Goal: Transaction & Acquisition: Purchase product/service

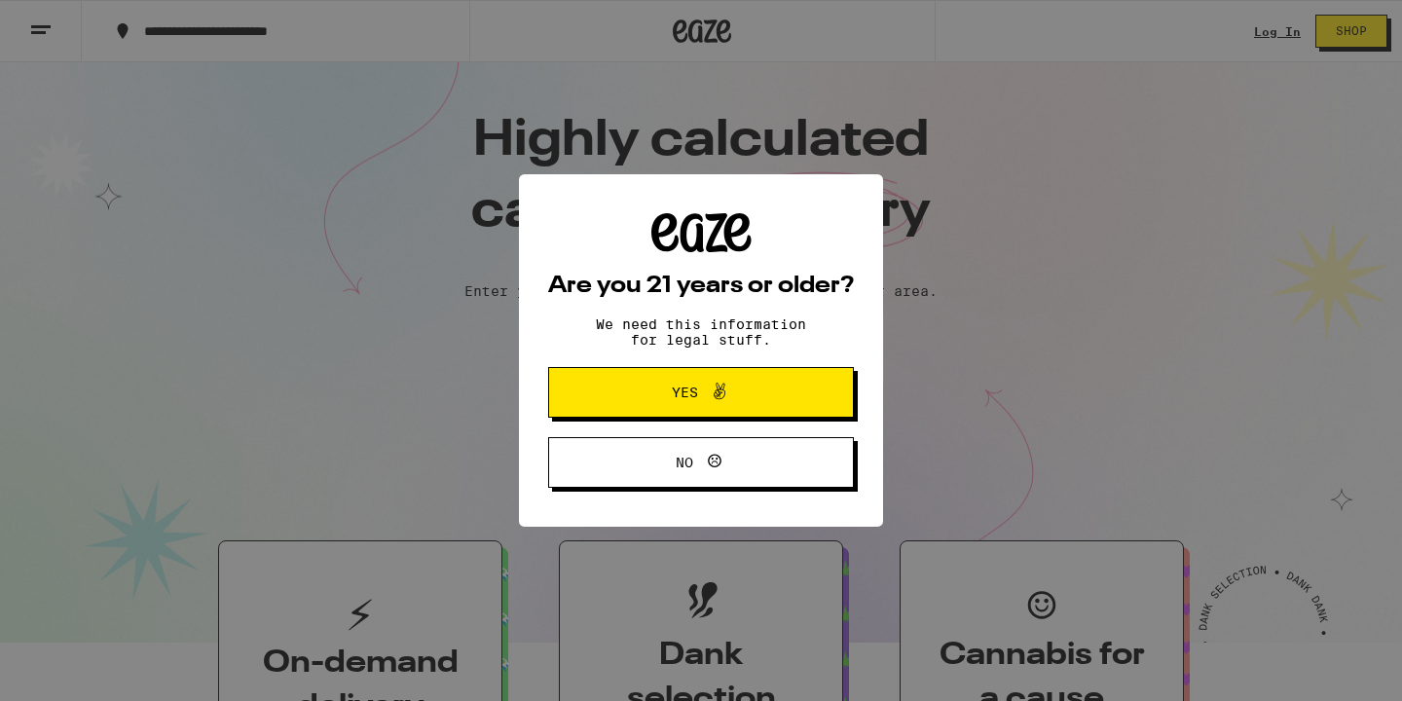
click at [804, 418] on button "Yes" at bounding box center [701, 392] width 306 height 51
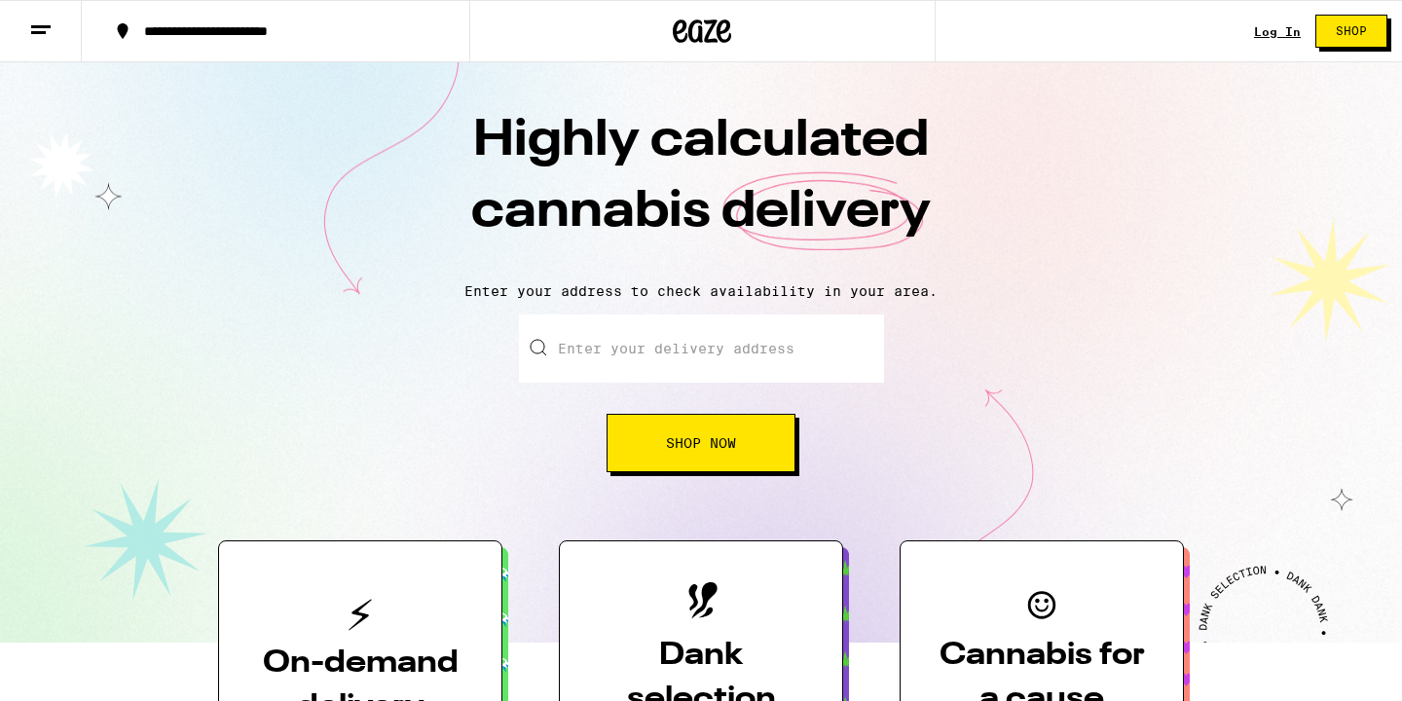
click at [810, 357] on input "Enter your delivery address" at bounding box center [701, 348] width 365 height 68
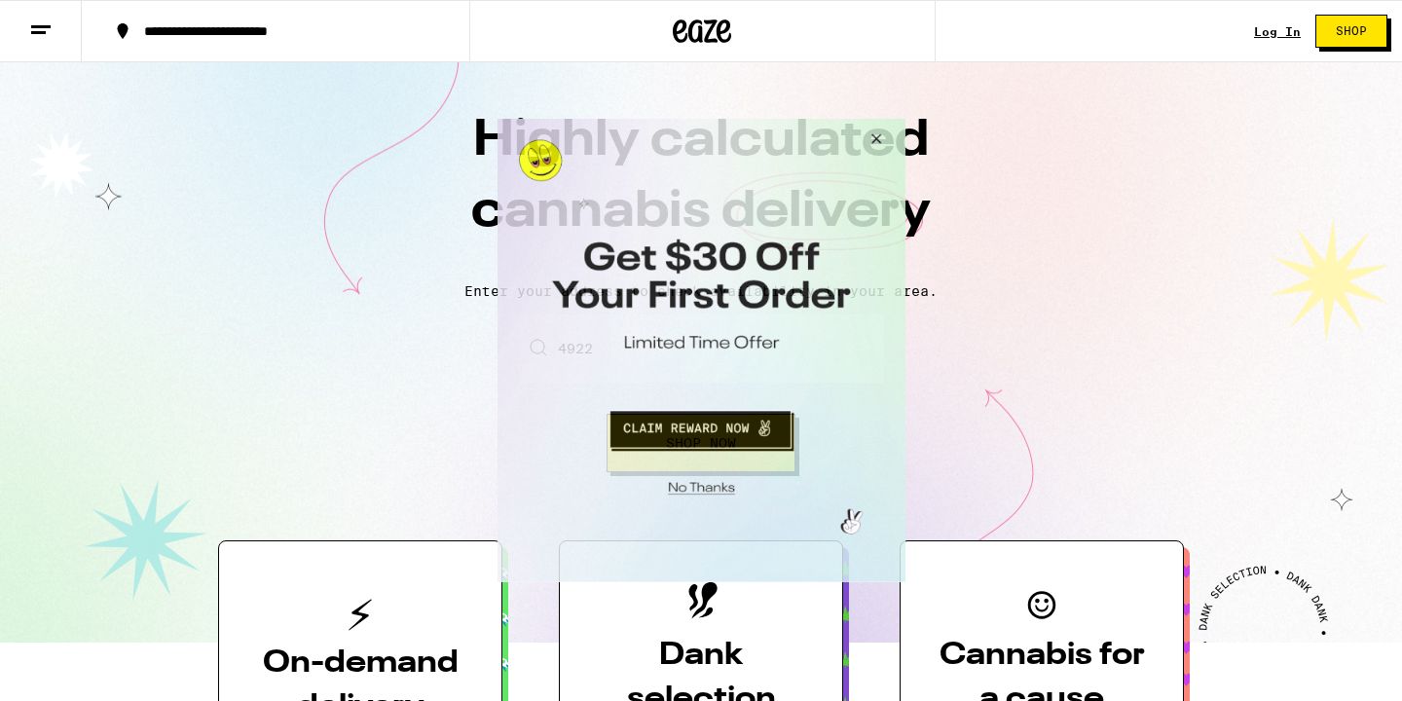
click at [873, 148] on button "Close Modal" at bounding box center [872, 142] width 53 height 47
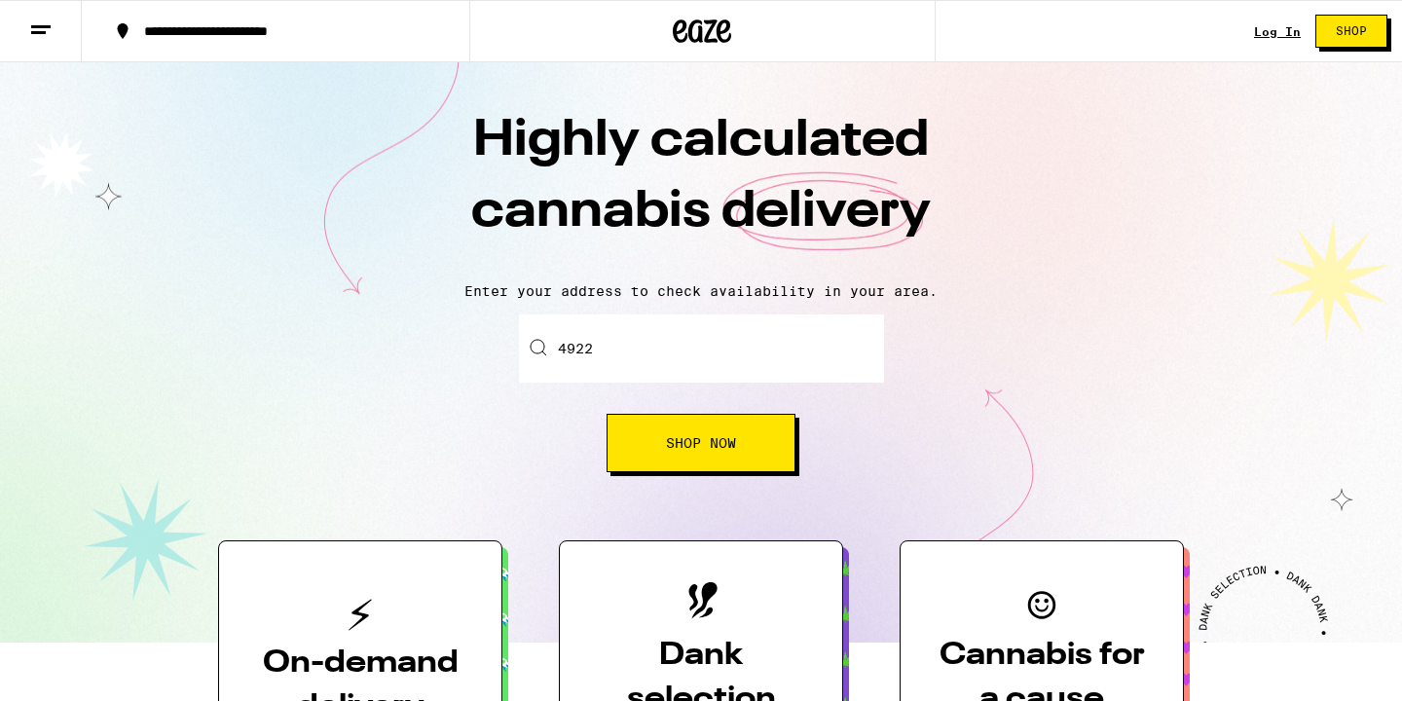
click at [745, 299] on div "Highly calculated cannabis delivery Enter your address to check availability in…" at bounding box center [701, 352] width 1402 height 580
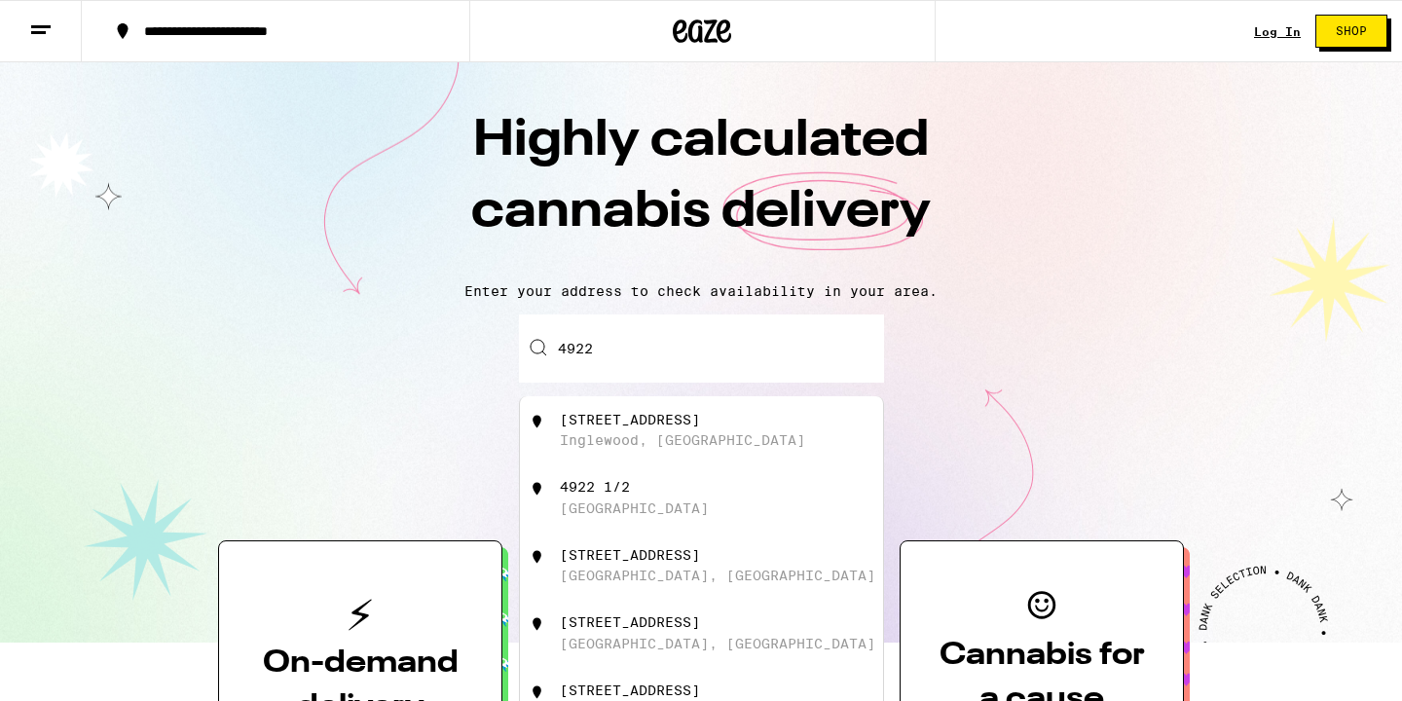
click at [743, 329] on input "4922" at bounding box center [701, 348] width 365 height 68
click at [727, 341] on input "4922" at bounding box center [701, 348] width 365 height 68
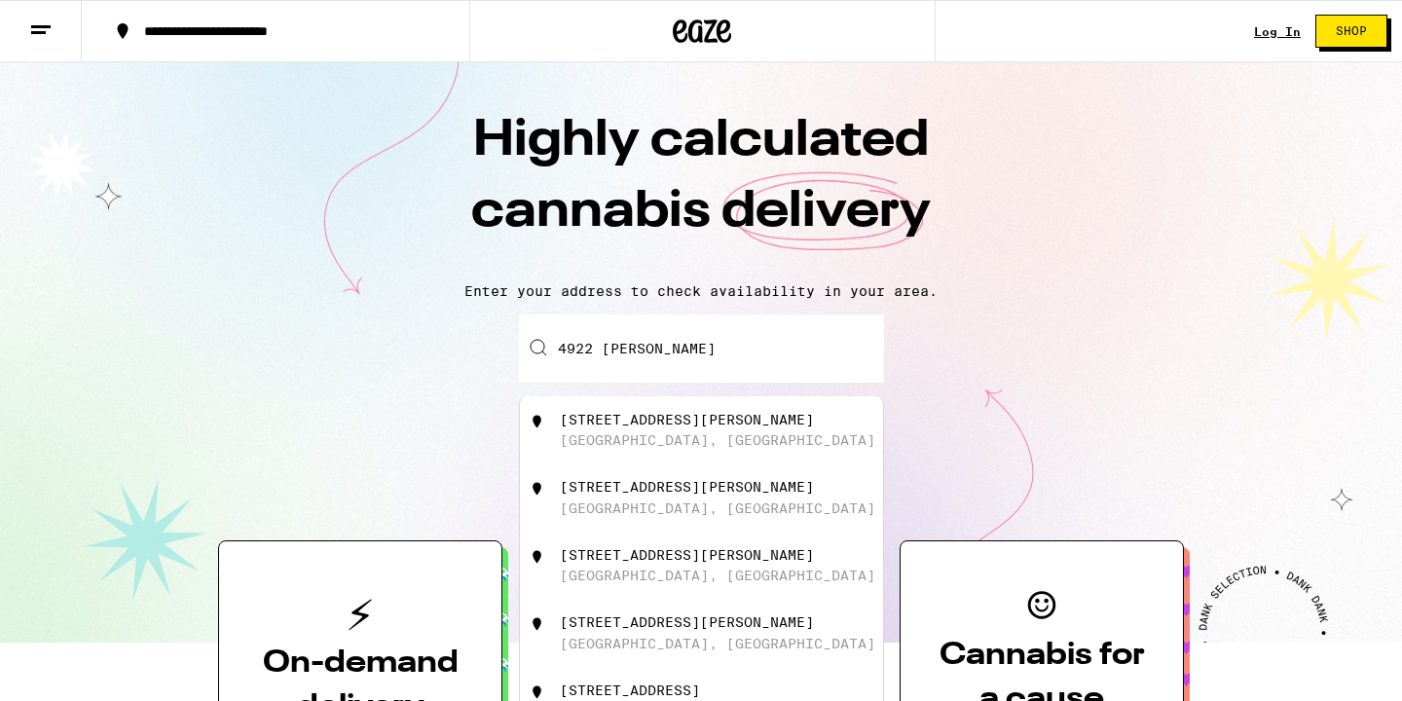
click at [819, 422] on div "[STREET_ADDRESS][PERSON_NAME]" at bounding box center [734, 430] width 348 height 37
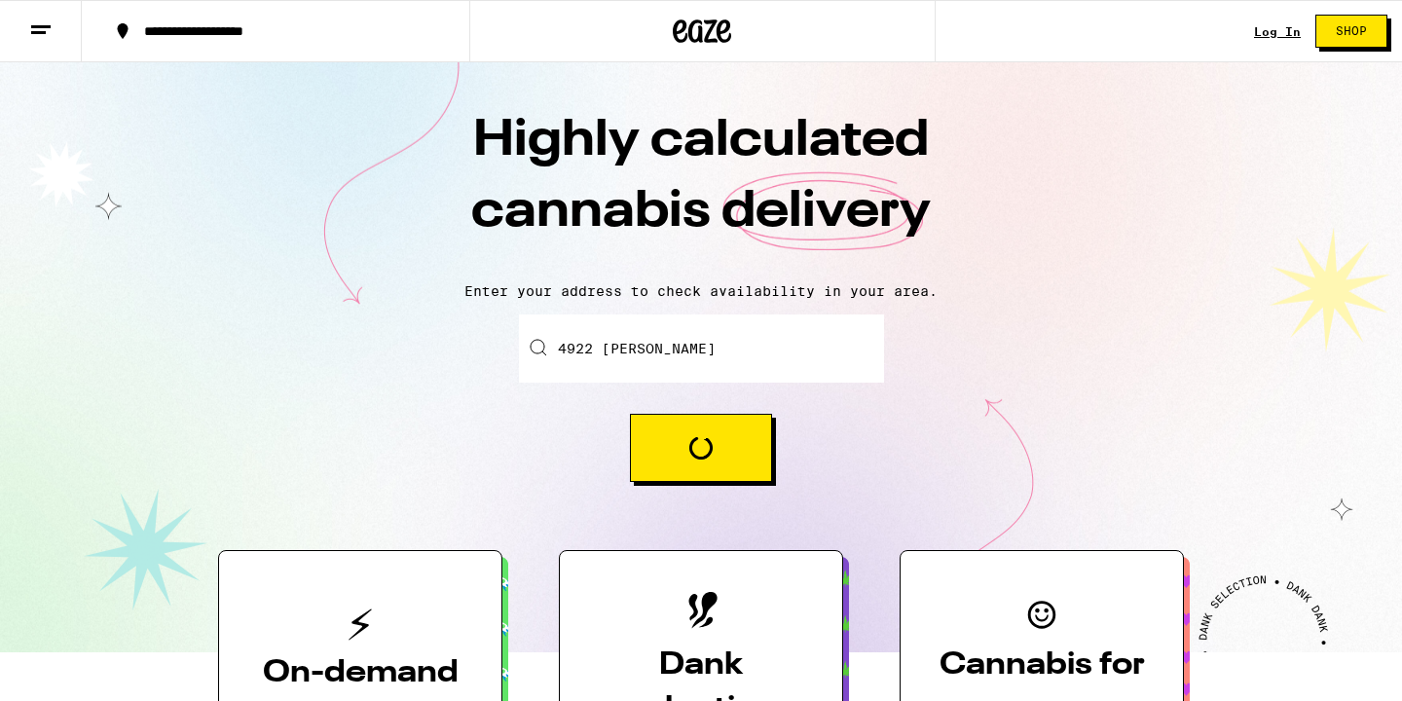
type input "[STREET_ADDRESS][PERSON_NAME]"
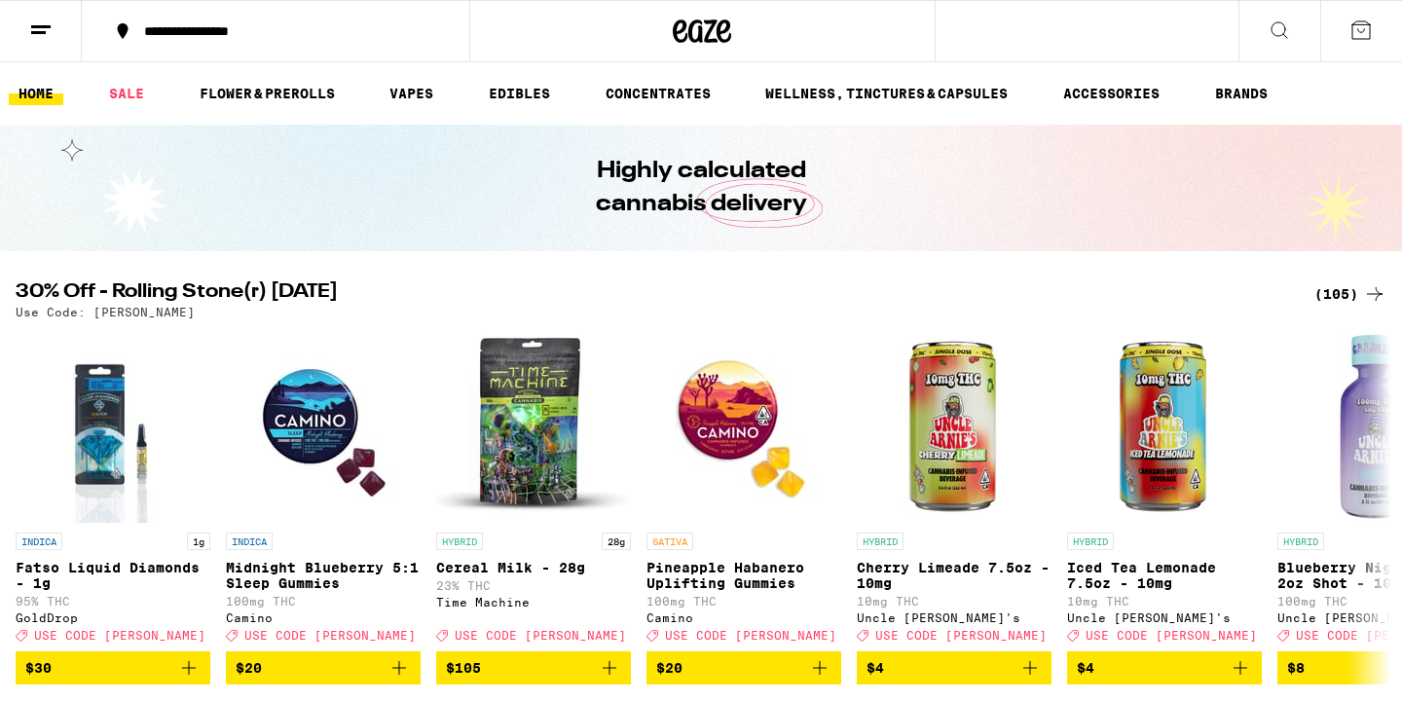
click at [1338, 295] on div "(105)" at bounding box center [1350, 293] width 72 height 23
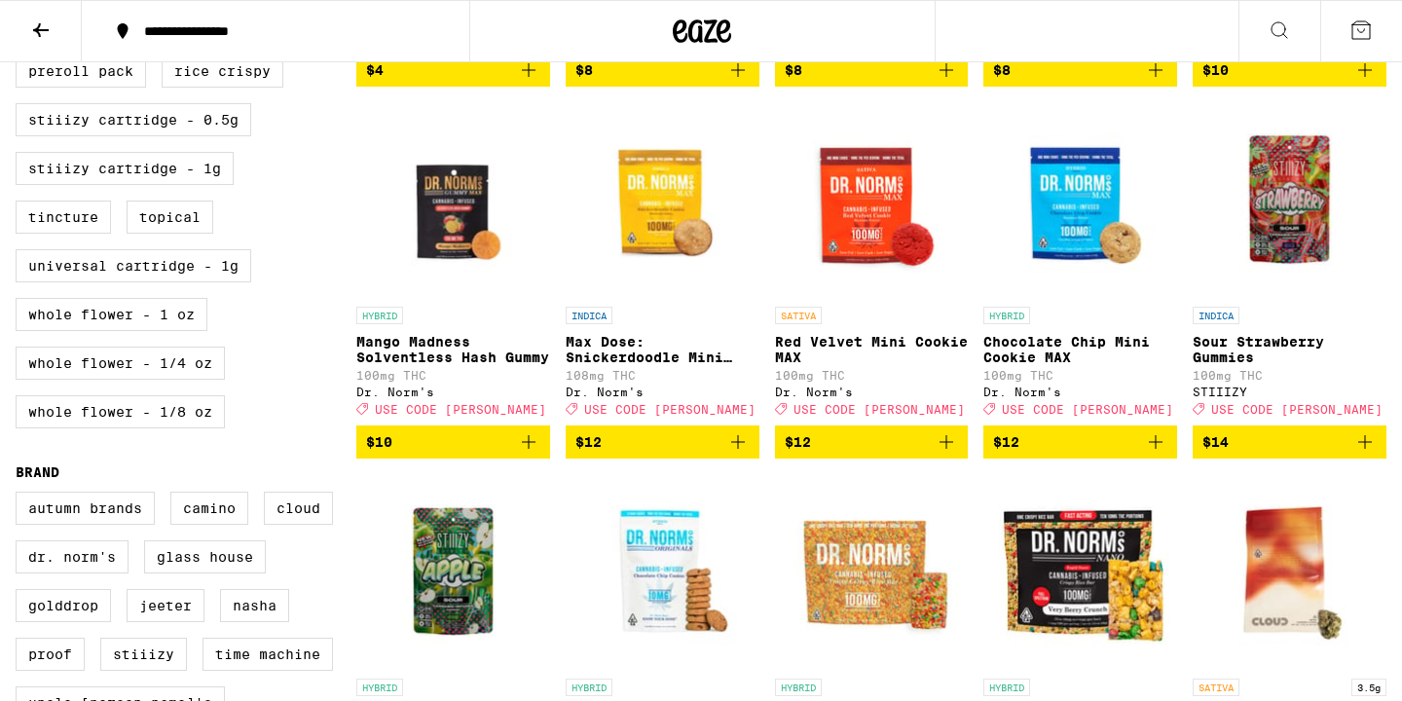
scroll to position [786, 0]
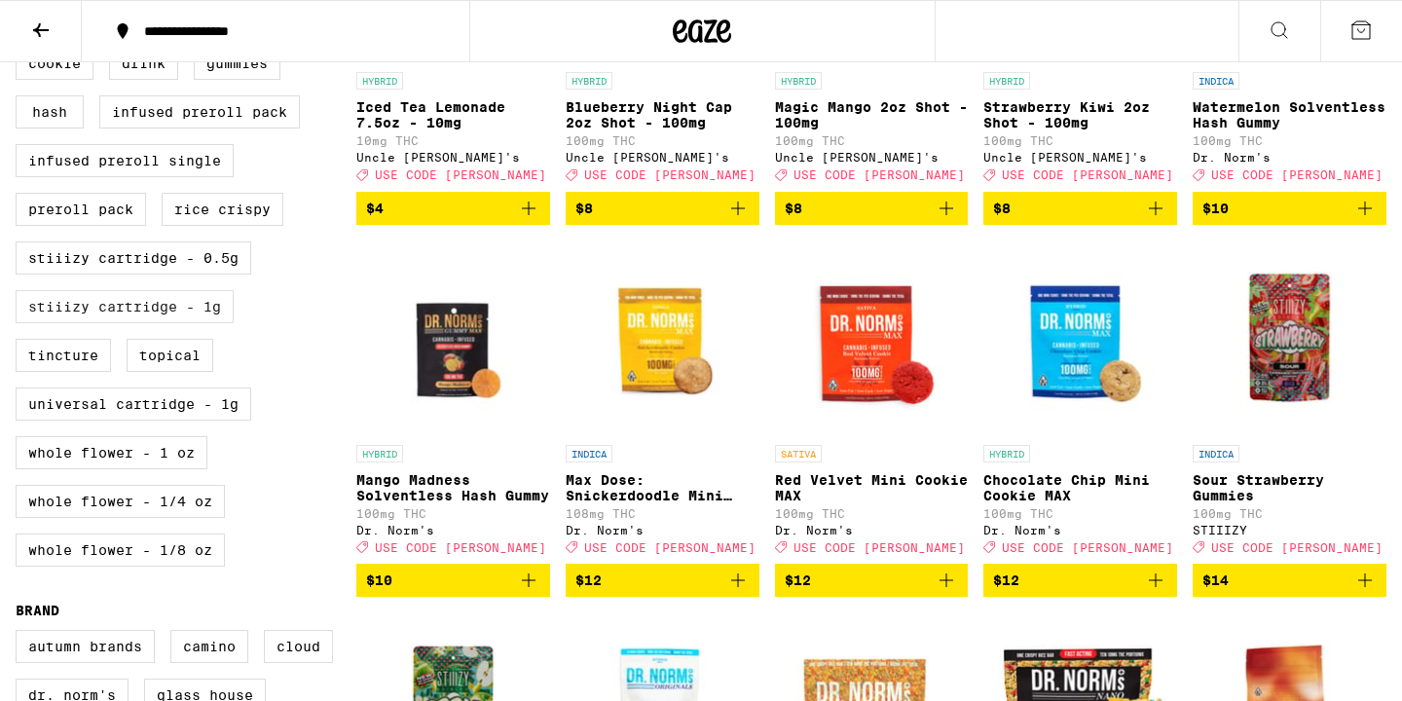
click at [191, 323] on label "STIIIZY Cartridge - 1g" at bounding box center [125, 306] width 218 height 33
click at [20, 2] on input "STIIIZY Cartridge - 1g" at bounding box center [19, 1] width 1 height 1
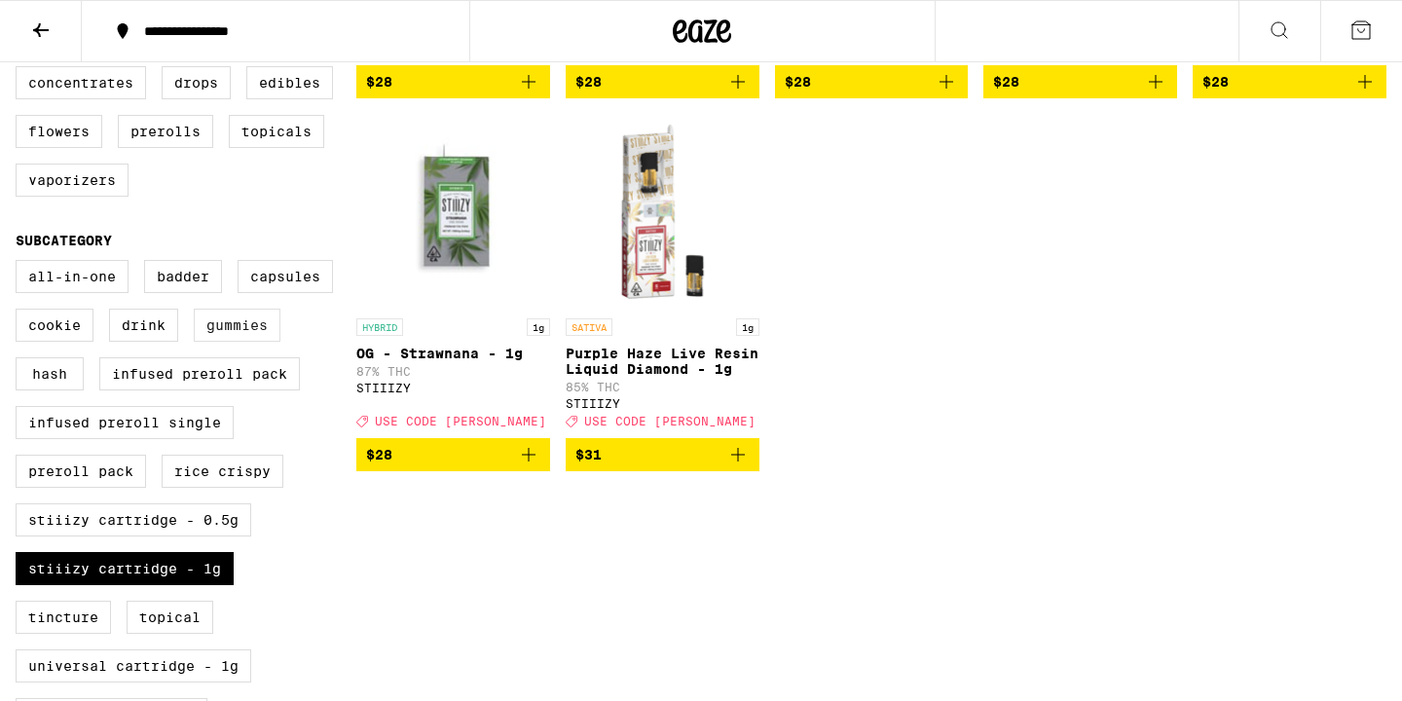
scroll to position [524, 0]
click at [496, 466] on span "$28" at bounding box center [453, 454] width 174 height 23
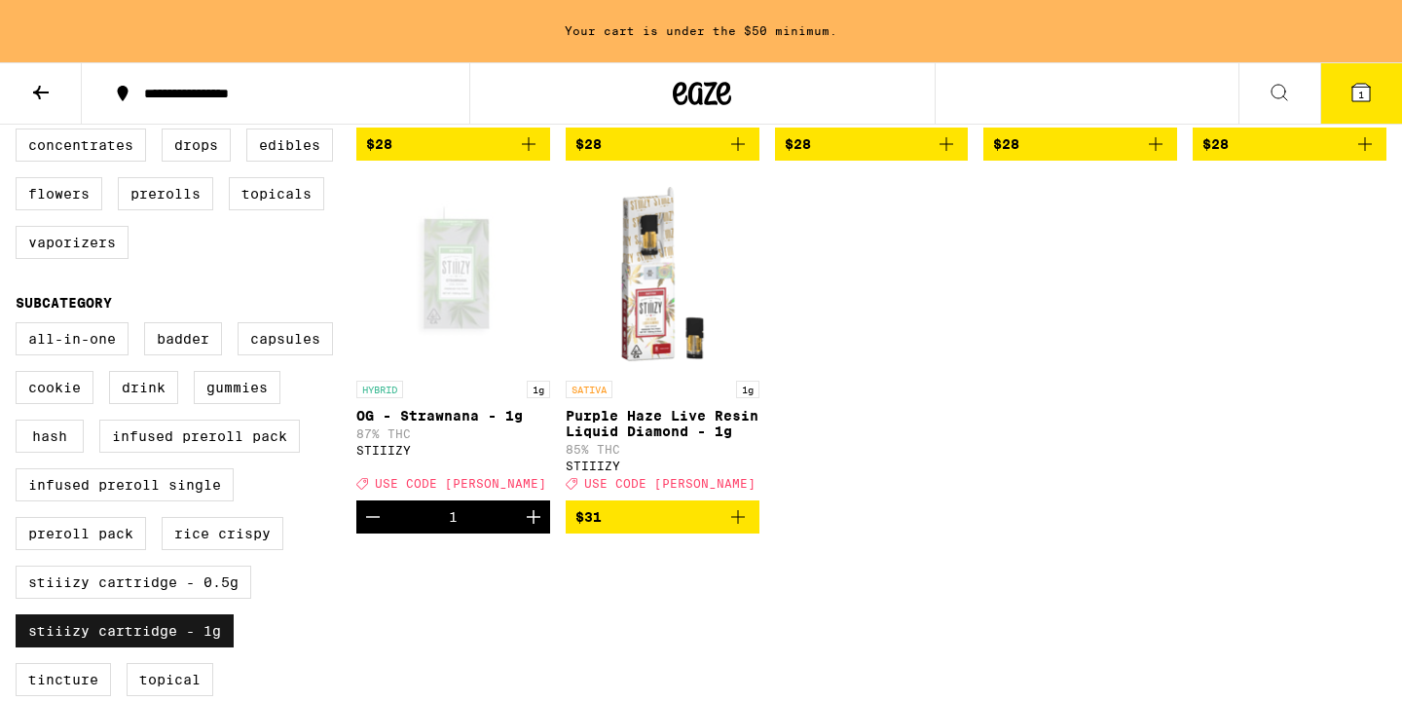
click at [115, 647] on label "STIIIZY Cartridge - 1g" at bounding box center [125, 630] width 218 height 33
click at [20, 326] on input "STIIIZY Cartridge - 1g" at bounding box center [19, 325] width 1 height 1
checkbox input "false"
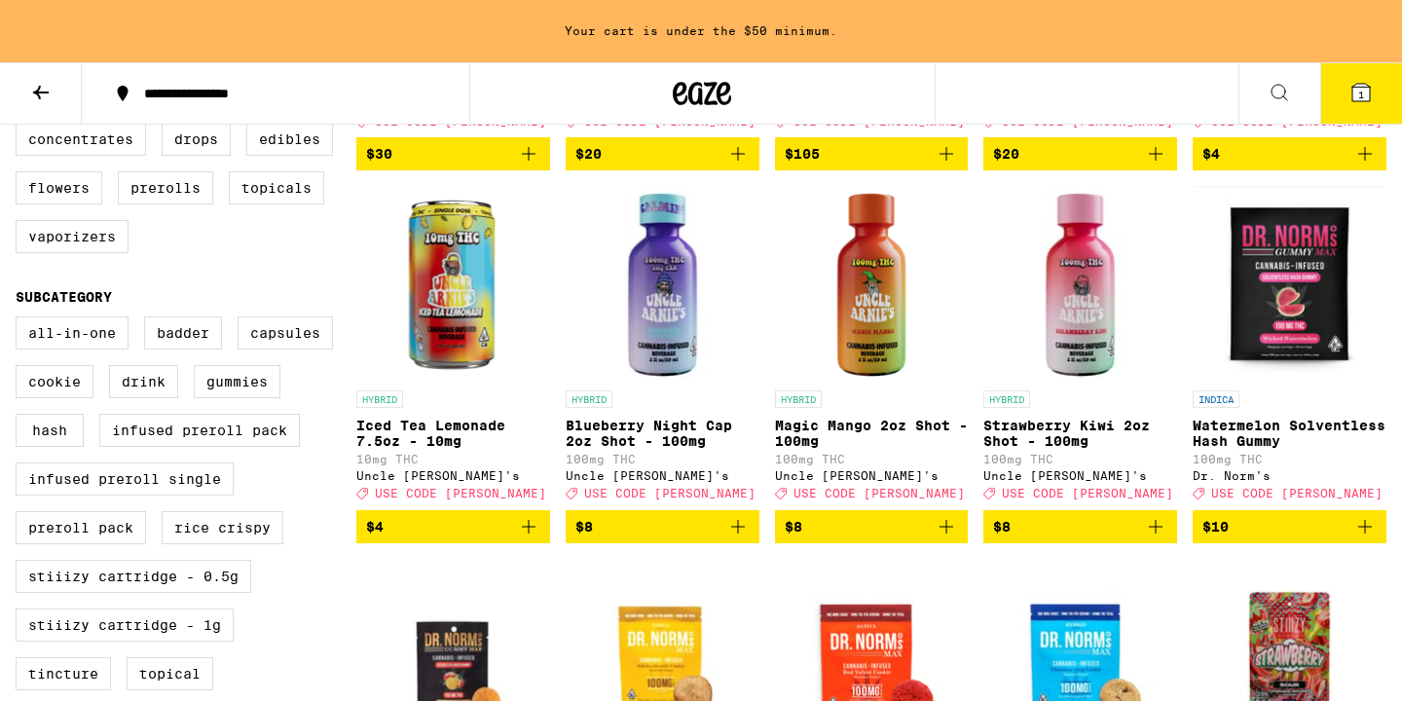
scroll to position [516, 0]
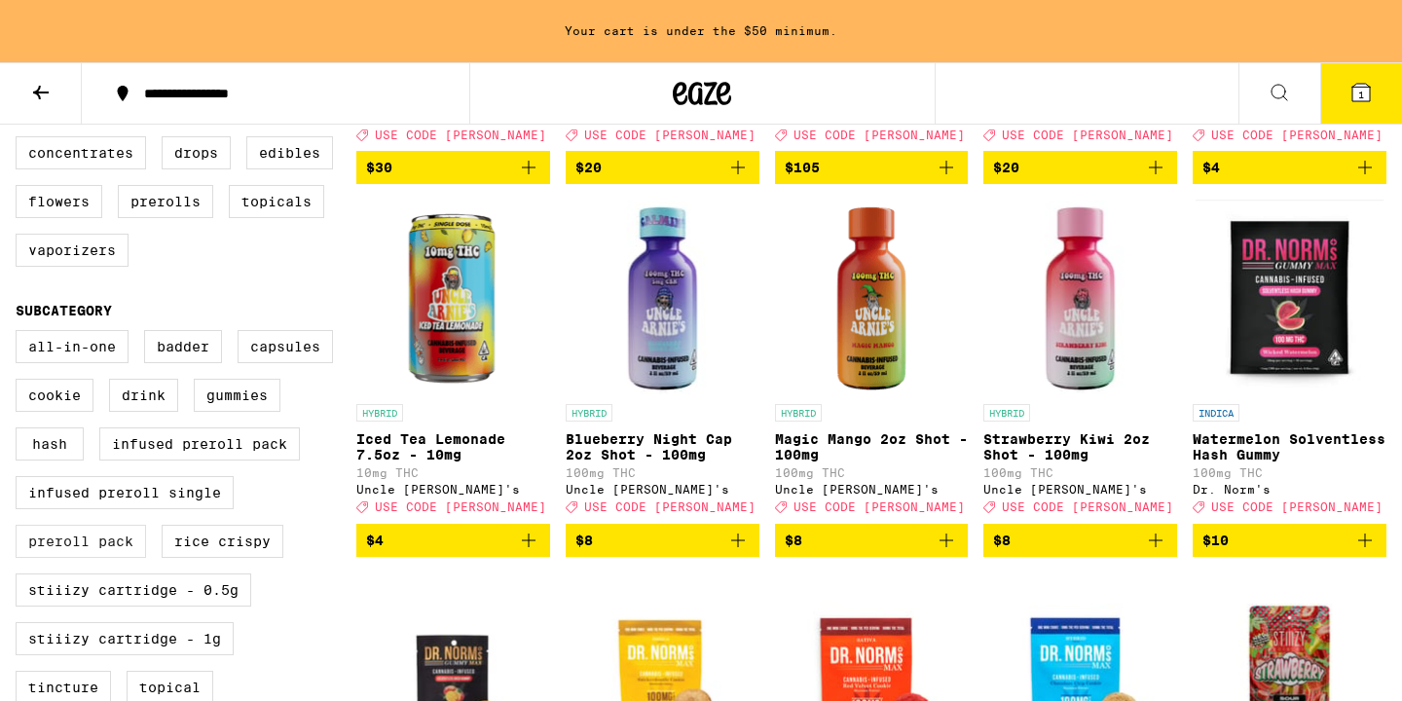
click at [121, 558] on label "Preroll Pack" at bounding box center [81, 541] width 130 height 33
click at [20, 334] on input "Preroll Pack" at bounding box center [19, 333] width 1 height 1
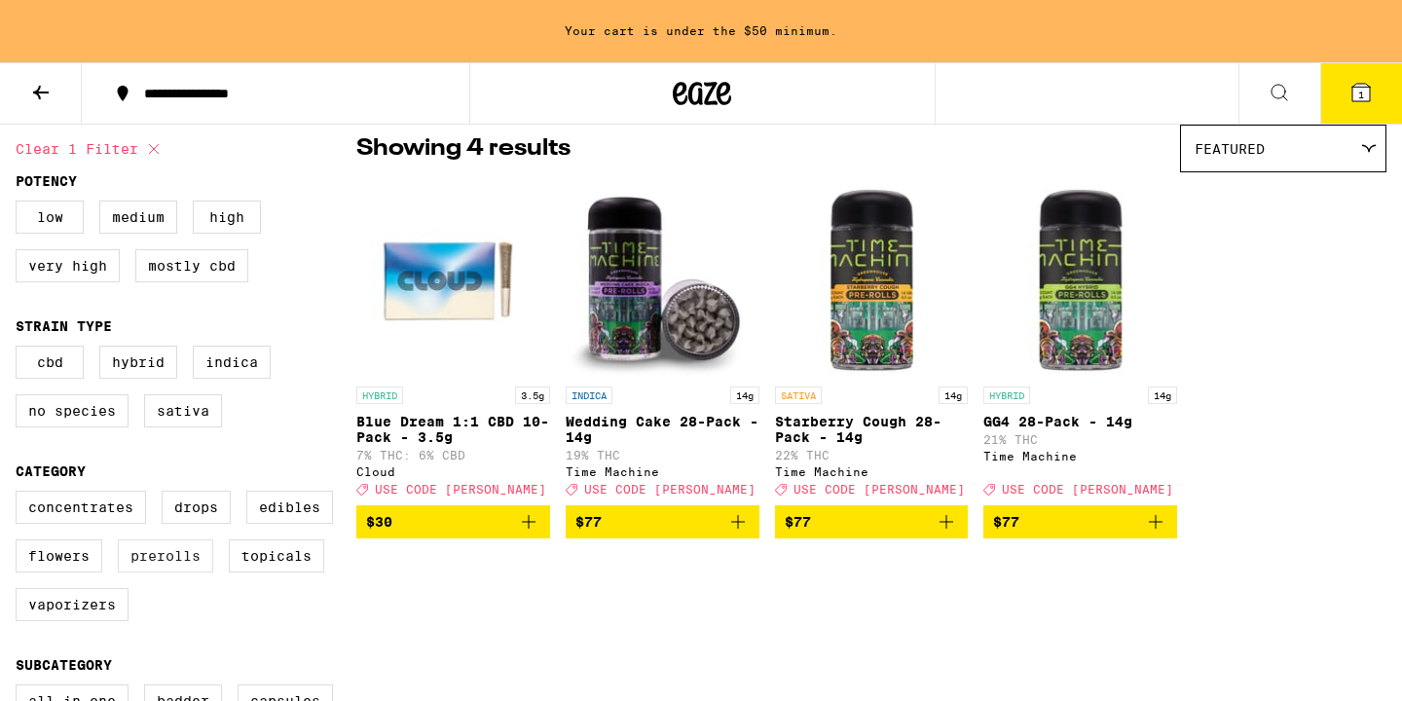
scroll to position [153, 0]
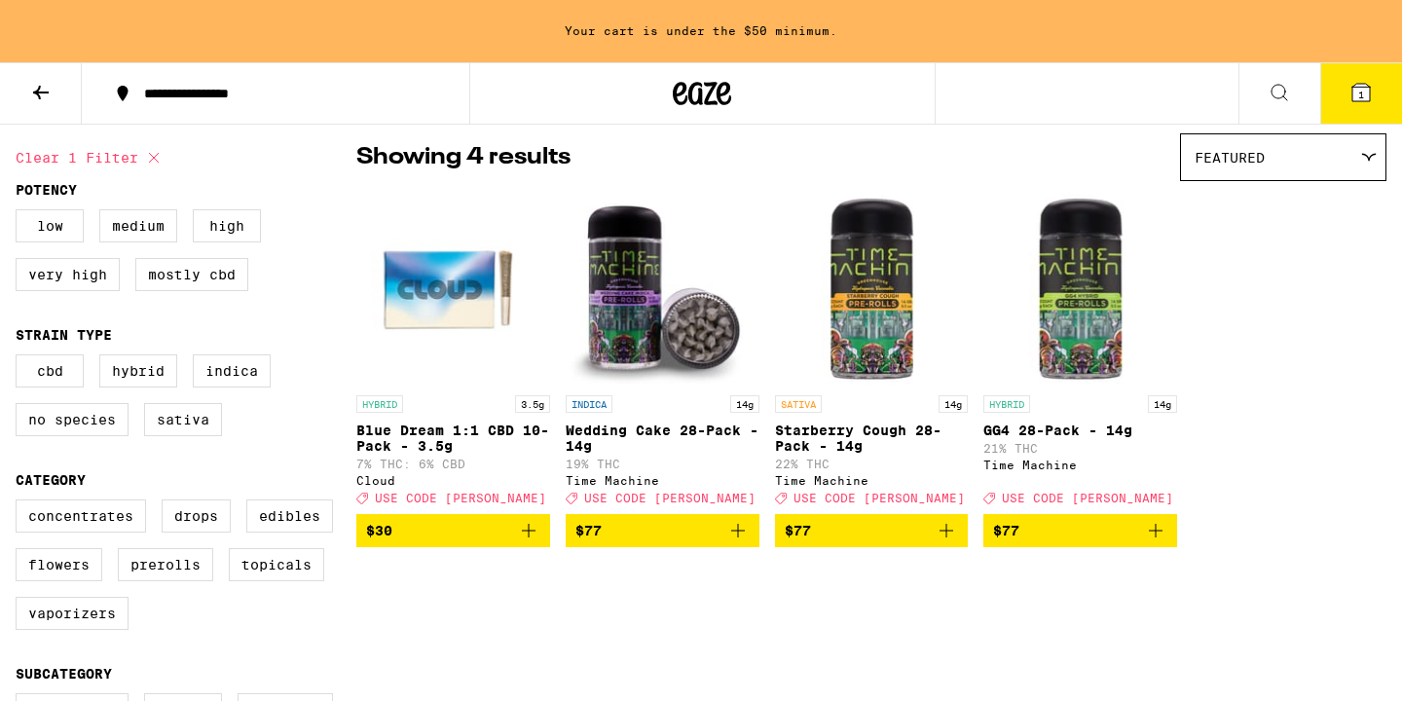
click at [804, 538] on span "$77" at bounding box center [798, 531] width 26 height 16
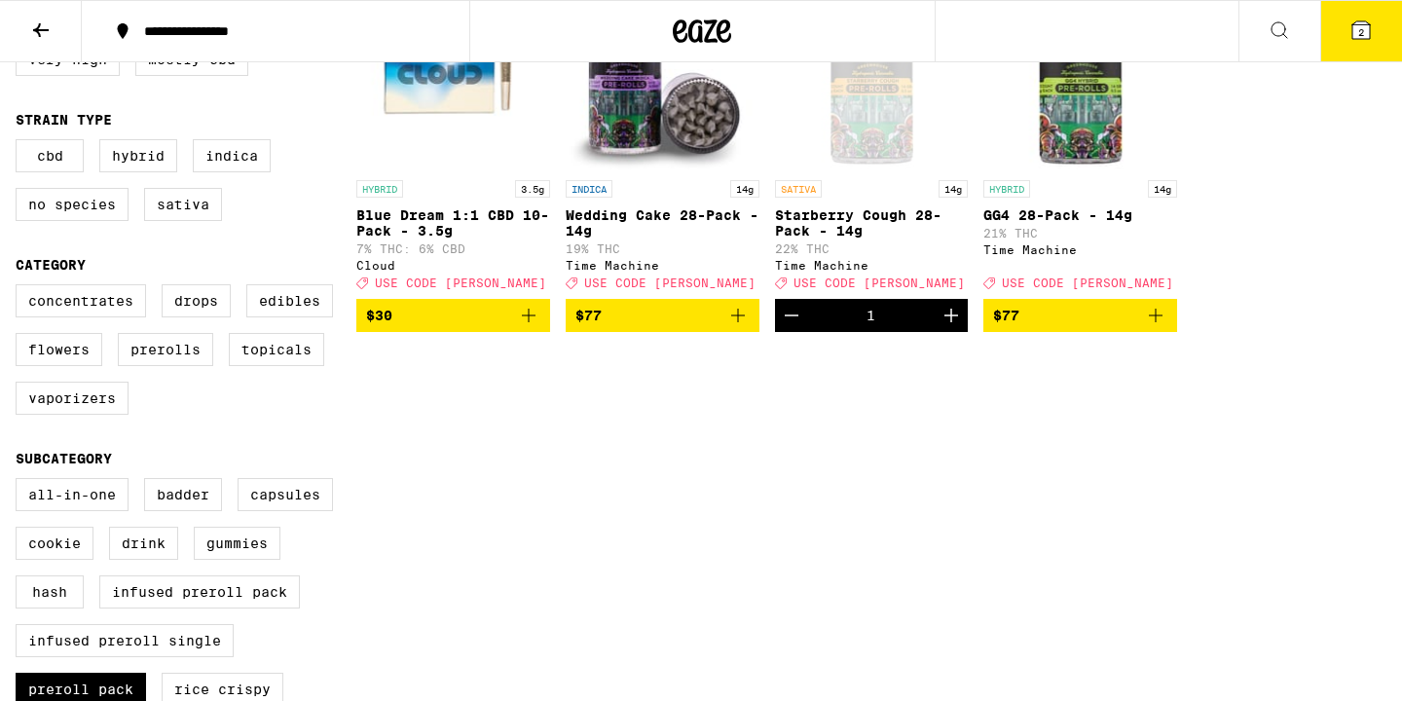
scroll to position [364, 0]
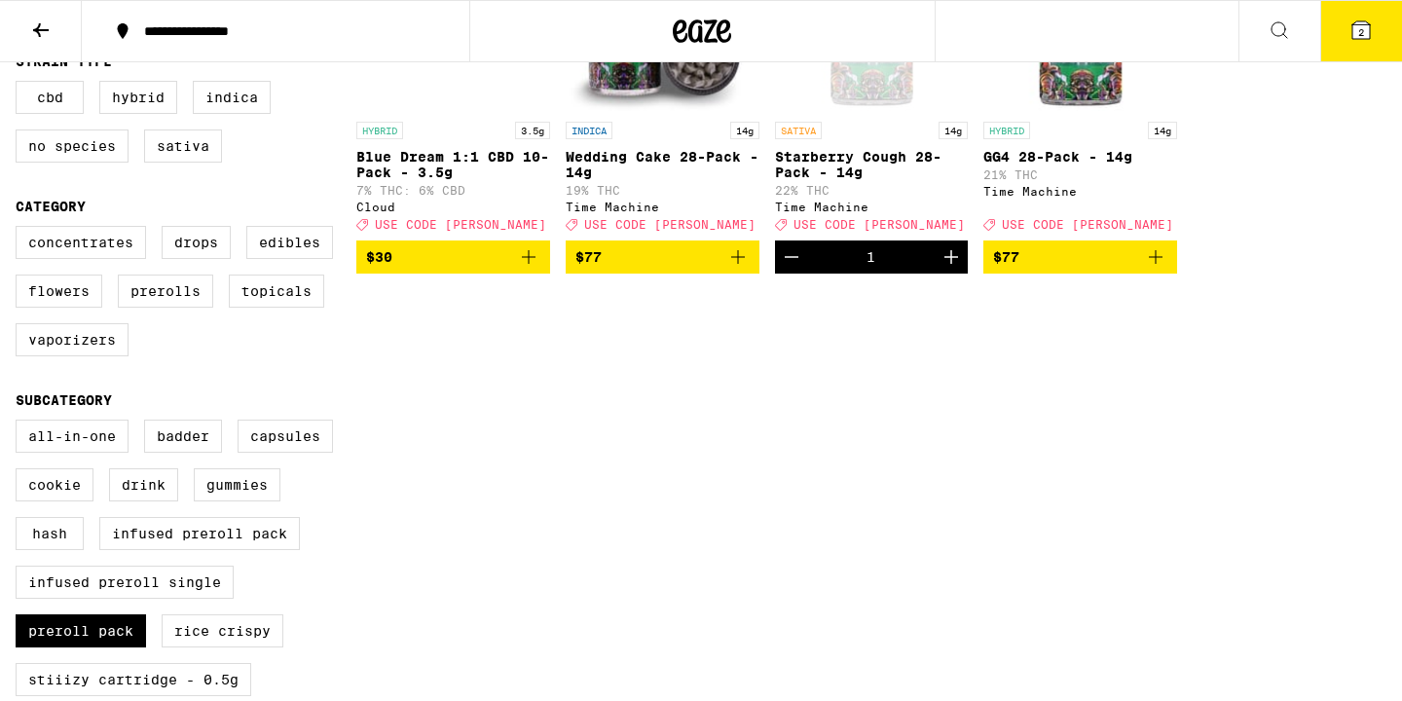
click at [834, 157] on p "Starberry Cough 28-Pack - 14g" at bounding box center [872, 164] width 194 height 31
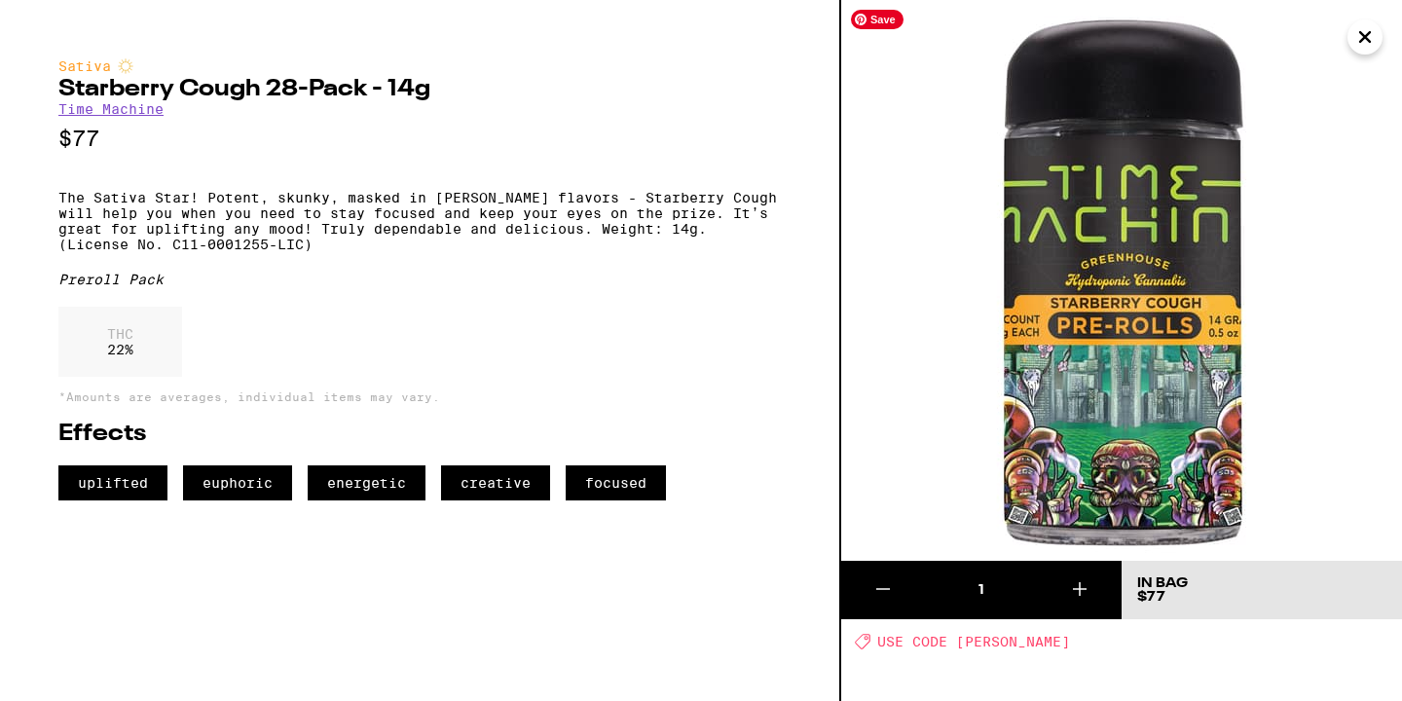
click at [948, 349] on img at bounding box center [1121, 280] width 561 height 561
click at [1064, 316] on img at bounding box center [1121, 280] width 561 height 561
click at [1362, 38] on icon "Close" at bounding box center [1364, 36] width 23 height 29
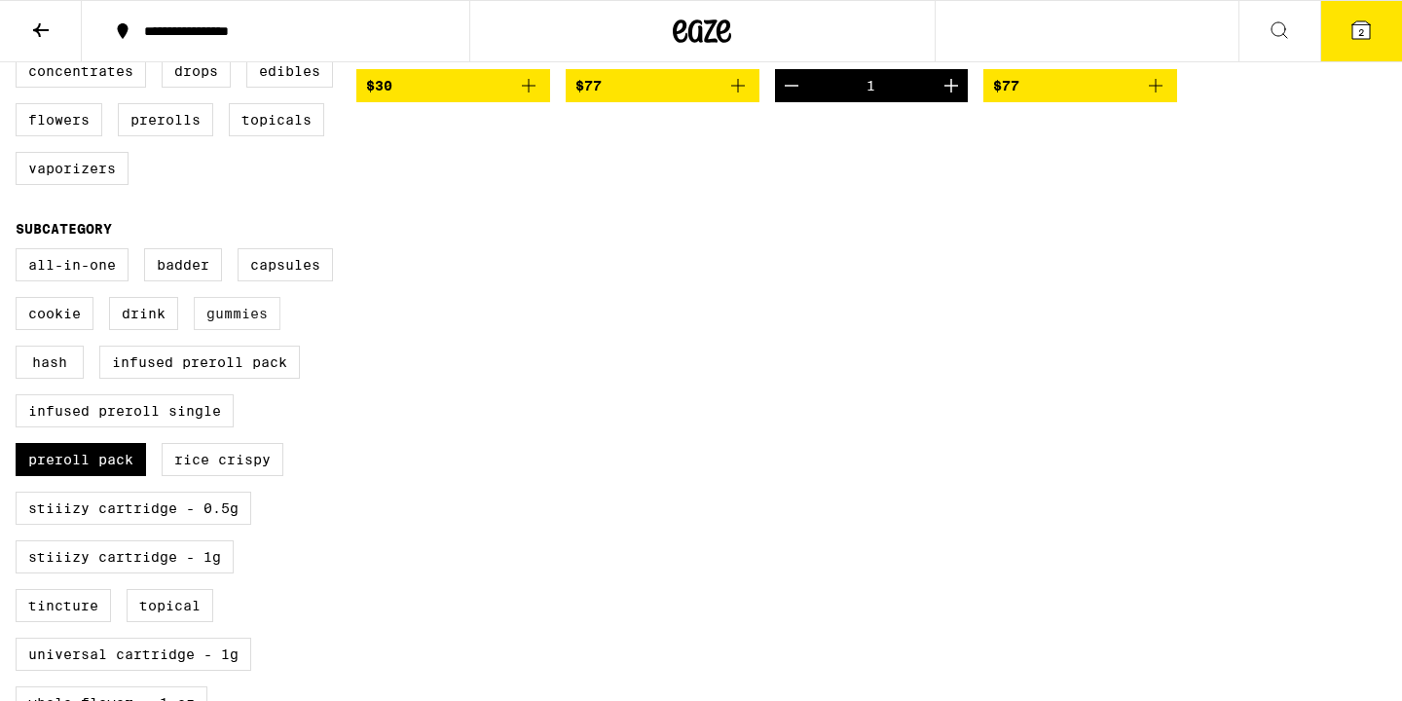
scroll to position [558, 0]
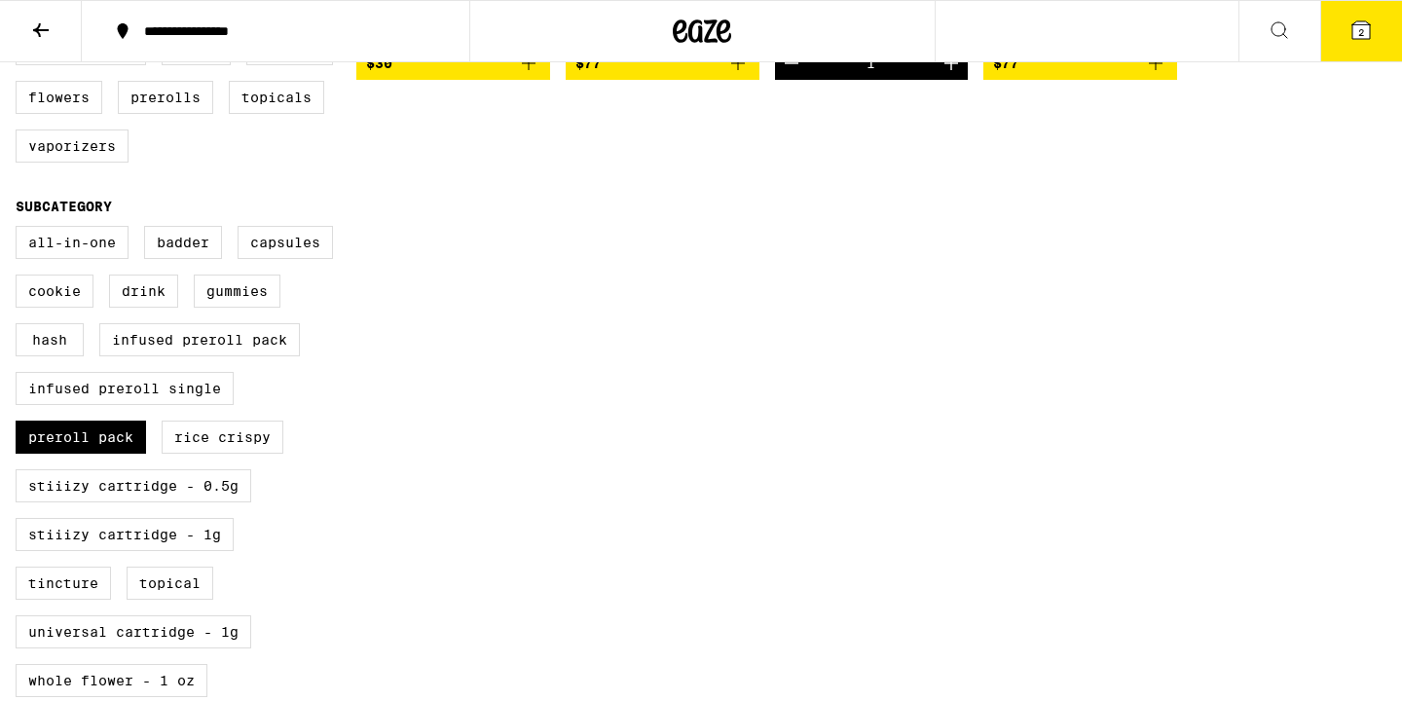
click at [66, 486] on div "All-In-One Badder Capsules Cookie Drink Gummies Hash Infused Preroll Pack Infus…" at bounding box center [186, 518] width 341 height 584
click at [78, 454] on label "Preroll Pack" at bounding box center [81, 437] width 130 height 33
click at [20, 230] on input "Preroll Pack" at bounding box center [19, 229] width 1 height 1
checkbox input "false"
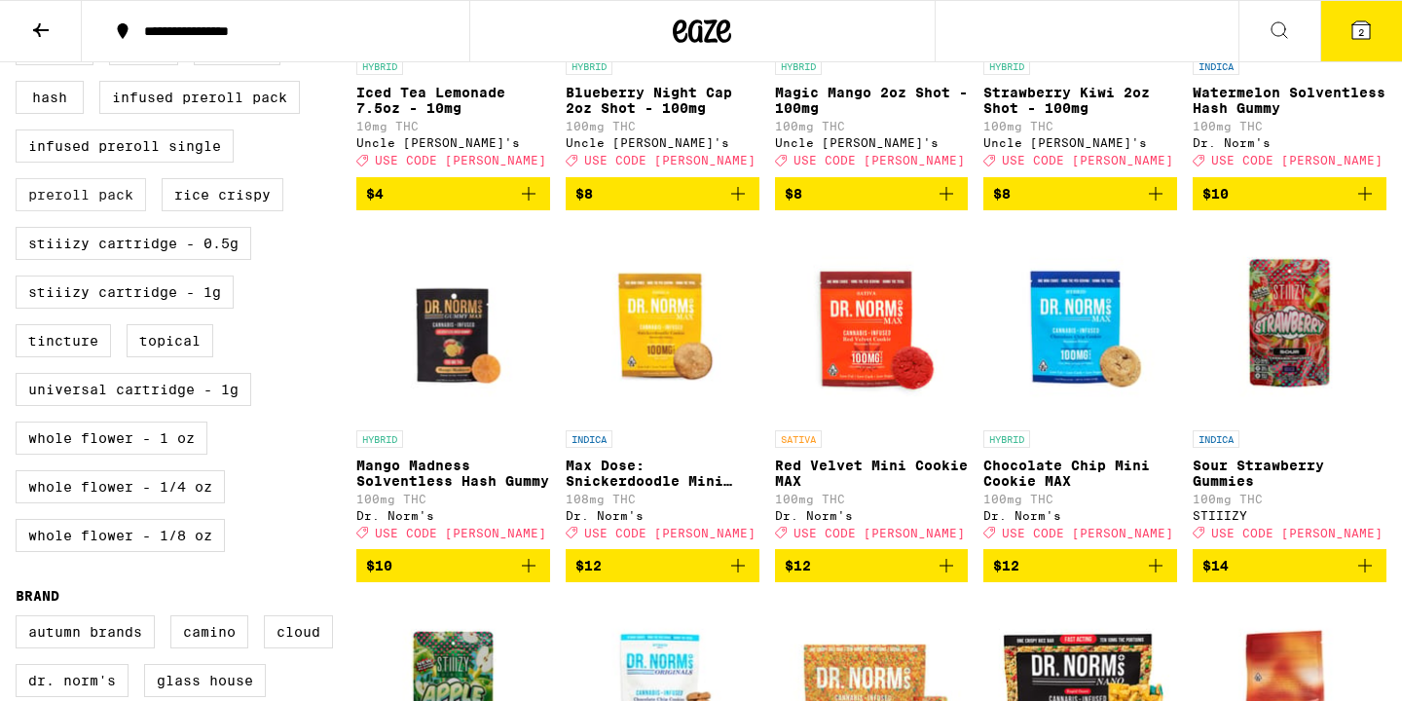
scroll to position [839, 0]
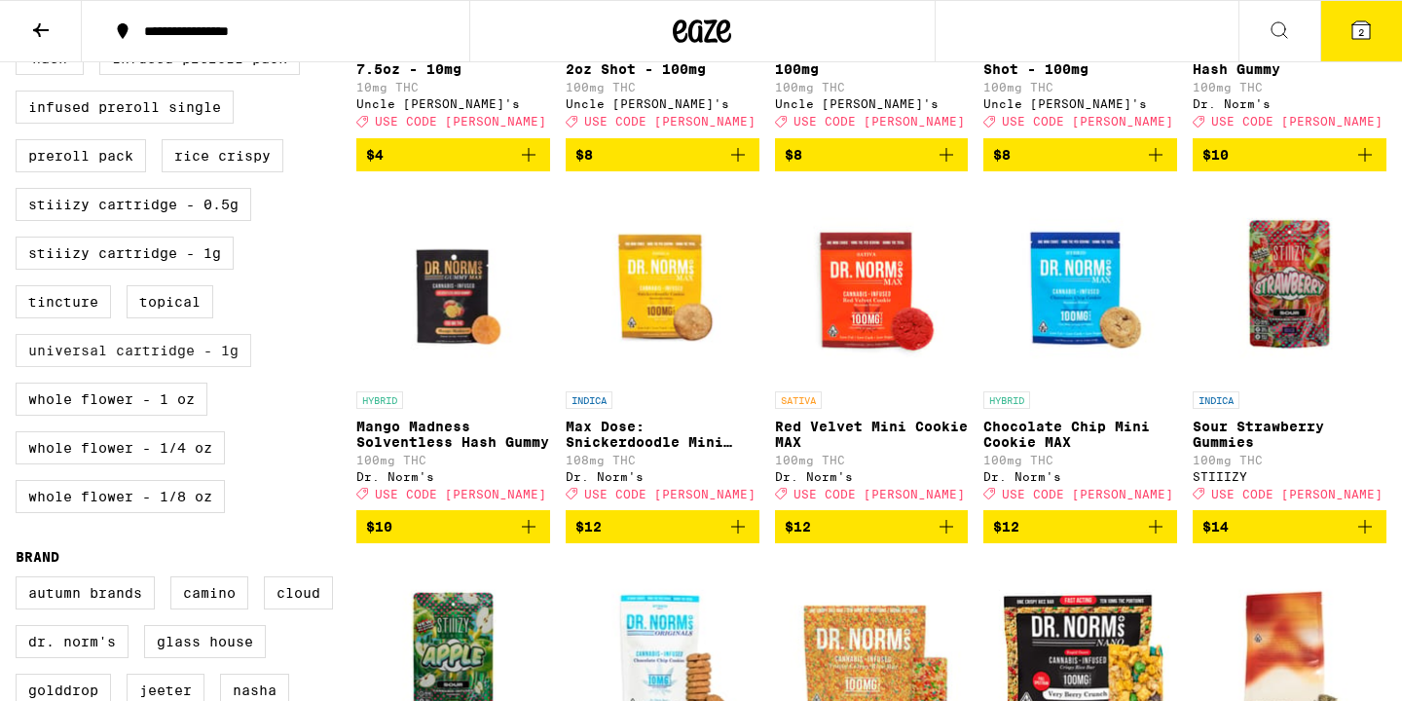
click at [96, 367] on label "Universal Cartridge - 1g" at bounding box center [134, 350] width 236 height 33
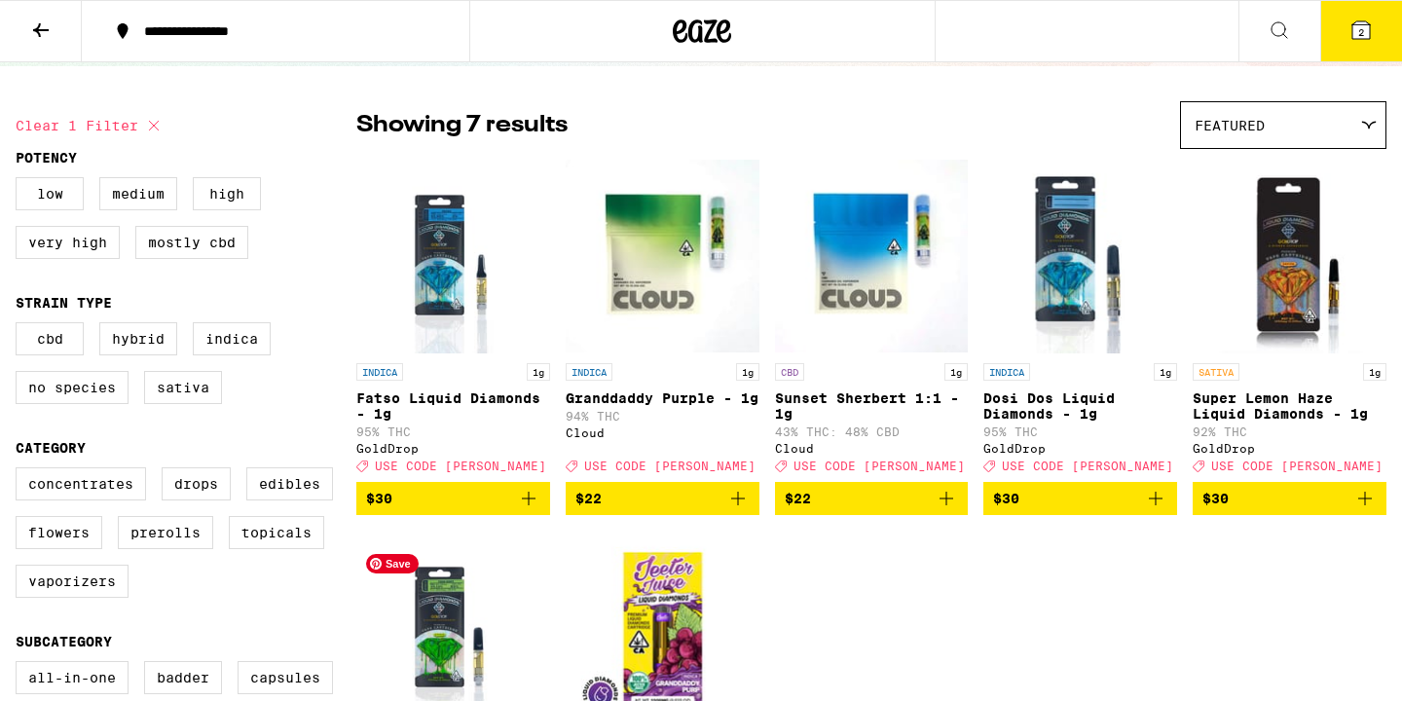
scroll to position [124, 0]
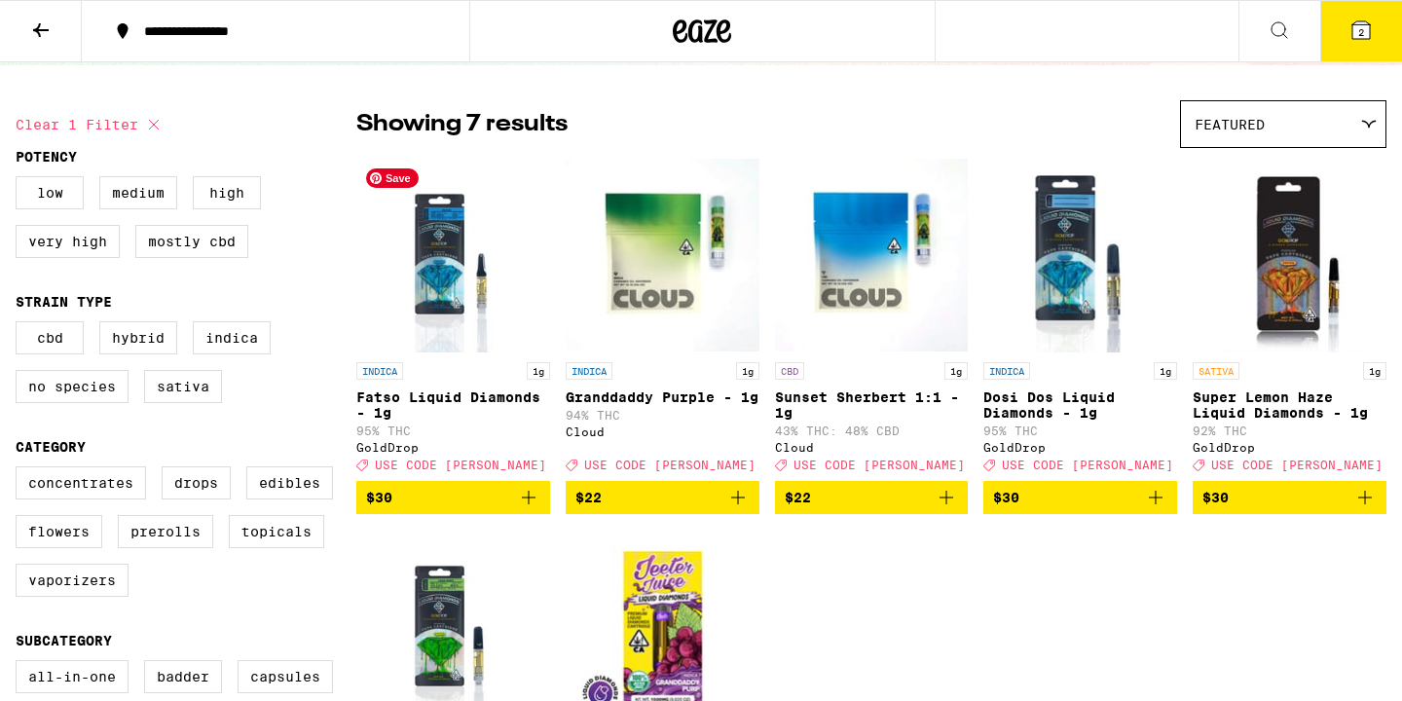
click at [463, 336] on img "Open page for Fatso Liquid Diamonds - 1g from GoldDrop" at bounding box center [453, 255] width 156 height 195
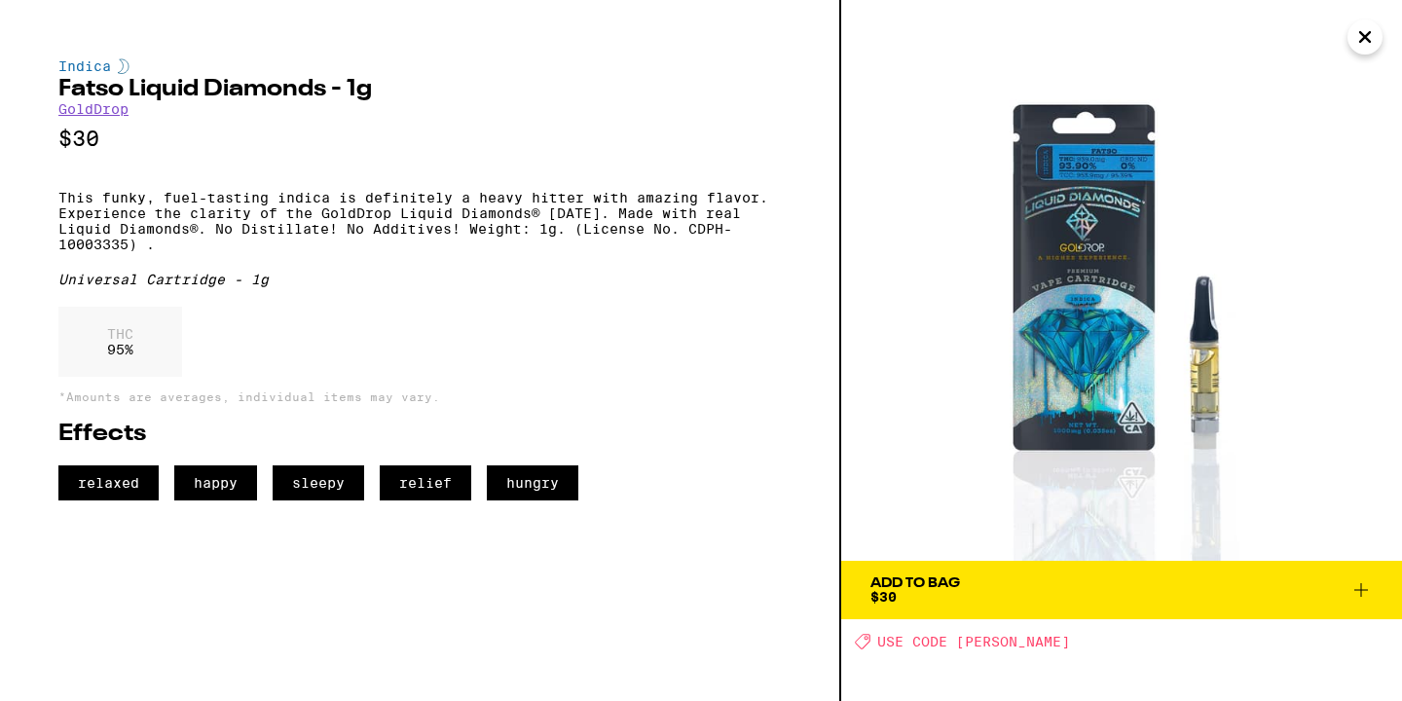
click at [973, 584] on span "Add To Bag $30" at bounding box center [1121, 589] width 502 height 27
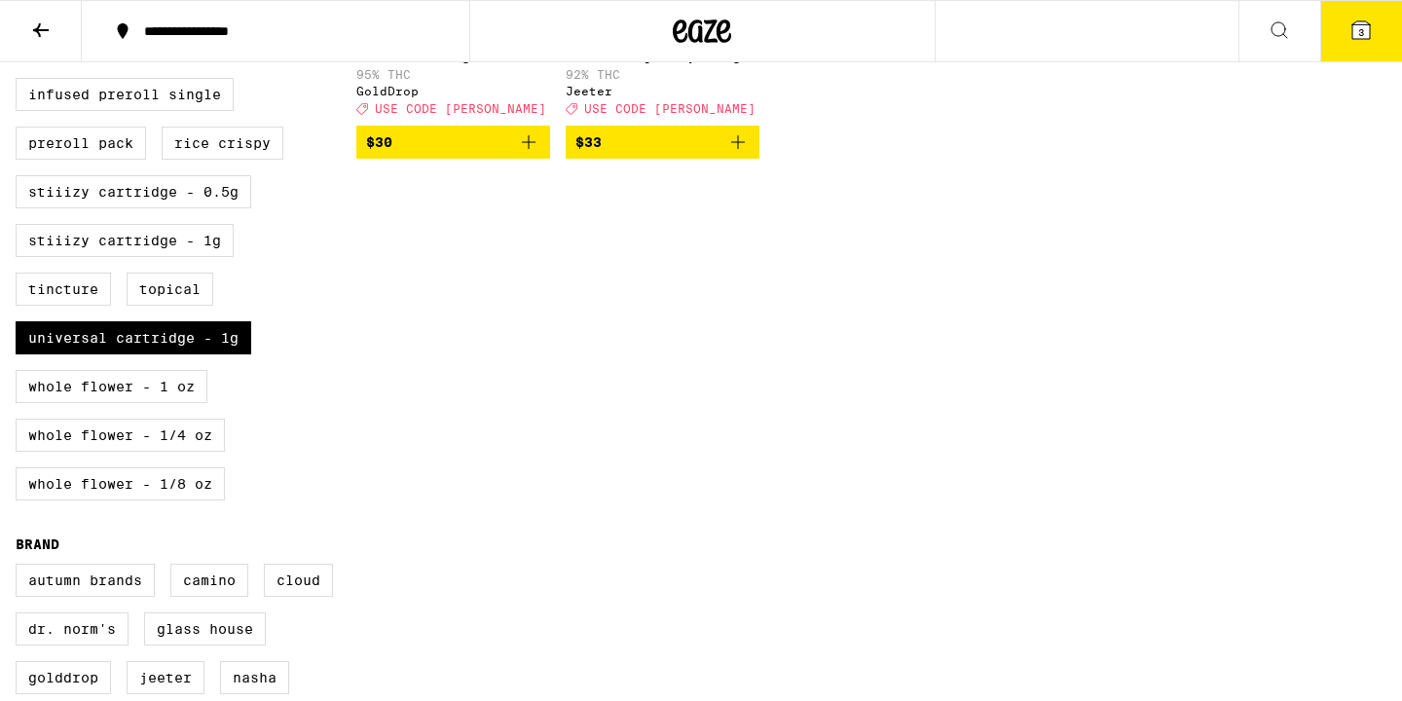
scroll to position [869, 0]
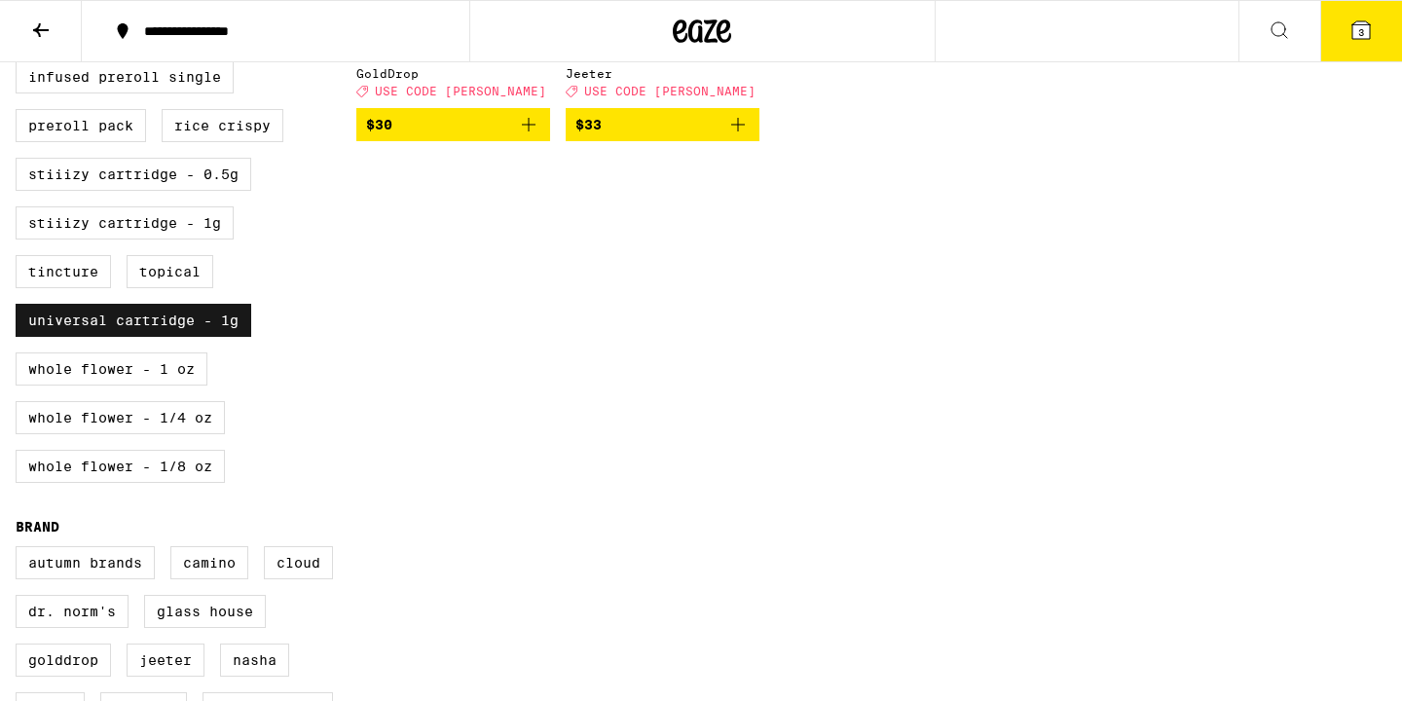
click at [228, 337] on label "Universal Cartridge - 1g" at bounding box center [134, 320] width 236 height 33
checkbox input "false"
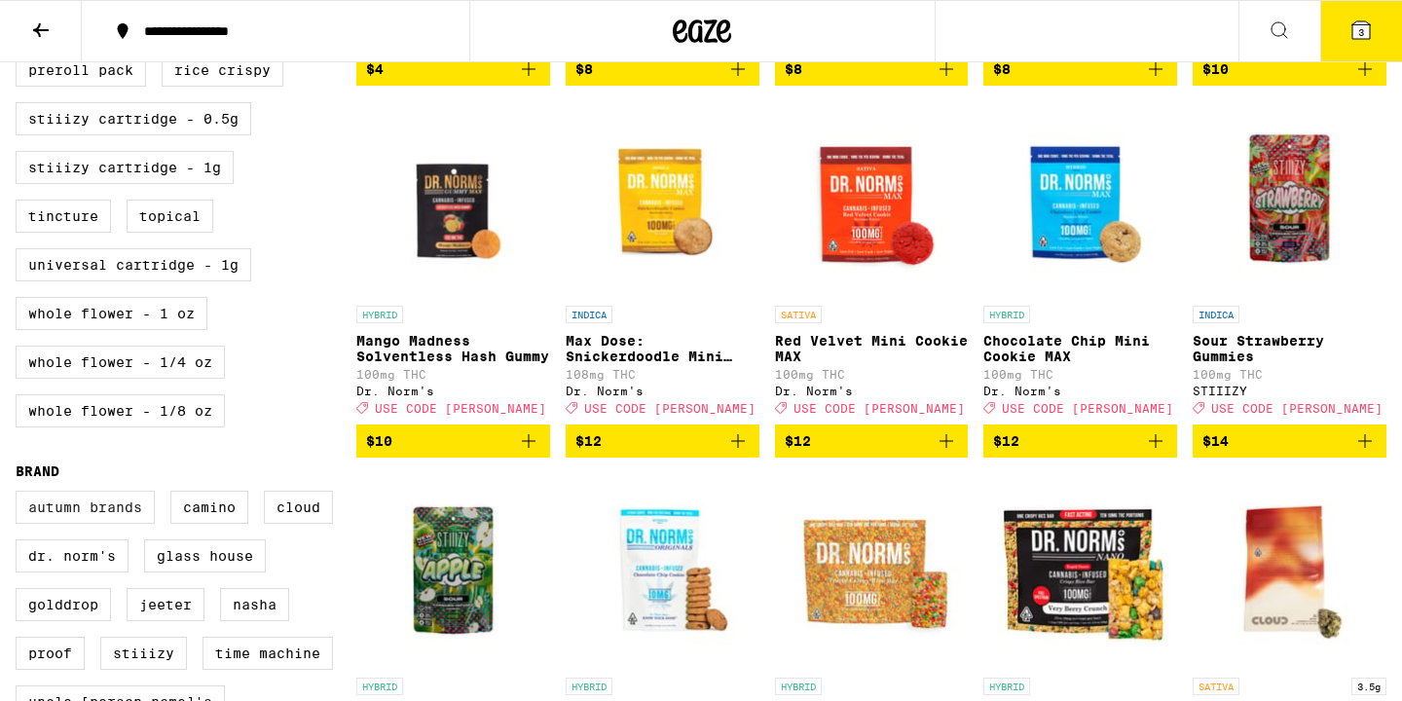
scroll to position [920, 0]
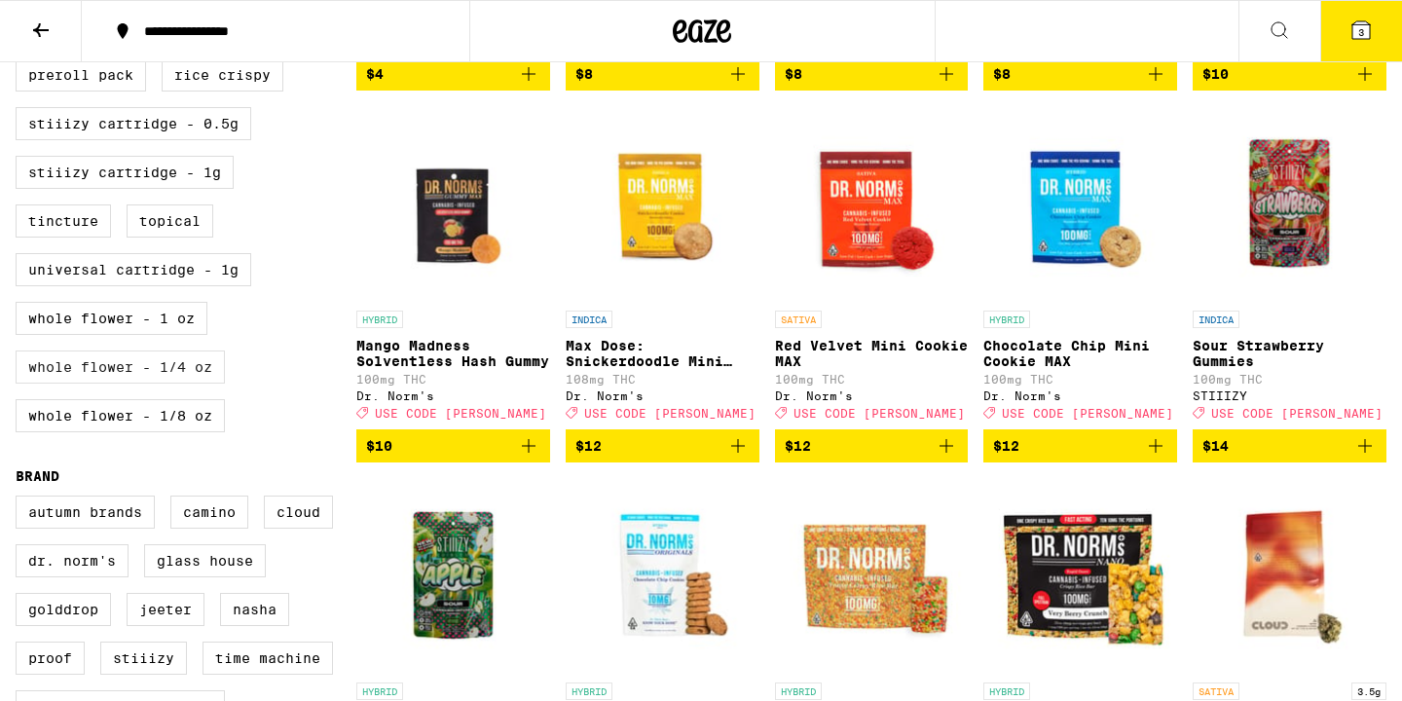
click at [129, 384] on label "Whole Flower - 1/4 oz" at bounding box center [120, 366] width 209 height 33
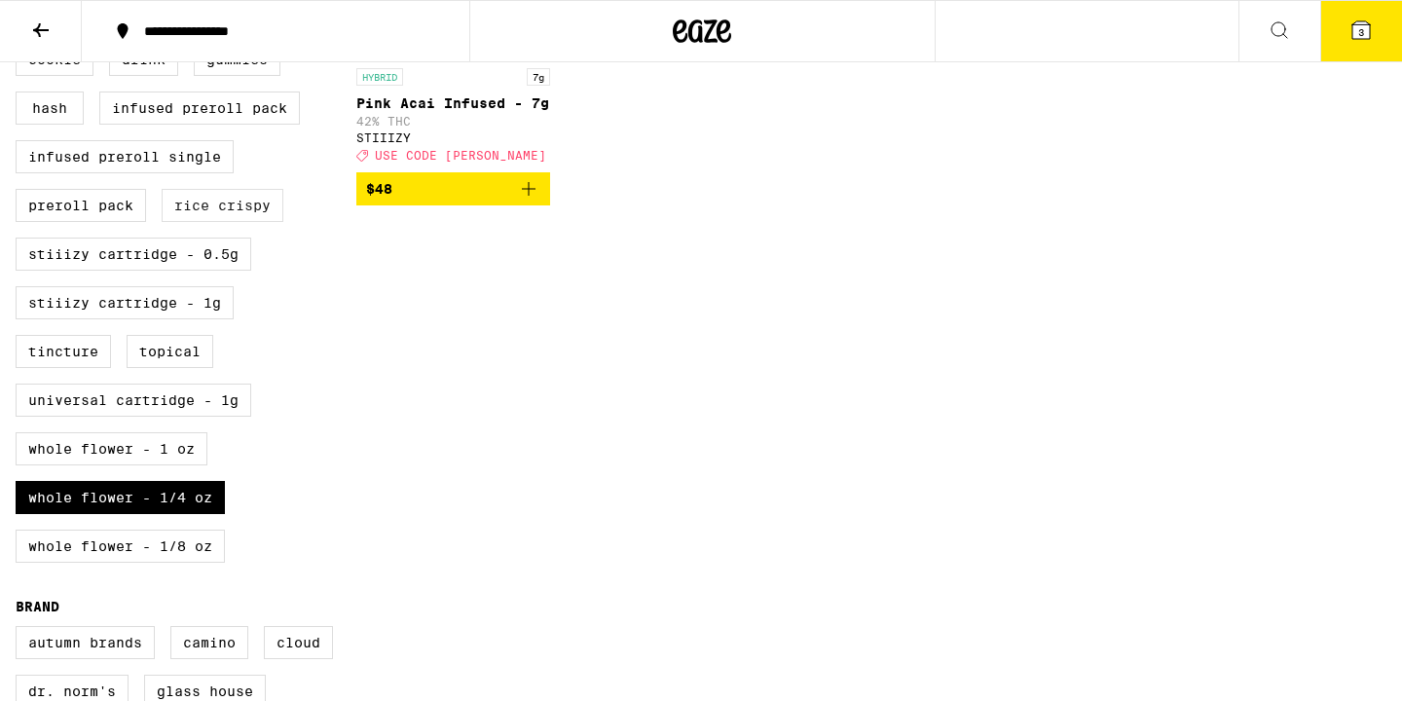
scroll to position [915, 0]
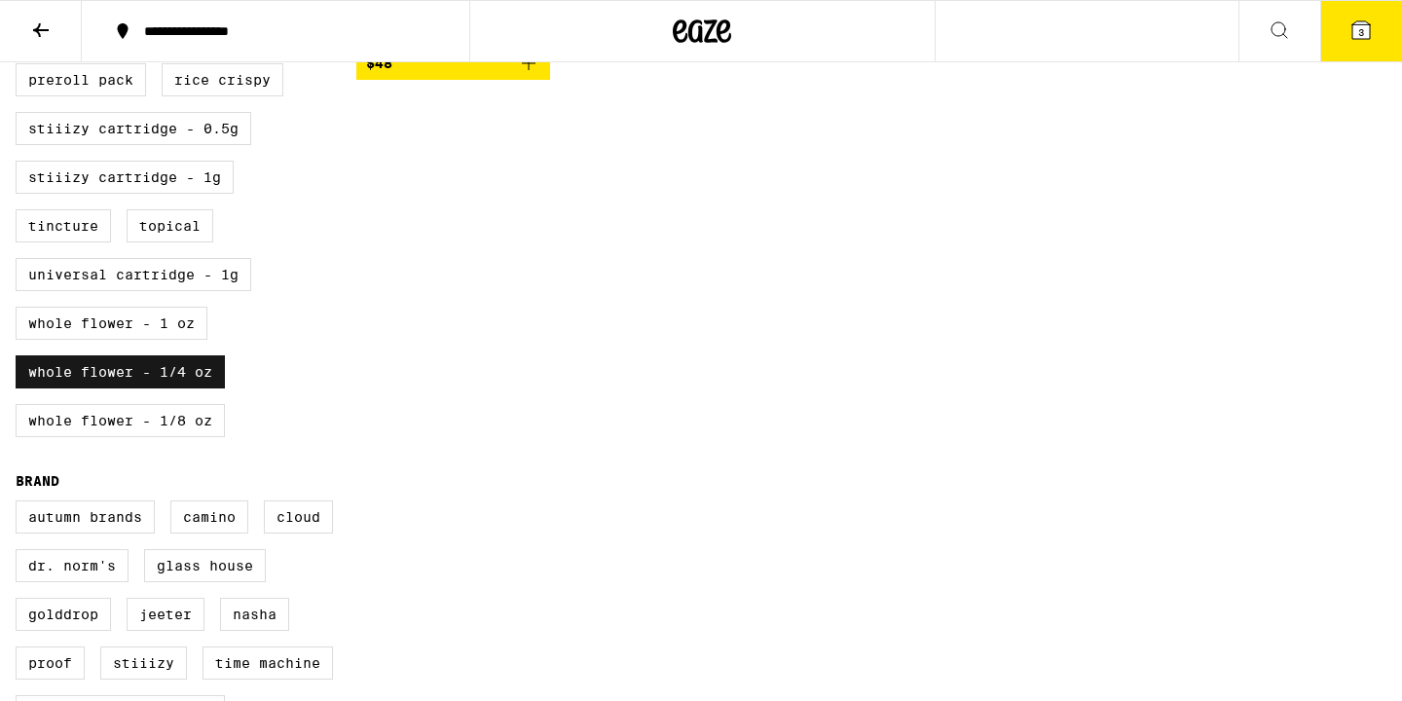
click at [183, 388] on label "Whole Flower - 1/4 oz" at bounding box center [120, 371] width 209 height 33
checkbox input "false"
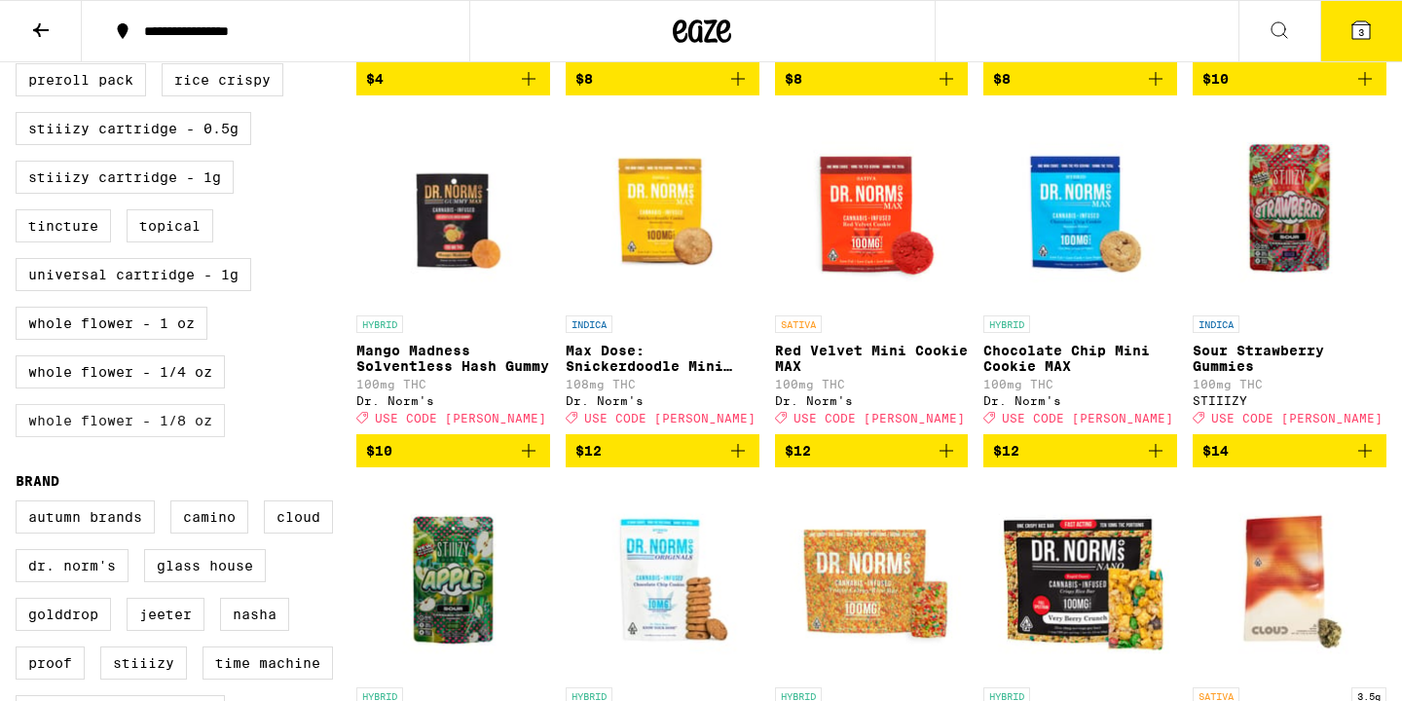
click at [184, 437] on label "Whole Flower - 1/8 oz" at bounding box center [120, 420] width 209 height 33
checkbox input "true"
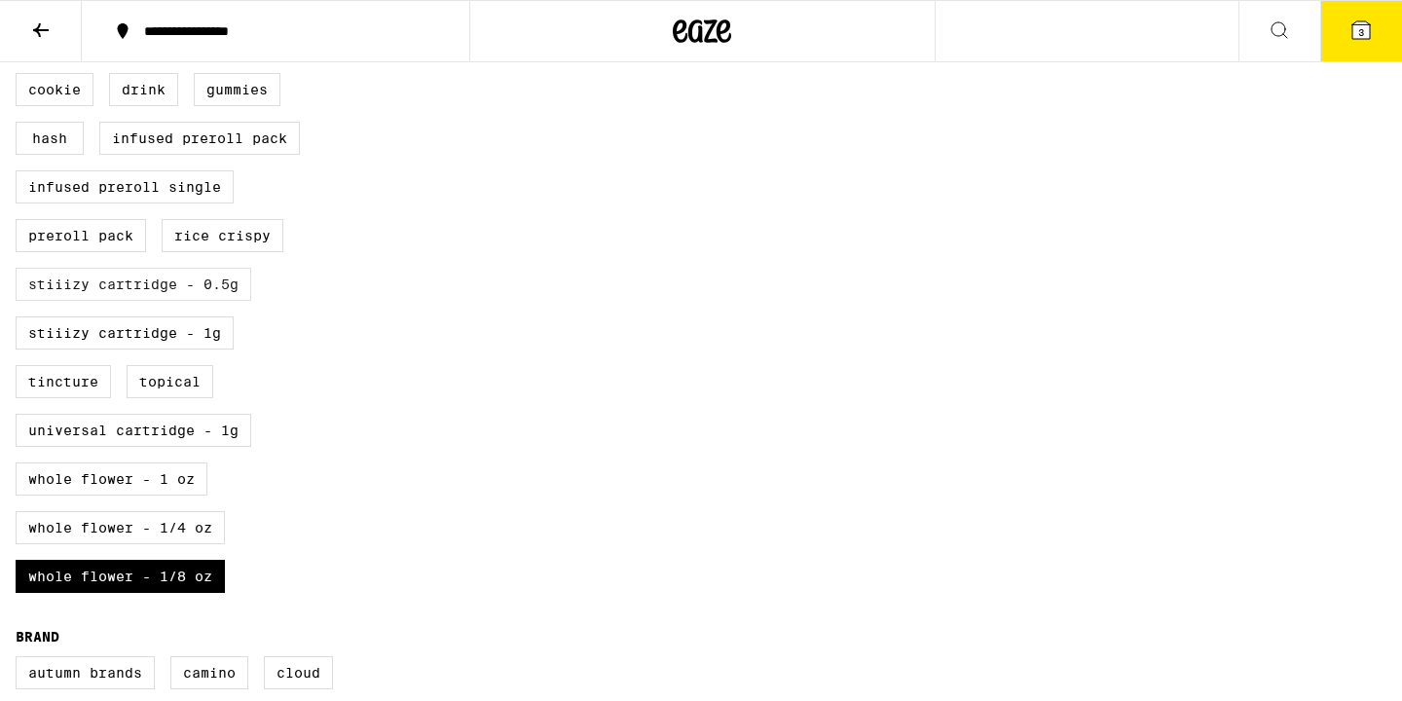
scroll to position [782, 0]
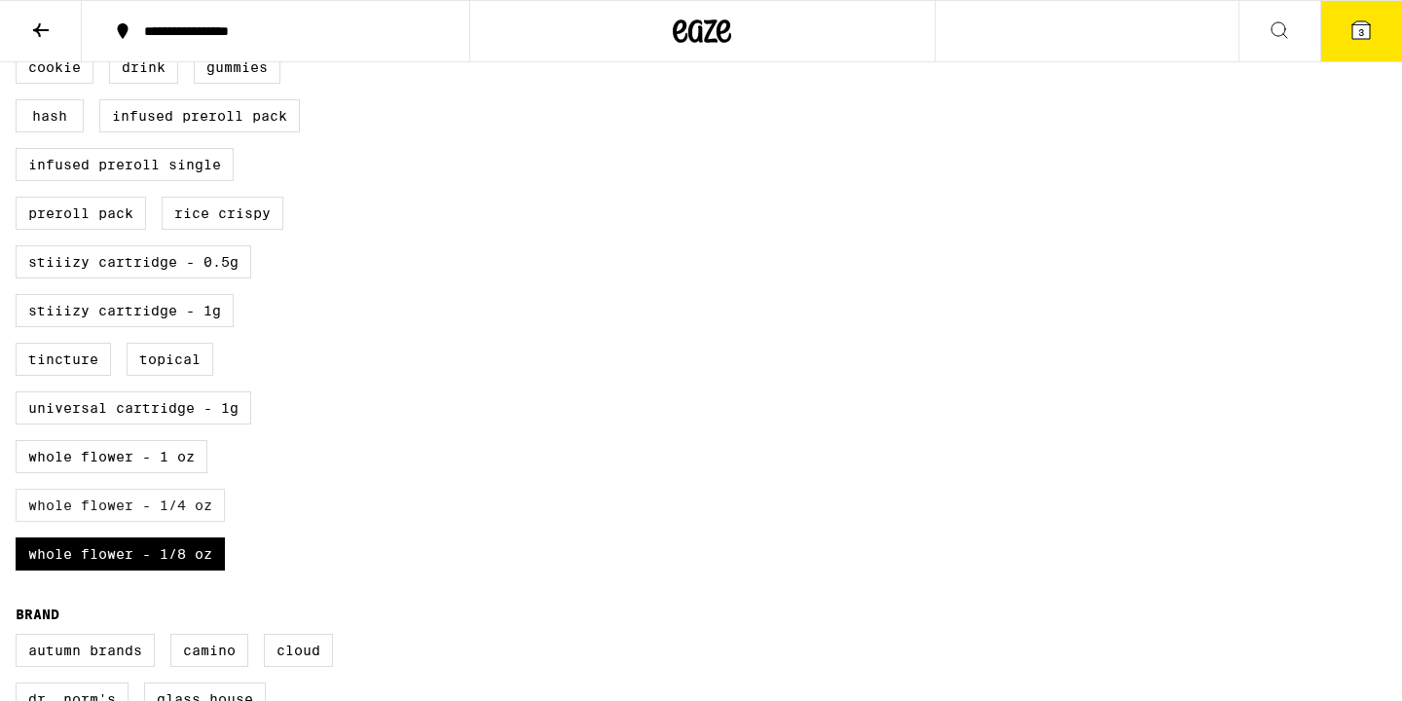
click at [198, 522] on label "Whole Flower - 1/4 oz" at bounding box center [120, 505] width 209 height 33
click at [20, 6] on input "Whole Flower - 1/4 oz" at bounding box center [19, 5] width 1 height 1
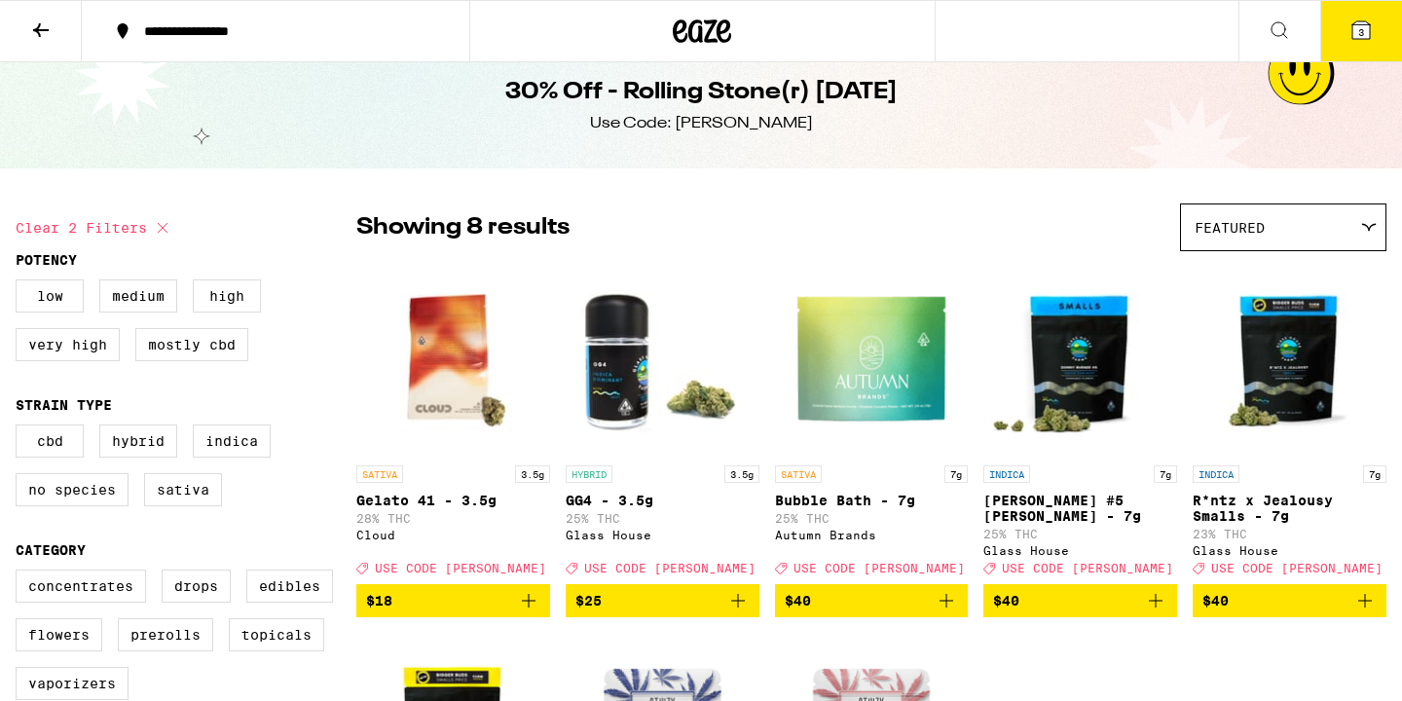
scroll to position [22, 0]
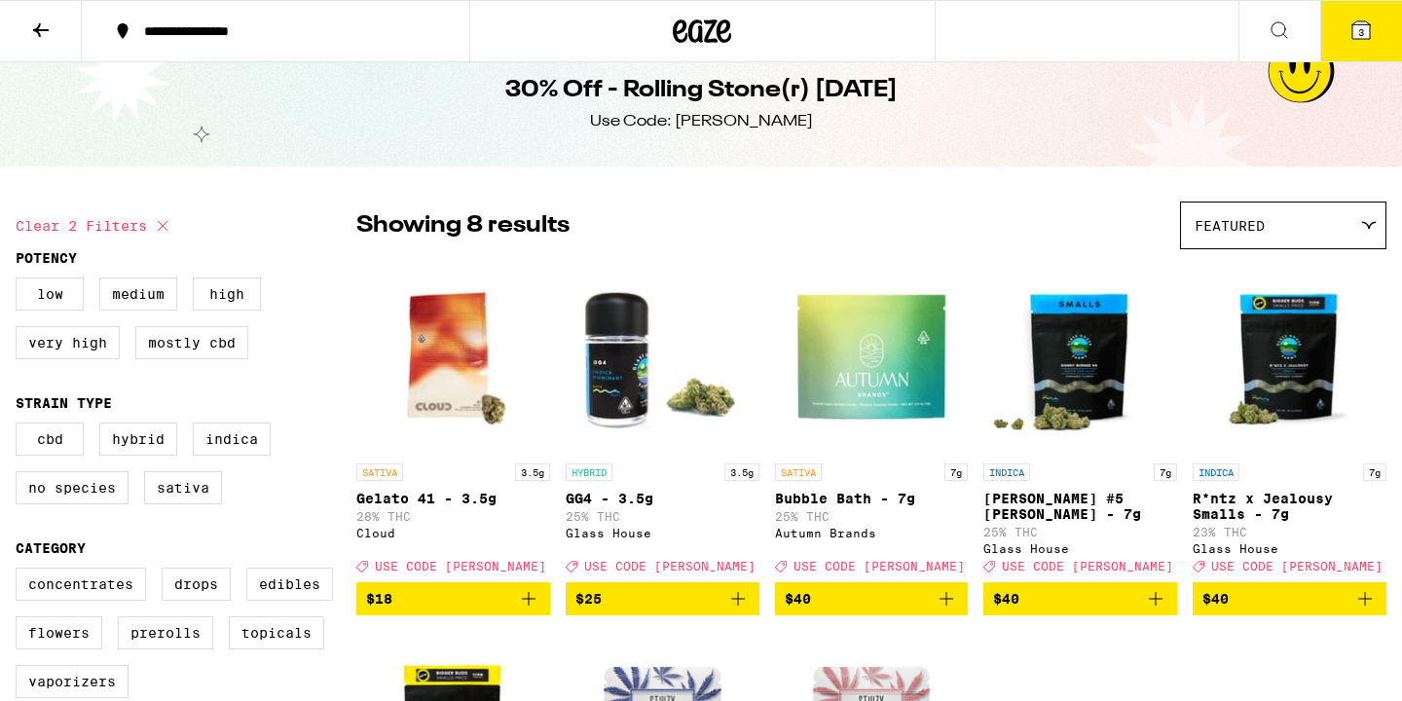
click at [154, 236] on icon at bounding box center [162, 225] width 23 height 23
checkbox input "false"
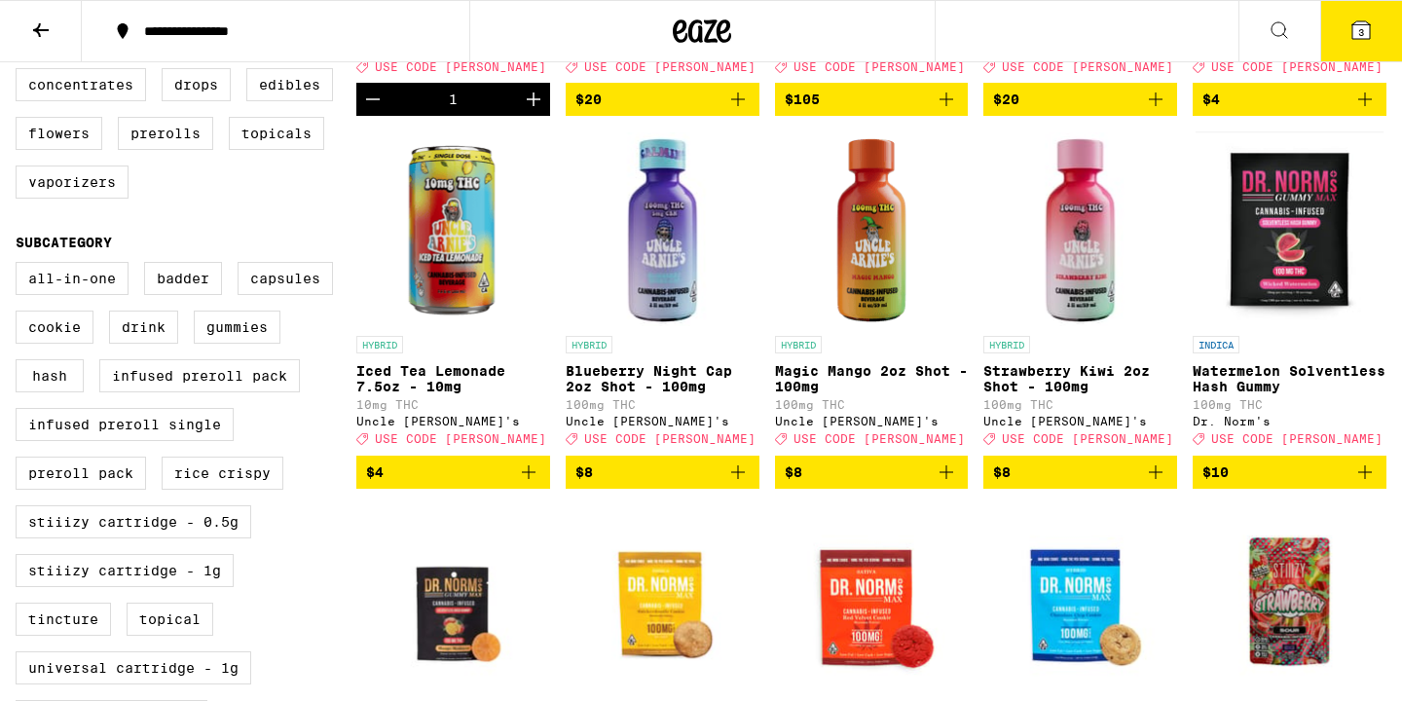
scroll to position [526, 0]
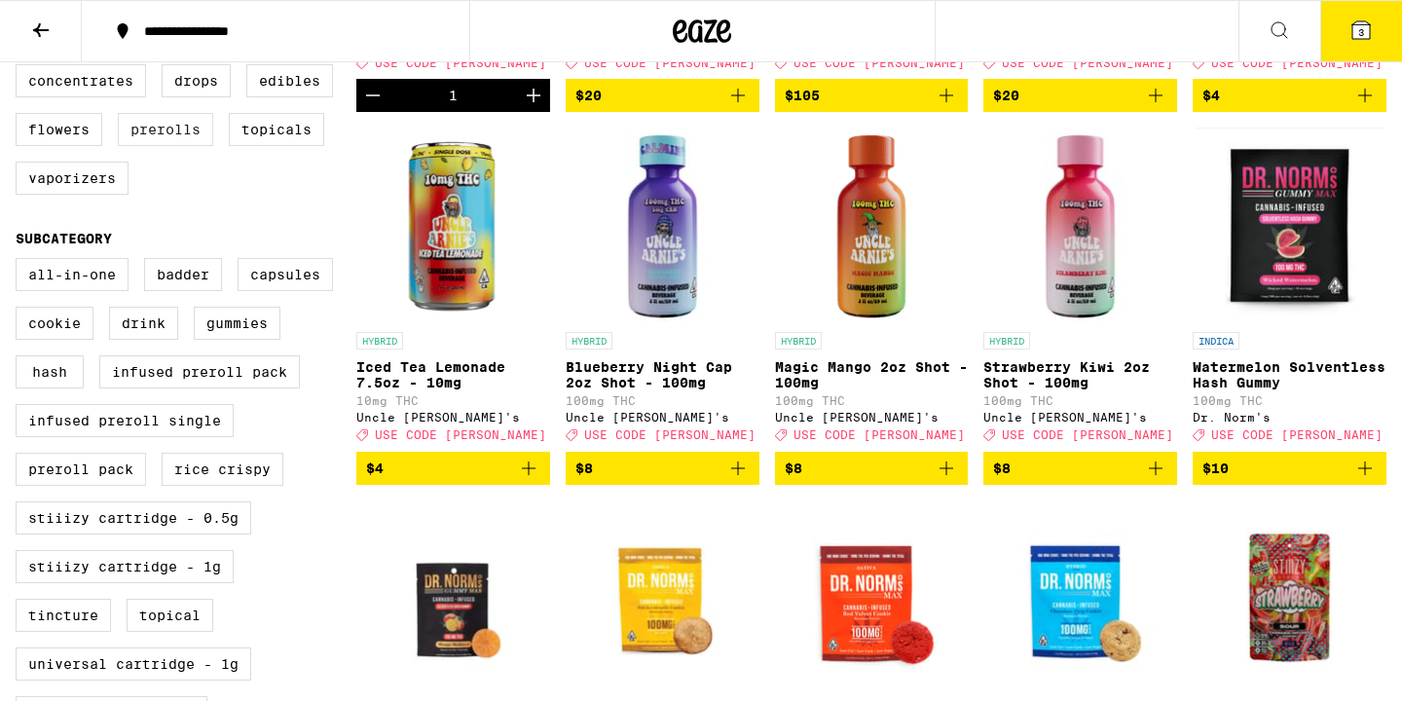
click at [176, 146] on label "Prerolls" at bounding box center [165, 129] width 95 height 33
click at [20, 68] on input "Prerolls" at bounding box center [19, 67] width 1 height 1
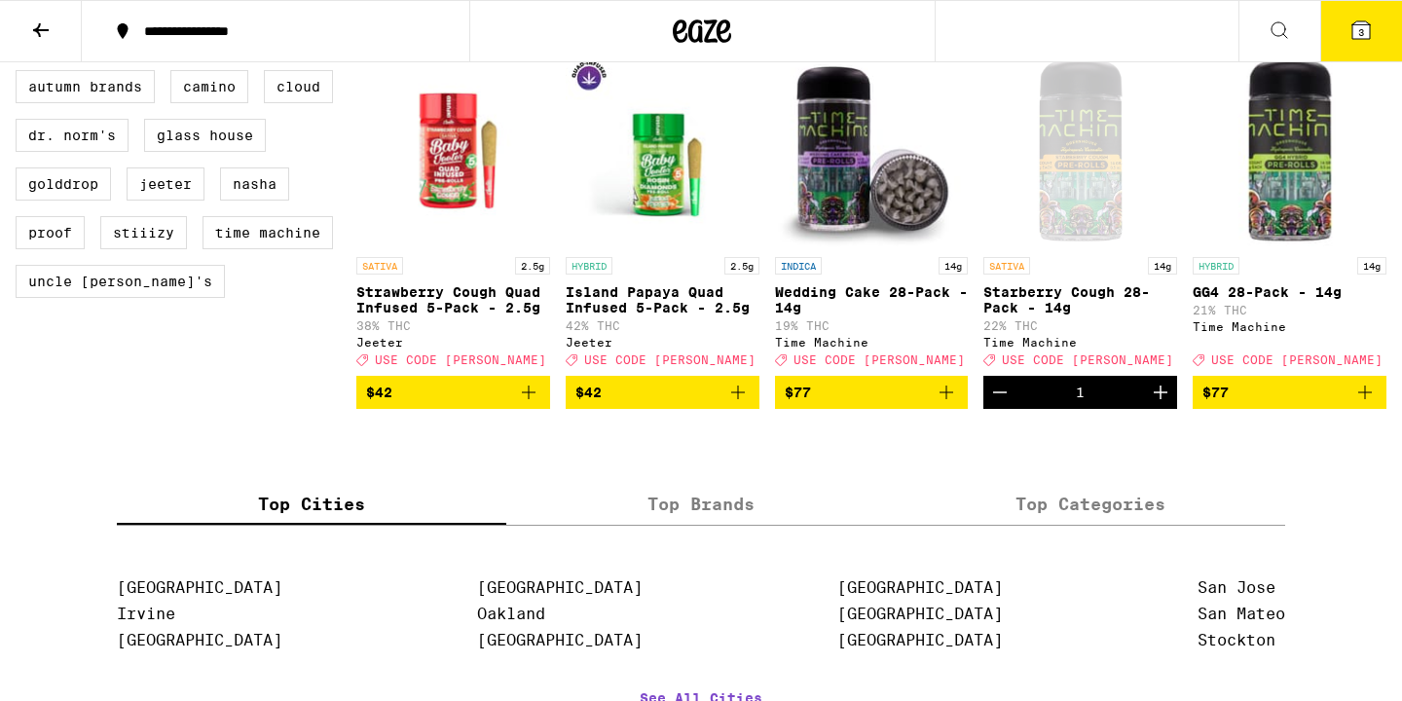
scroll to position [1355, 0]
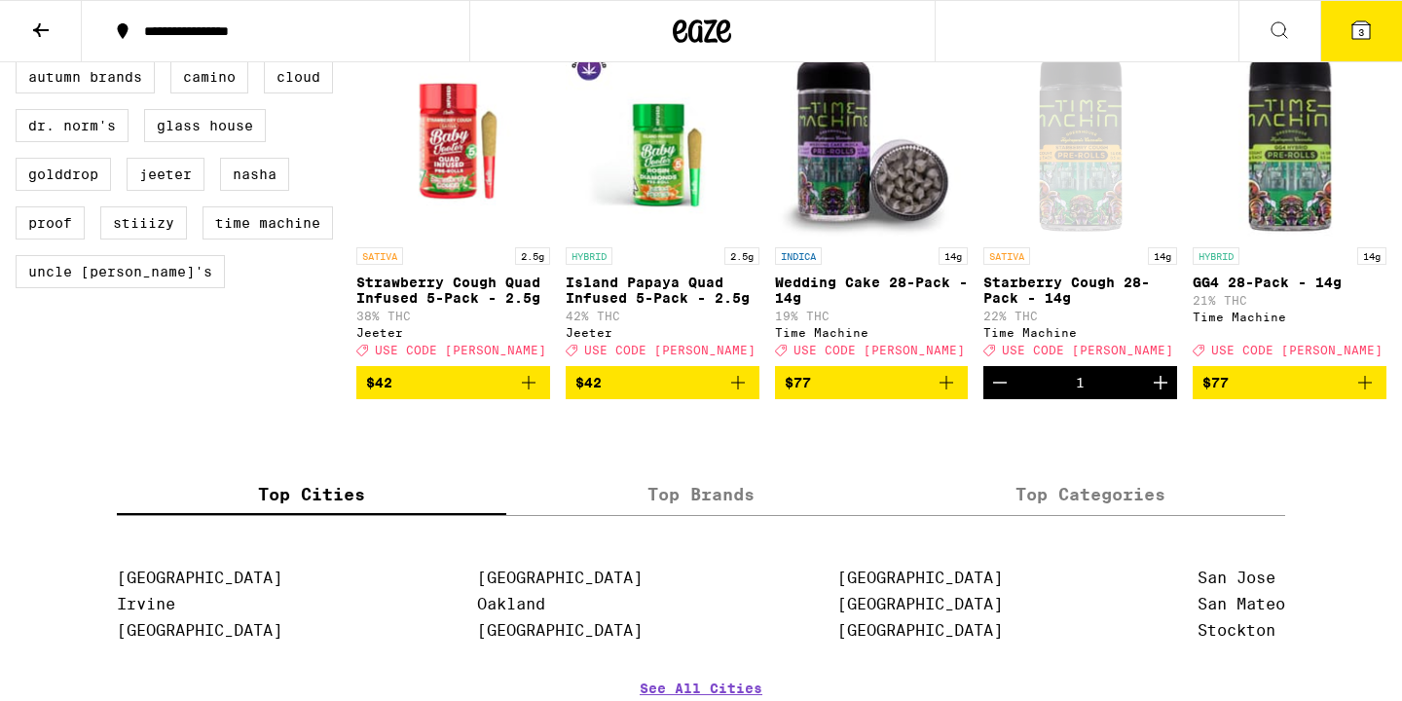
click at [993, 394] on icon "Decrement" at bounding box center [999, 382] width 23 height 23
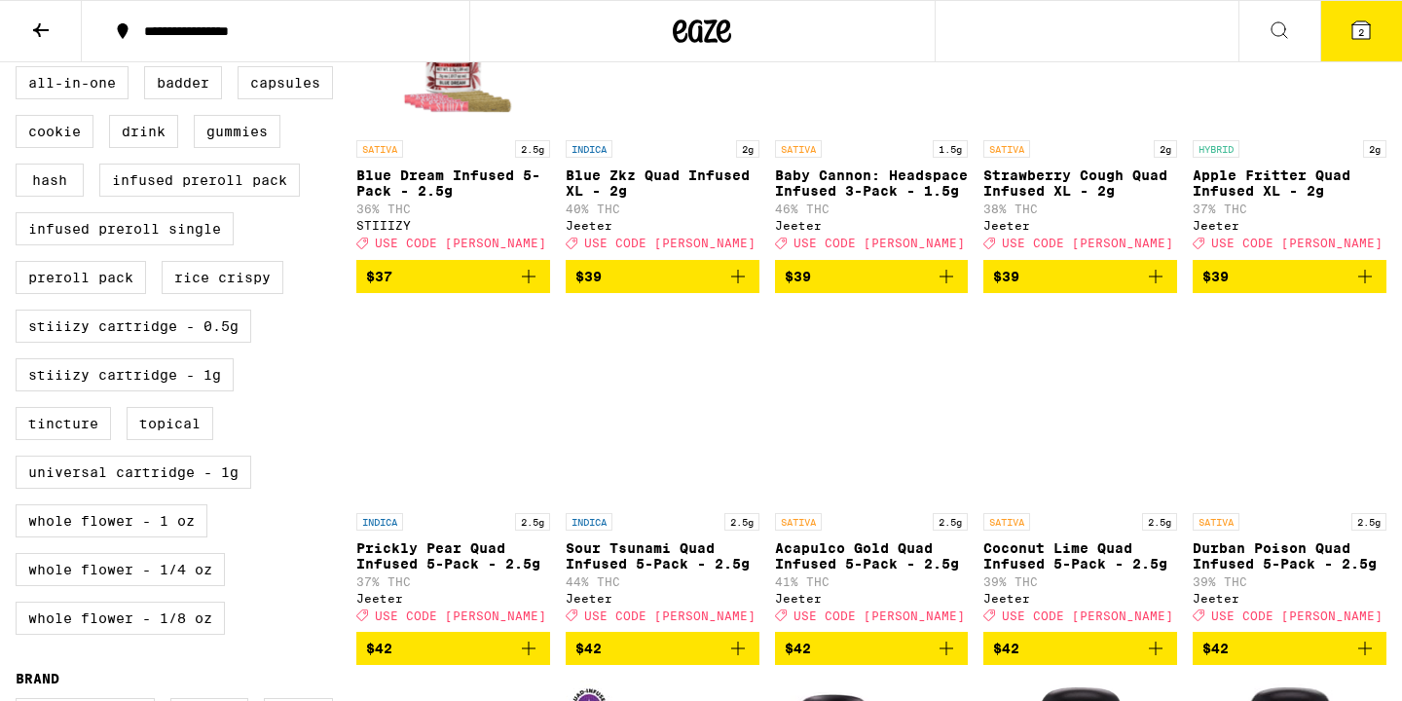
scroll to position [346, 0]
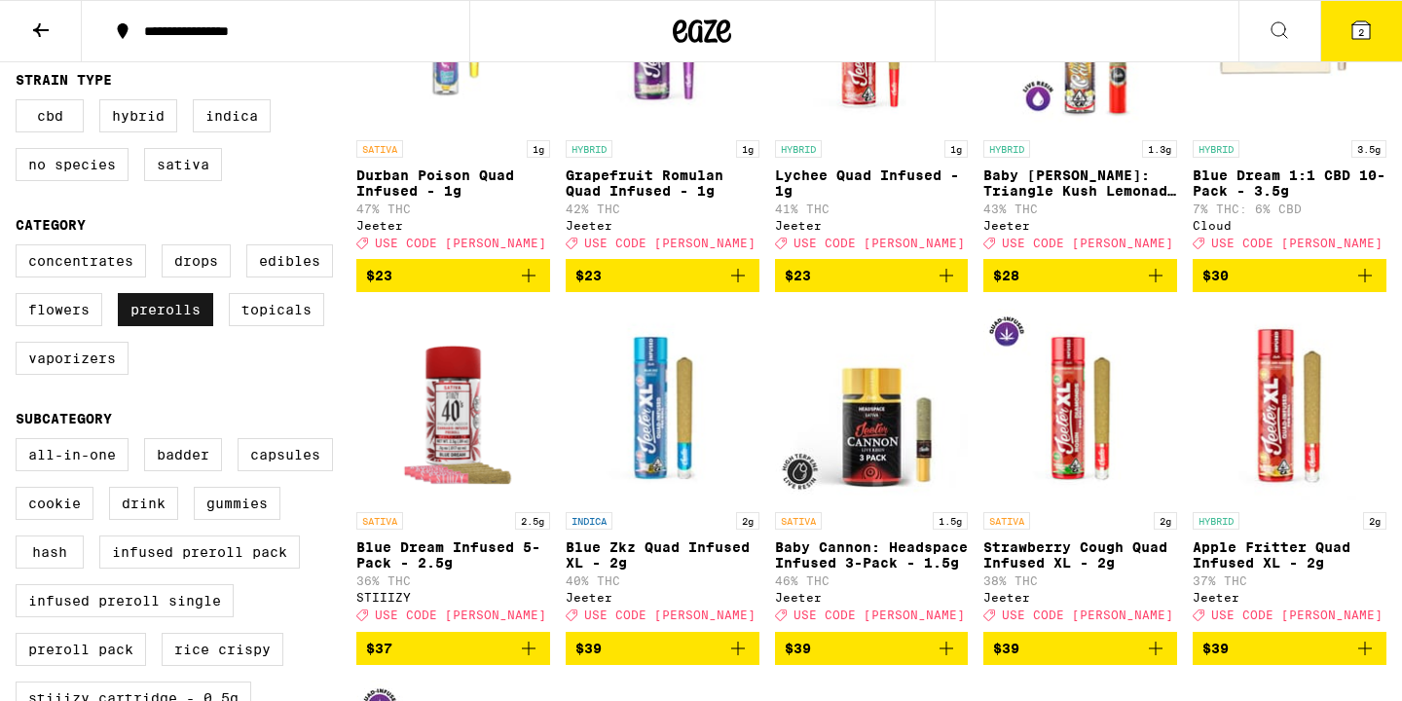
click at [130, 326] on label "Prerolls" at bounding box center [165, 309] width 95 height 33
click at [20, 248] on input "Prerolls" at bounding box center [19, 247] width 1 height 1
checkbox input "false"
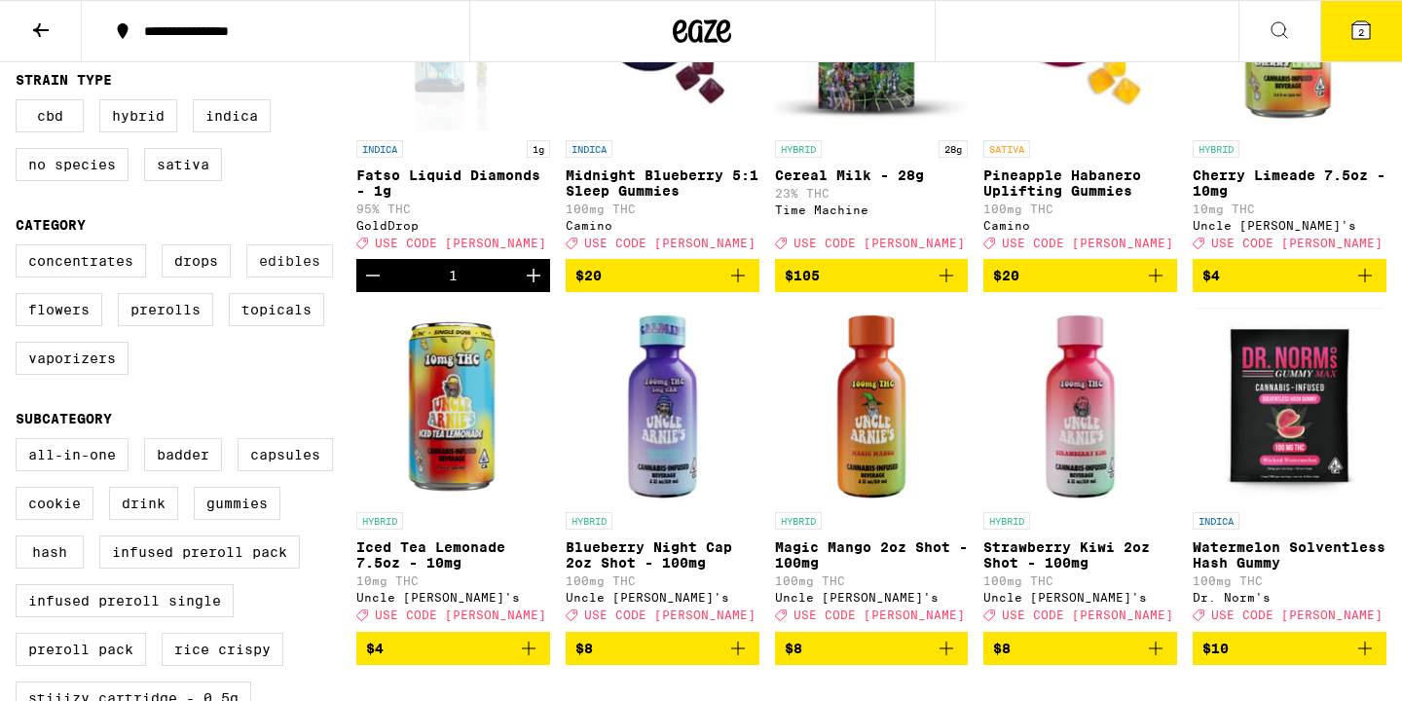
click at [302, 277] on label "Edibles" at bounding box center [289, 260] width 87 height 33
click at [20, 248] on input "Edibles" at bounding box center [19, 247] width 1 height 1
checkbox input "true"
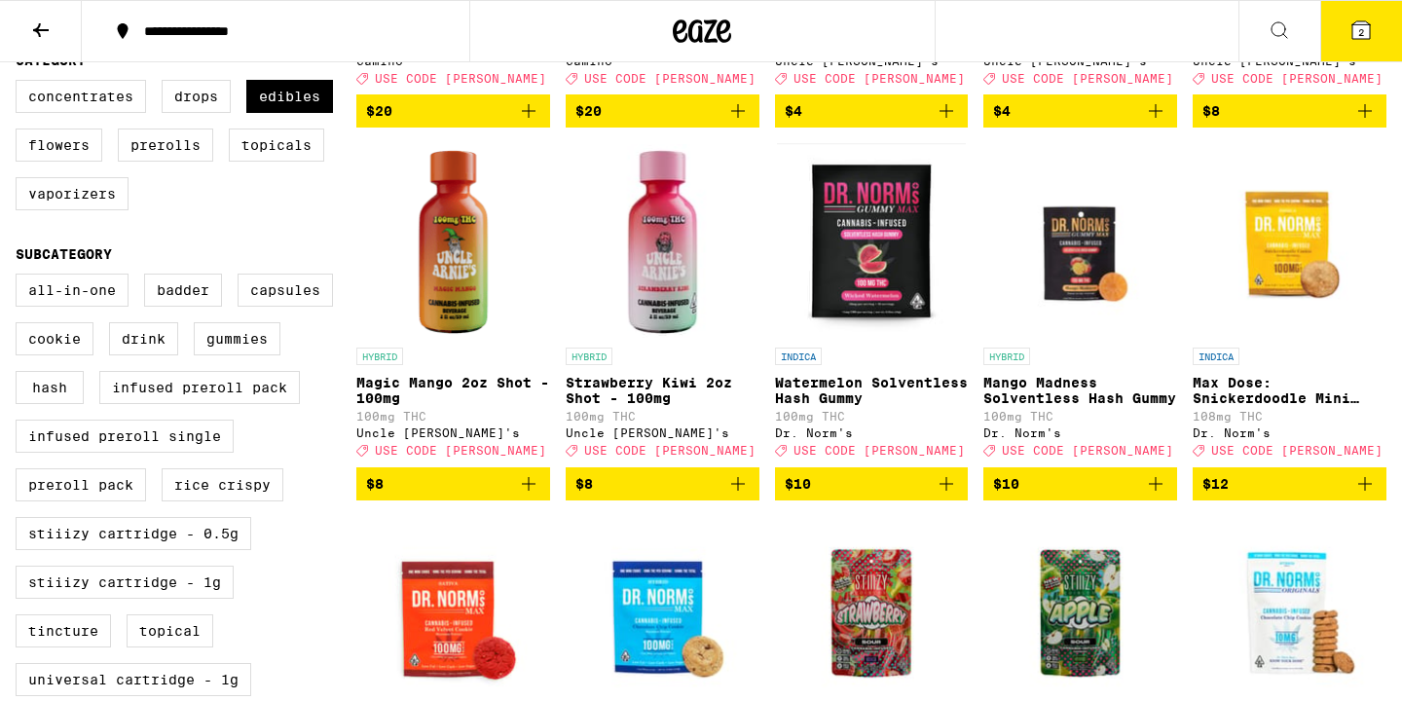
scroll to position [522, 0]
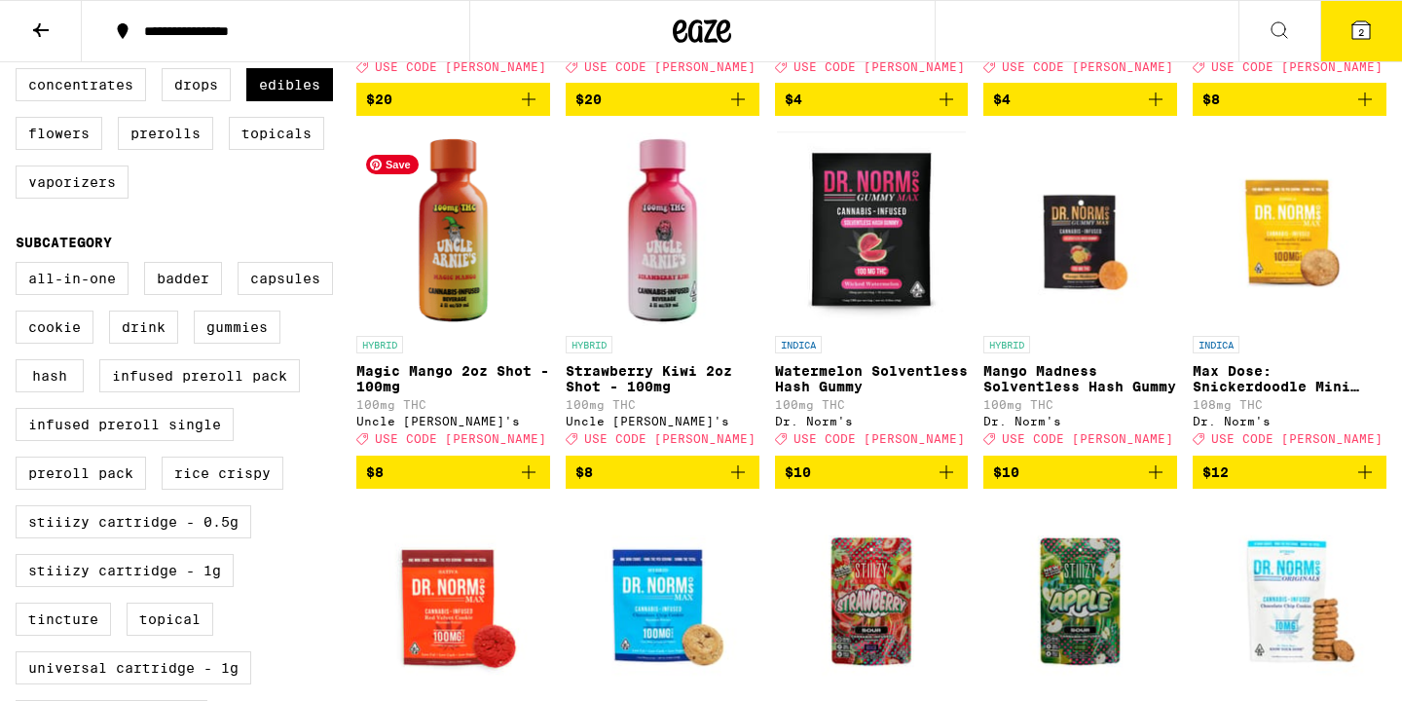
click at [448, 304] on img "Open page for Magic Mango 2oz Shot - 100mg from Uncle Arnie's" at bounding box center [453, 228] width 194 height 195
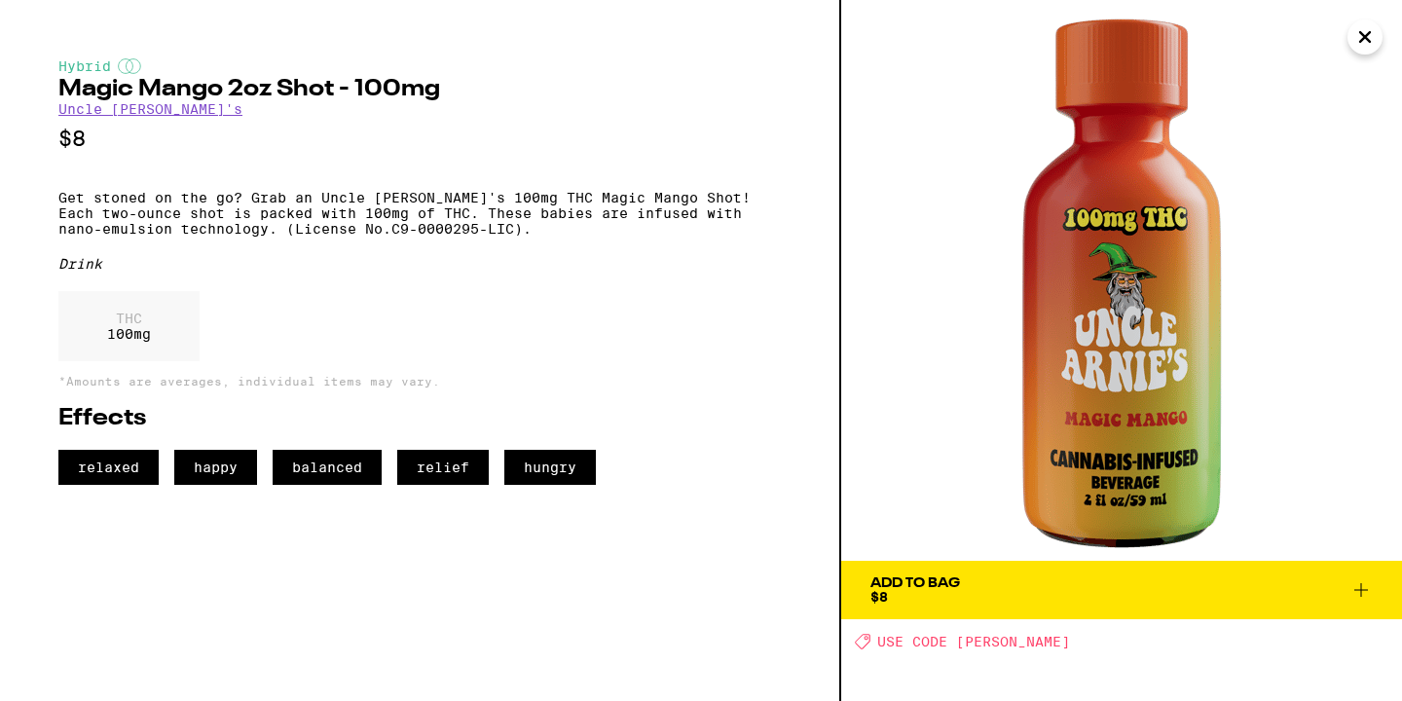
click at [1358, 39] on icon "Close" at bounding box center [1364, 36] width 23 height 29
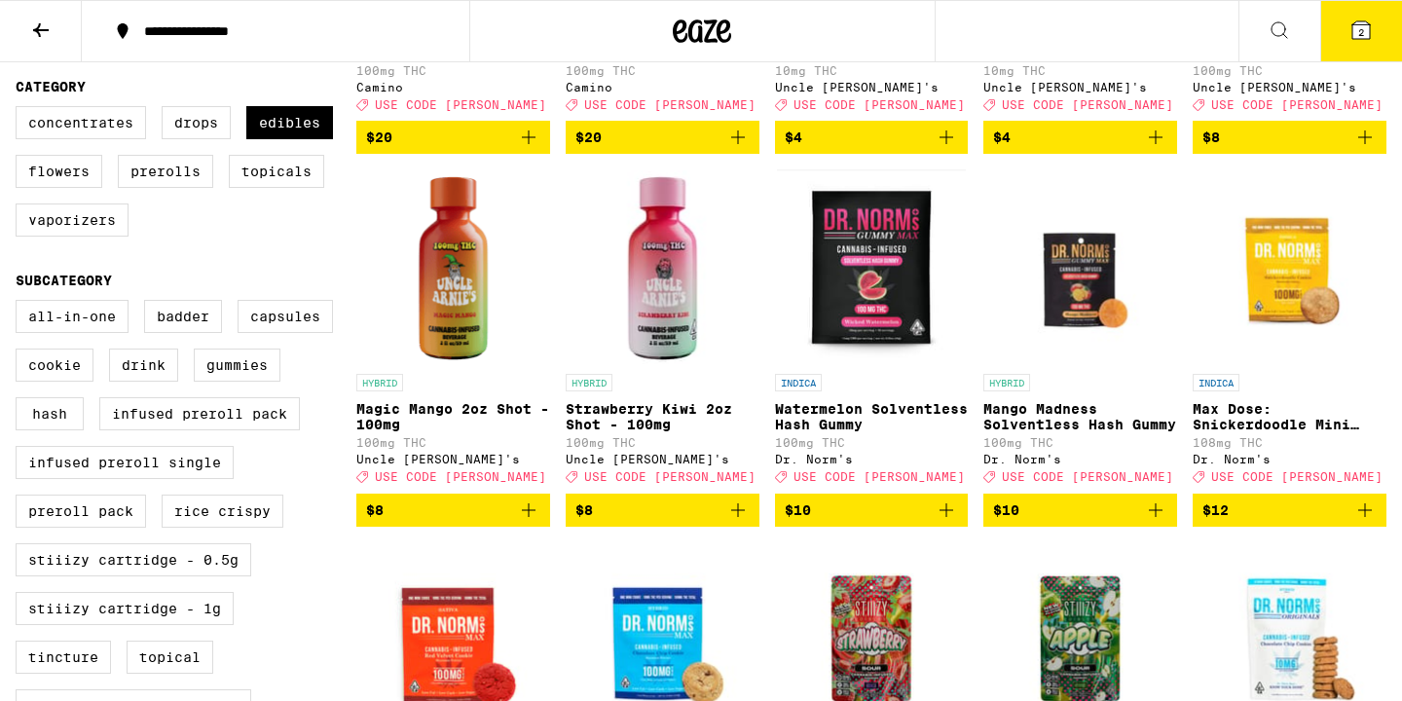
scroll to position [489, 0]
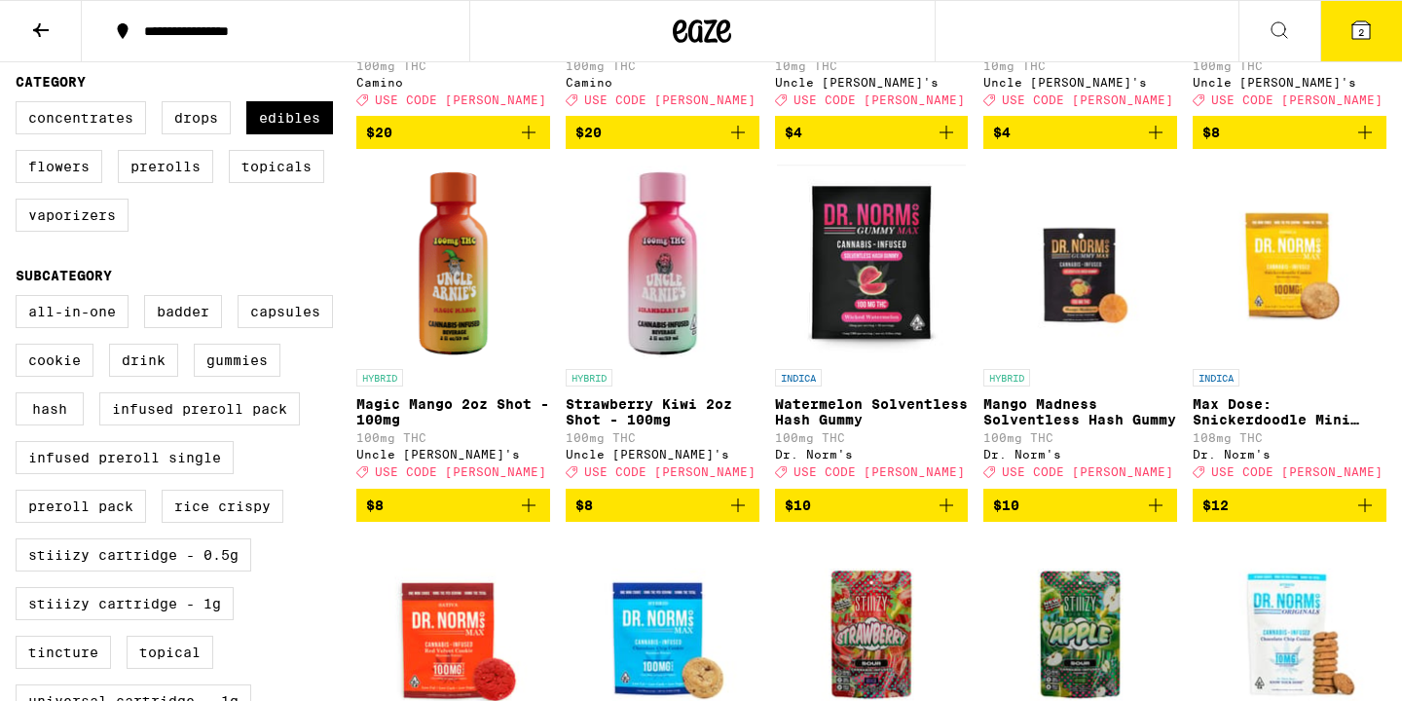
click at [506, 517] on span "$8" at bounding box center [453, 505] width 174 height 23
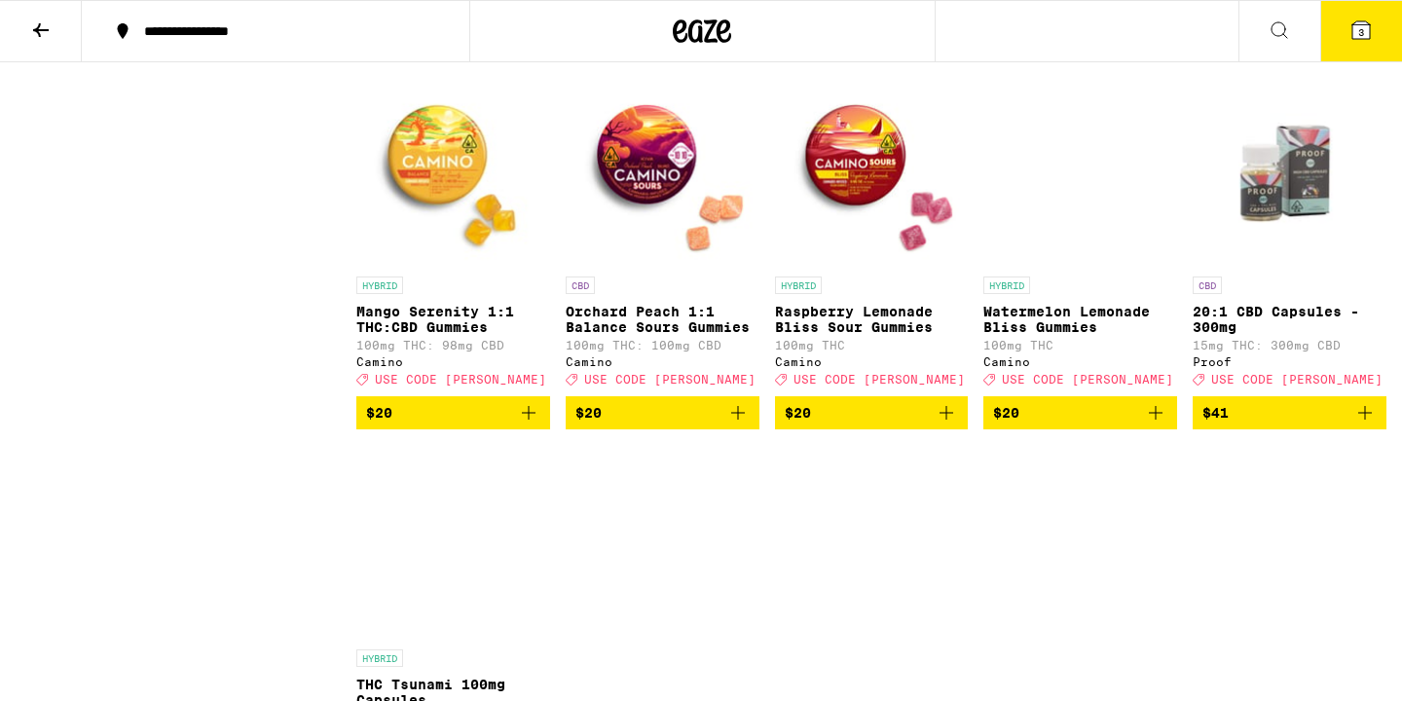
scroll to position [2072, 0]
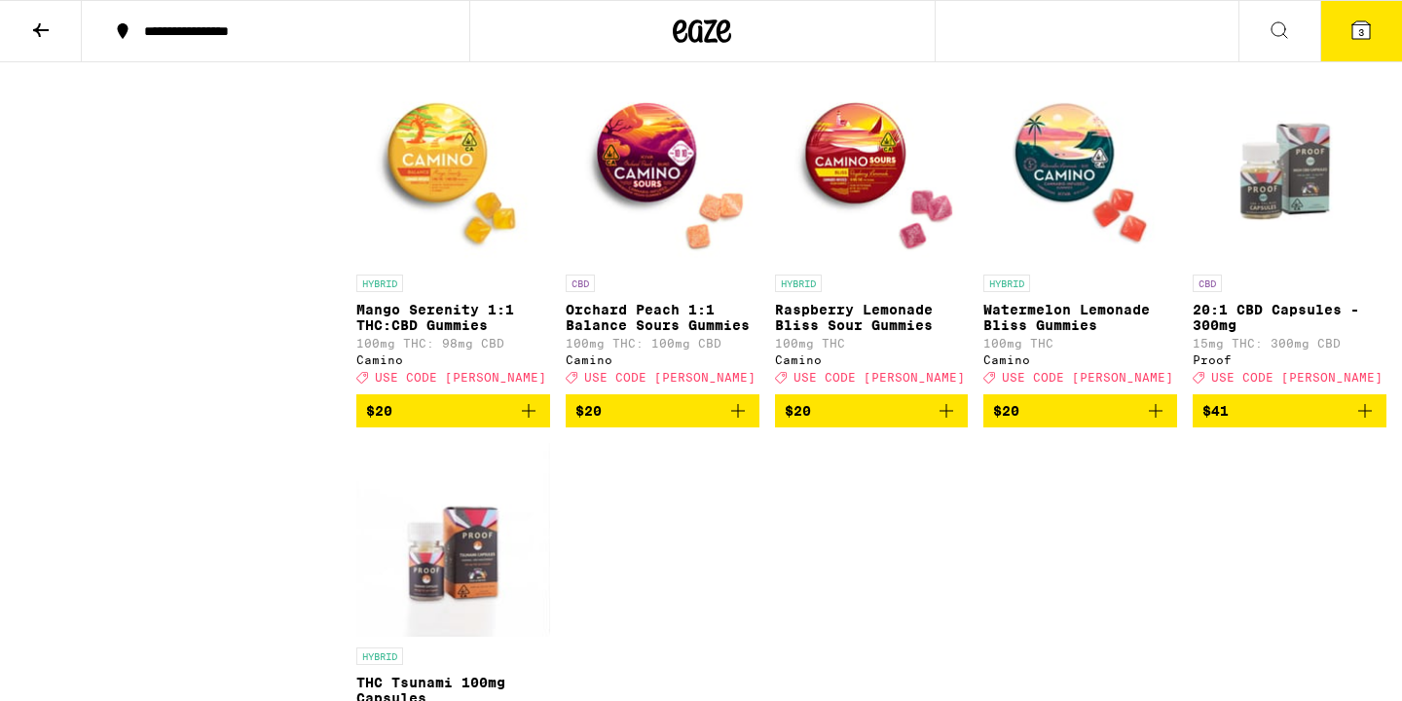
click at [890, 422] on span "$20" at bounding box center [872, 410] width 174 height 23
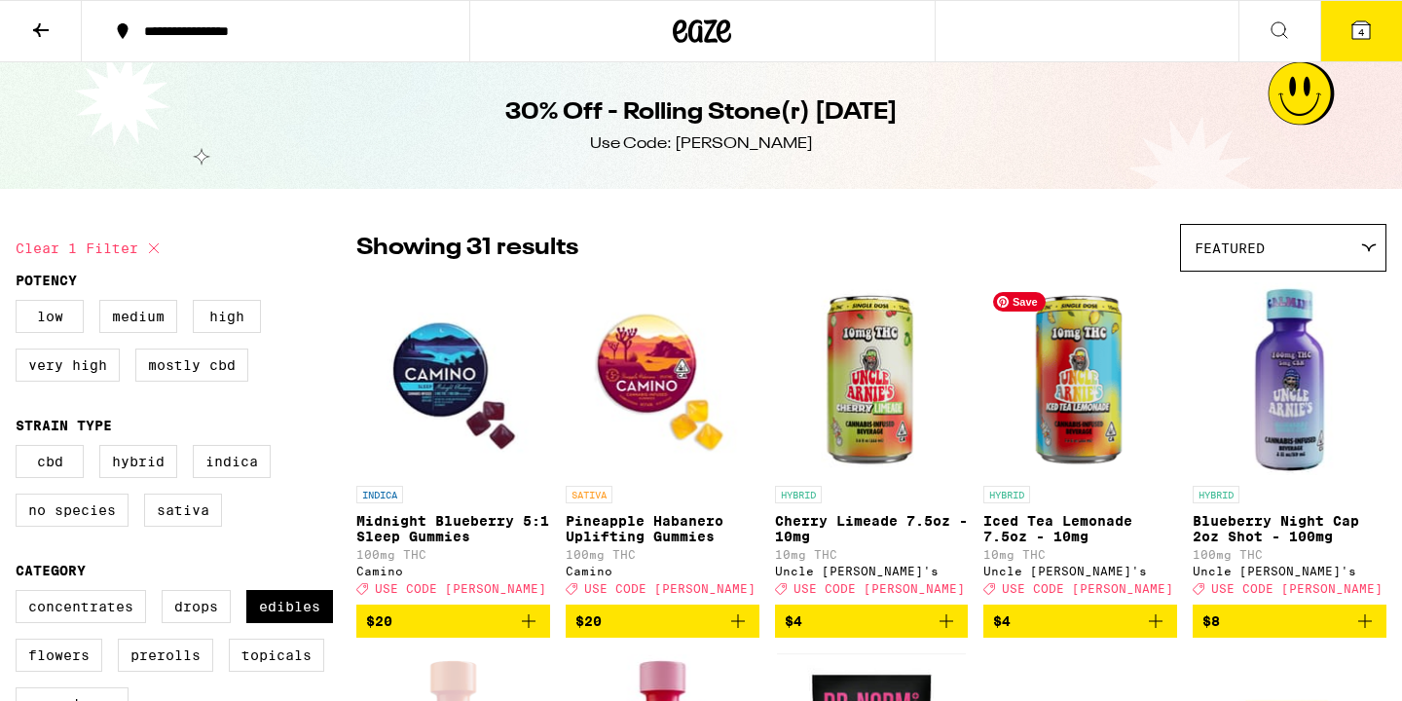
scroll to position [0, 0]
click at [1370, 35] on icon at bounding box center [1361, 30] width 18 height 18
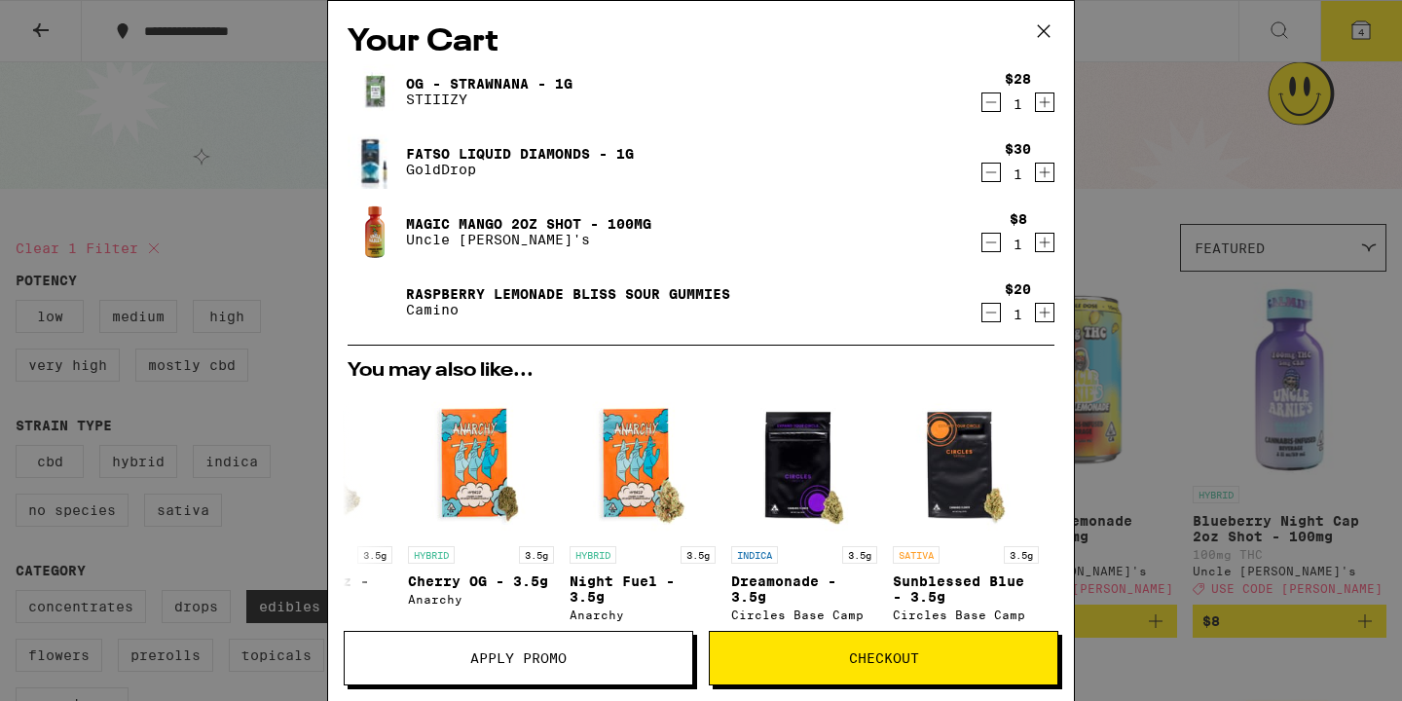
click at [578, 660] on span "Apply Promo" at bounding box center [519, 658] width 348 height 14
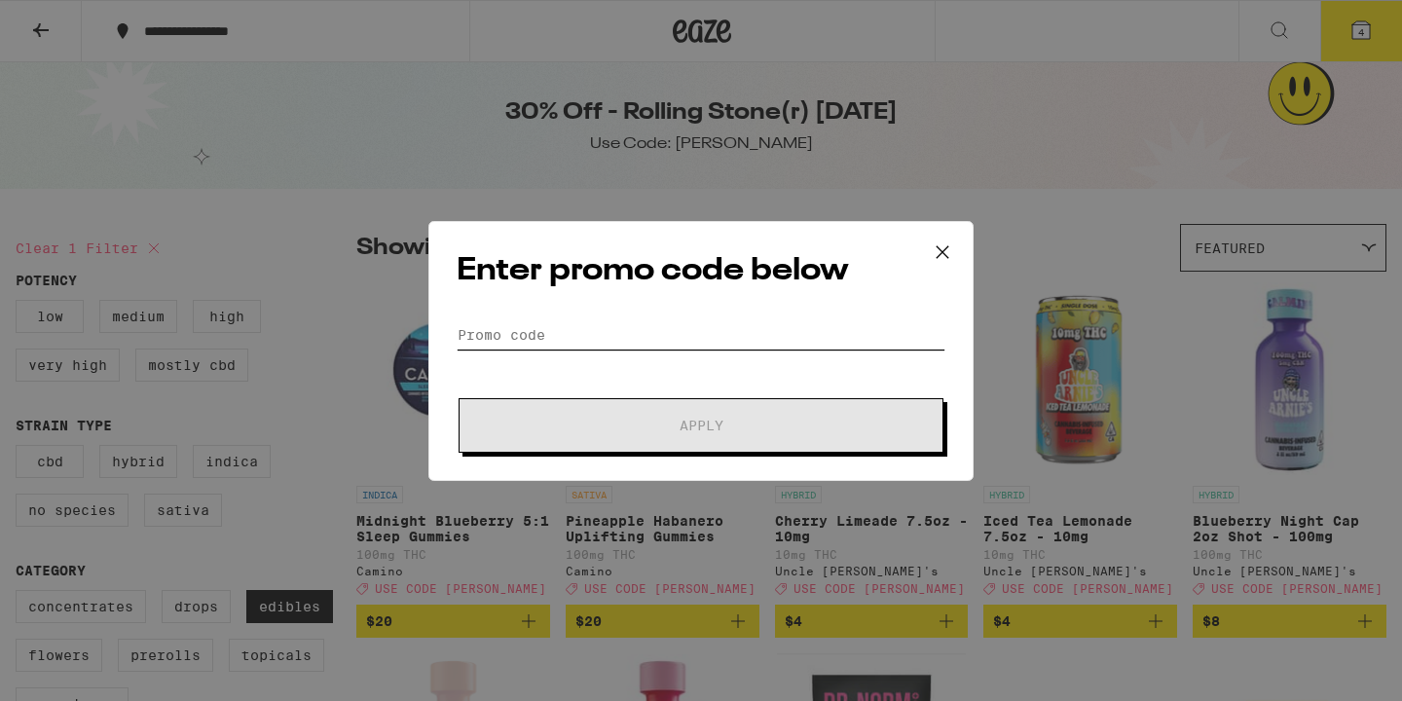
click at [680, 333] on input "Promo Code" at bounding box center [701, 334] width 489 height 29
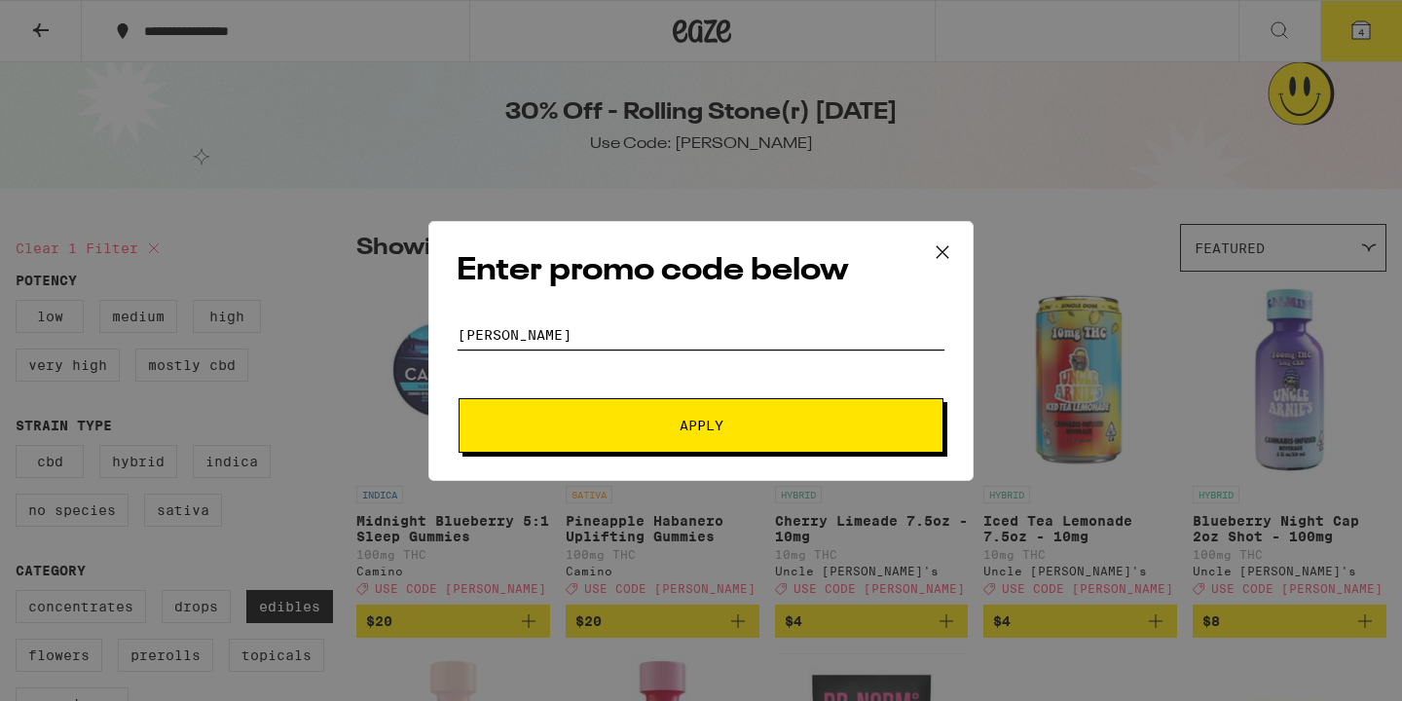
type input "[PERSON_NAME]"
click at [701, 424] on button "Apply" at bounding box center [701, 425] width 485 height 55
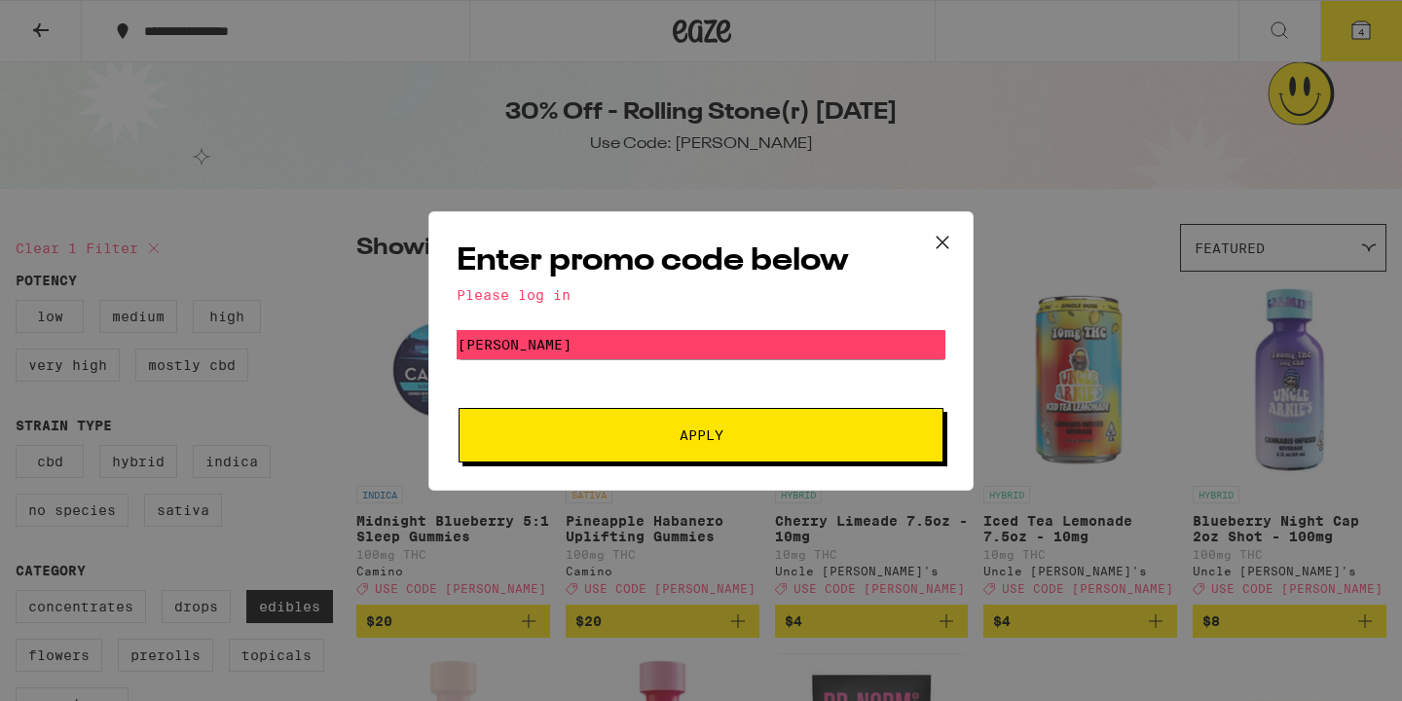
click at [739, 489] on div "Enter promo code below Please log in Promo Code [PERSON_NAME] Apply" at bounding box center [700, 350] width 545 height 279
click at [753, 417] on button "Apply" at bounding box center [701, 435] width 485 height 55
click at [939, 242] on icon at bounding box center [942, 242] width 29 height 29
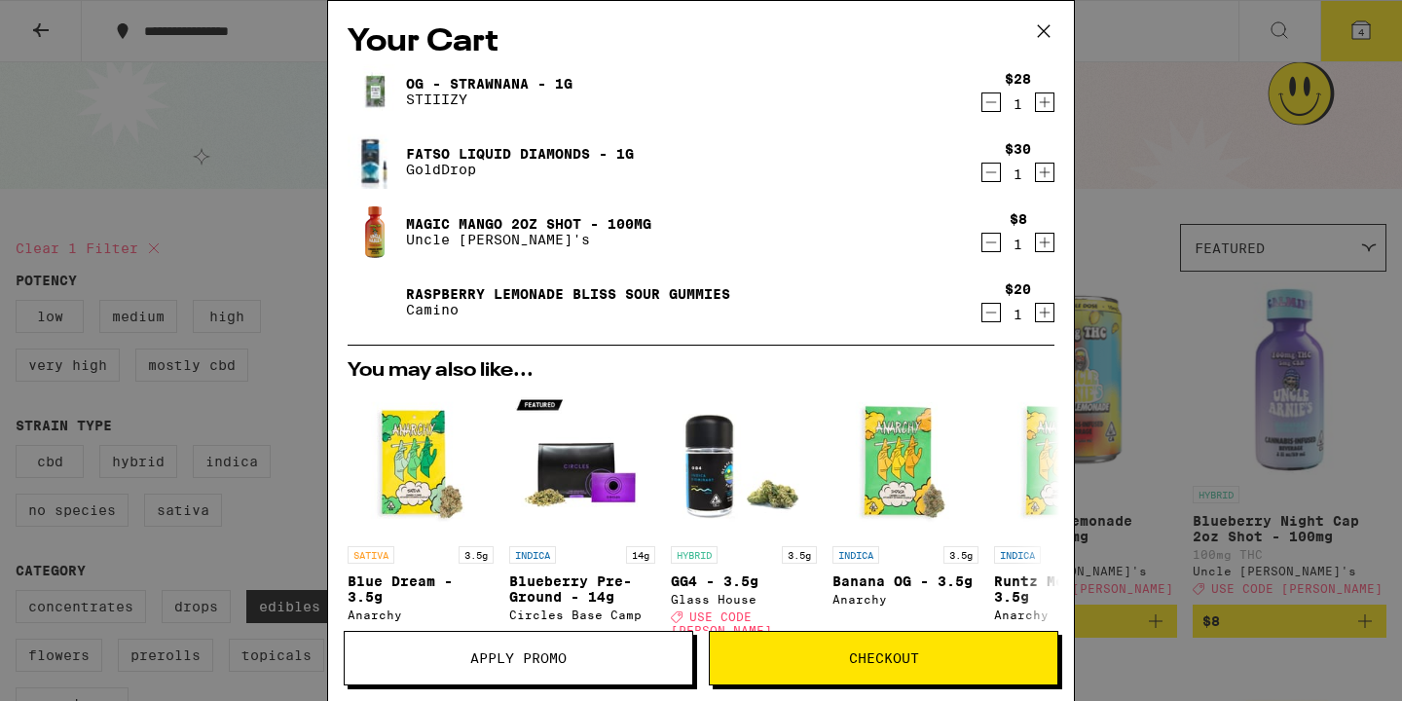
click at [1144, 196] on div "Your Cart OG - Strawnana - 1g STIIIZY $28 1 Fatso Liquid Diamonds - 1g GoldDrop…" at bounding box center [701, 350] width 1402 height 701
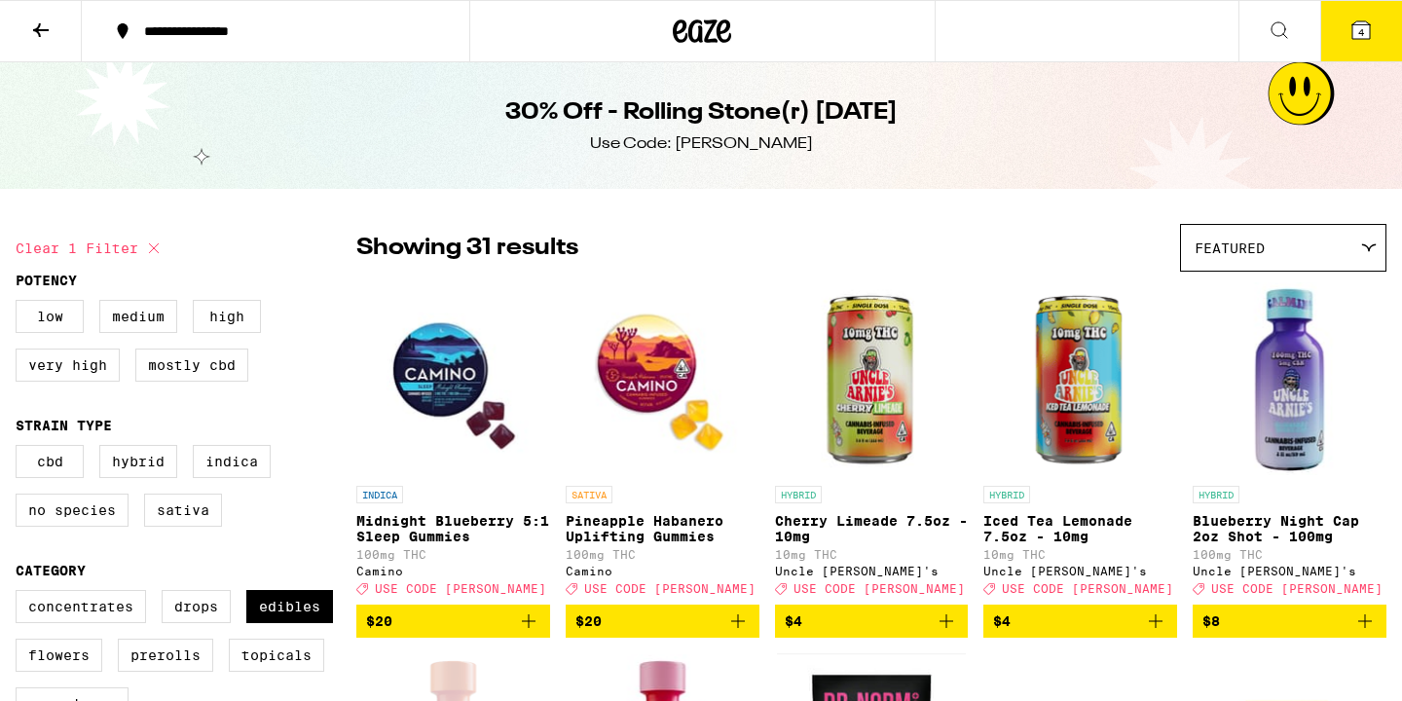
click at [1350, 37] on icon at bounding box center [1360, 29] width 23 height 23
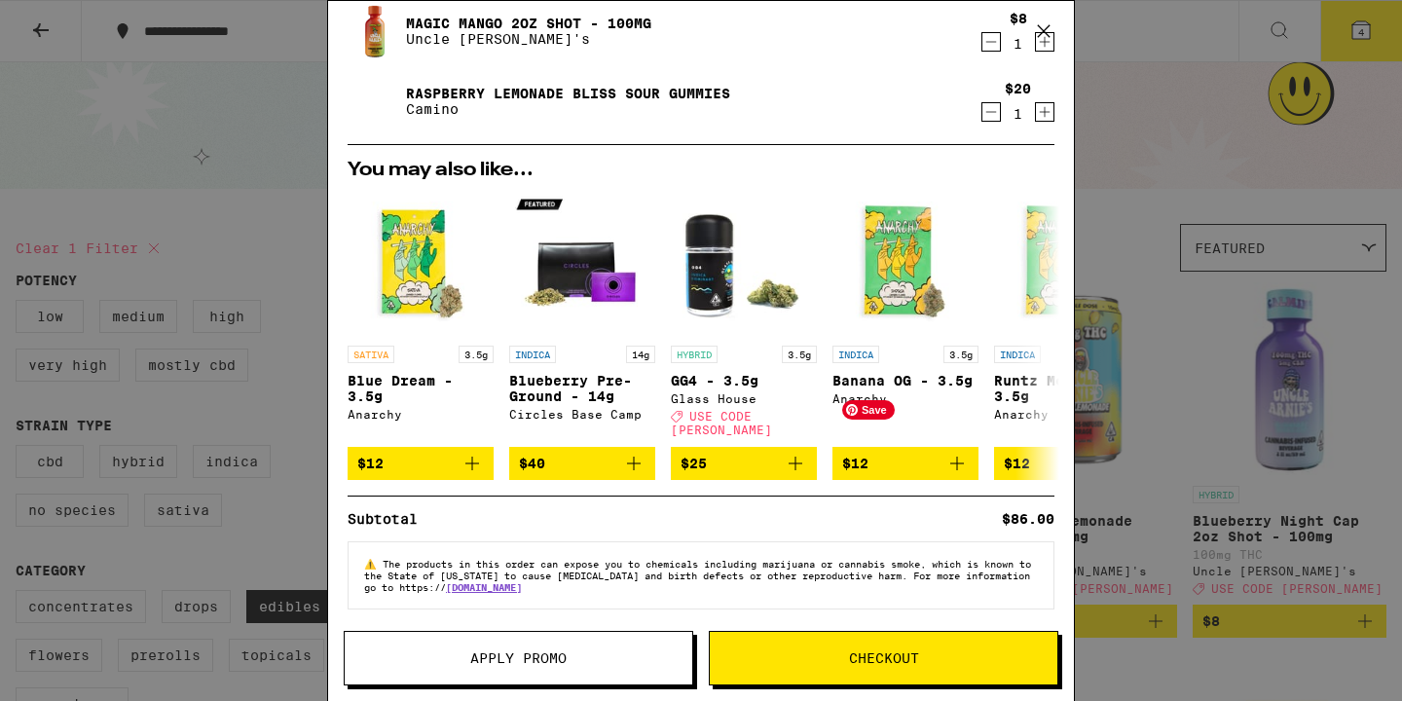
scroll to position [199, 0]
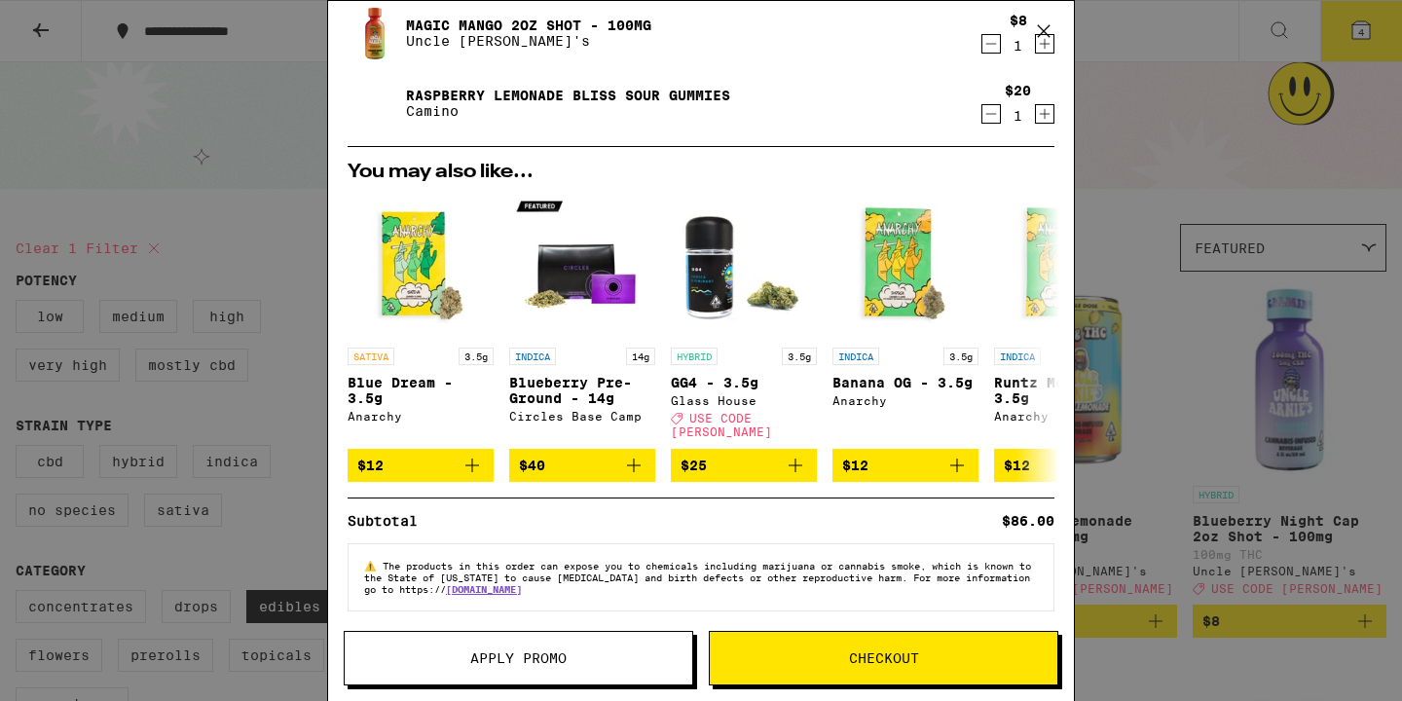
click at [819, 660] on span "Checkout" at bounding box center [884, 658] width 348 height 14
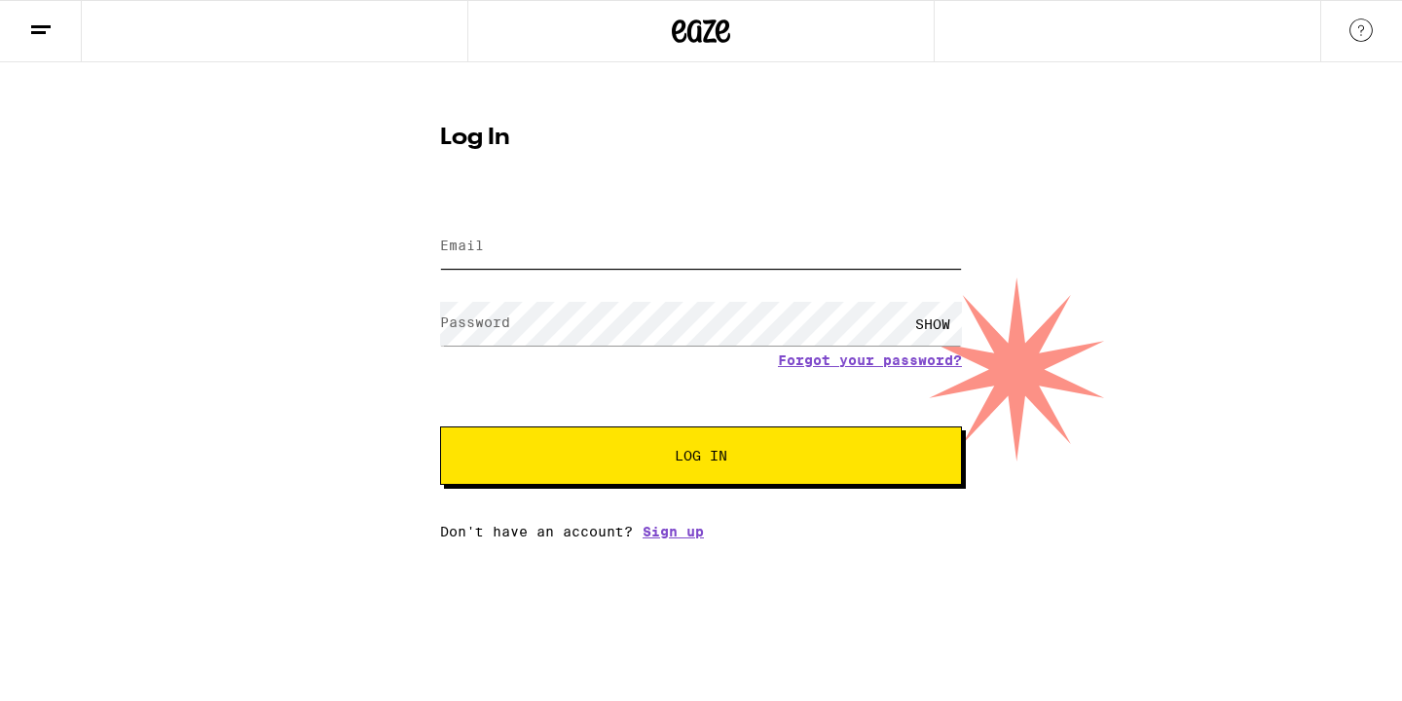
type input "[EMAIL_ADDRESS][DOMAIN_NAME]"
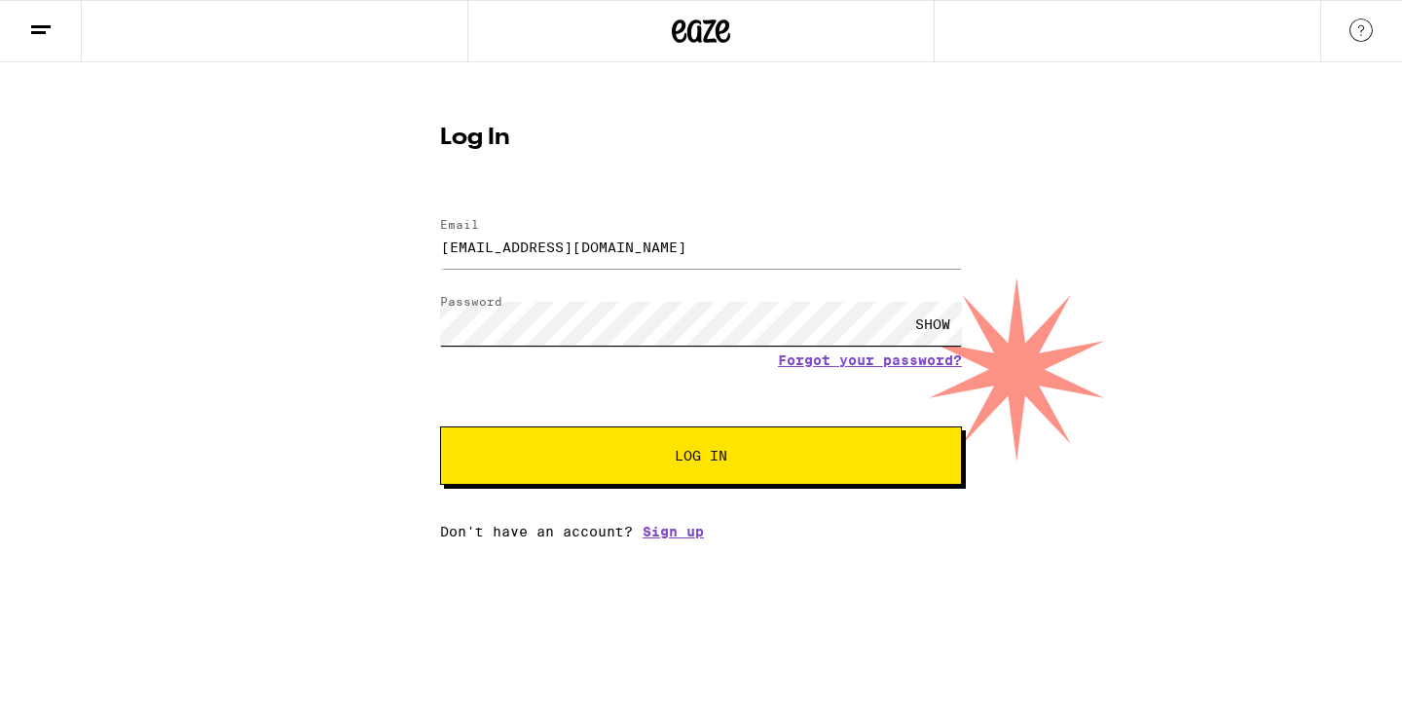
click at [701, 458] on button "Log In" at bounding box center [701, 455] width 522 height 58
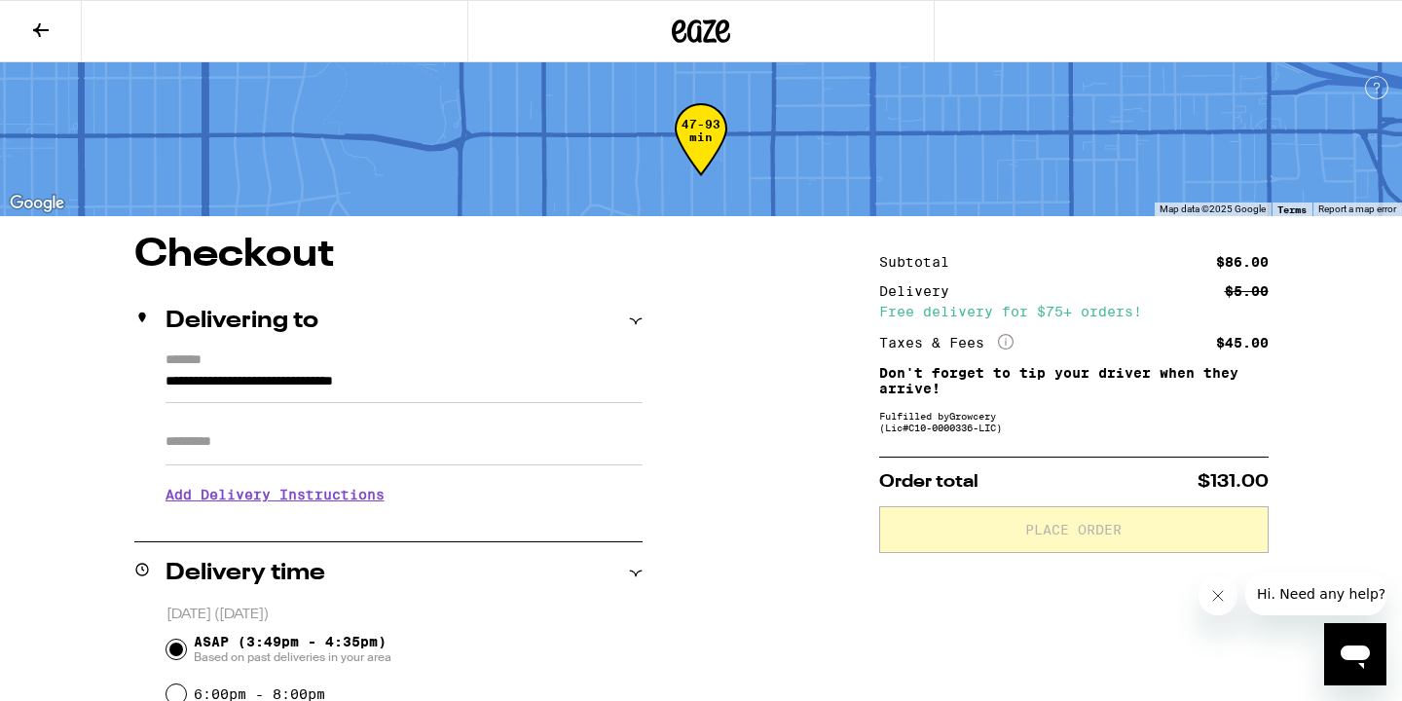
click at [46, 18] on icon at bounding box center [40, 29] width 23 height 23
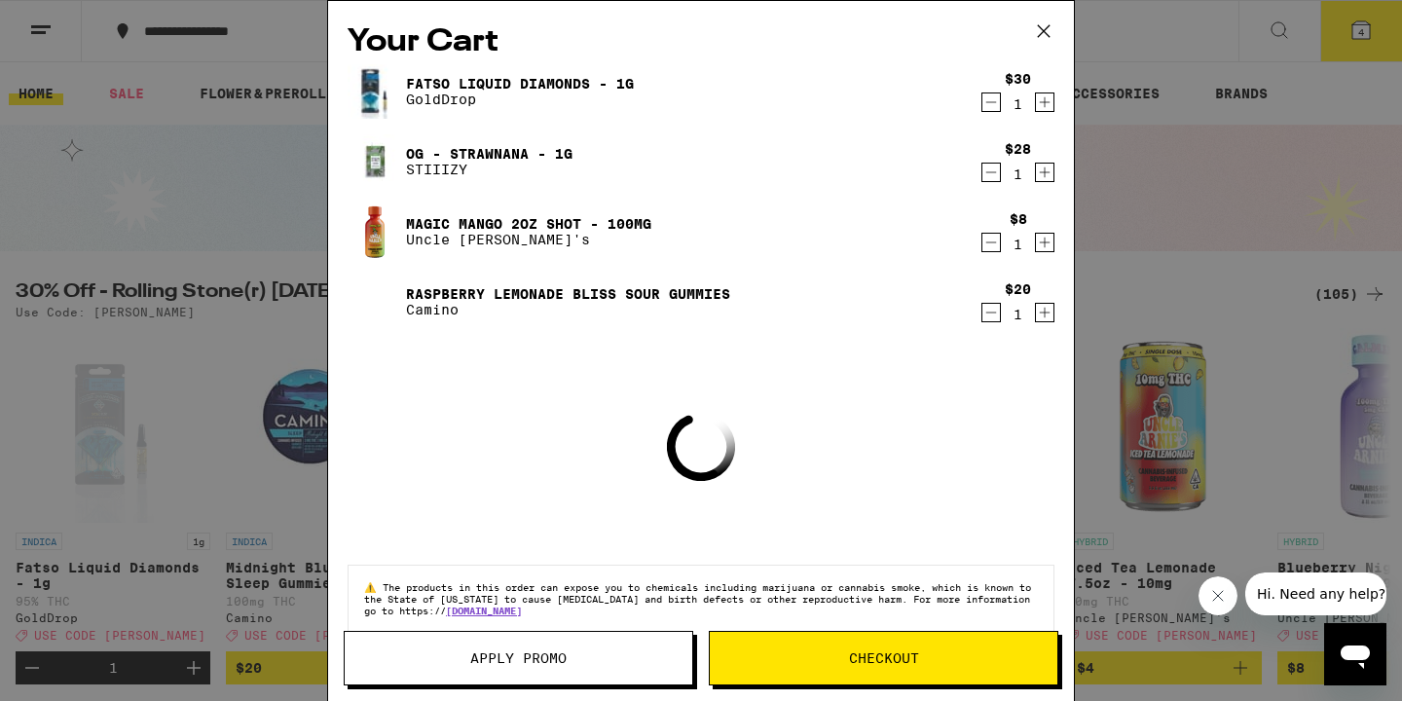
click at [529, 669] on button "Apply Promo" at bounding box center [518, 658] width 349 height 55
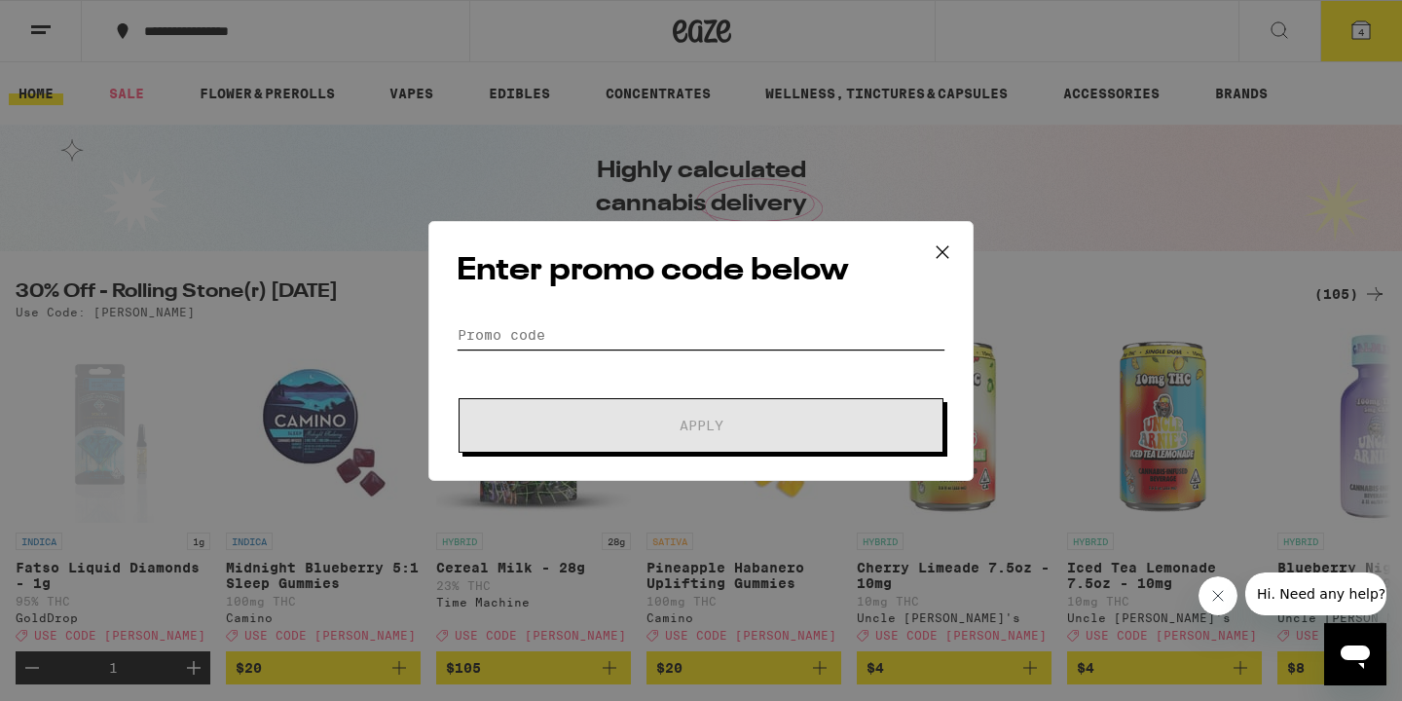
click at [606, 334] on input "Promo Code" at bounding box center [701, 334] width 489 height 29
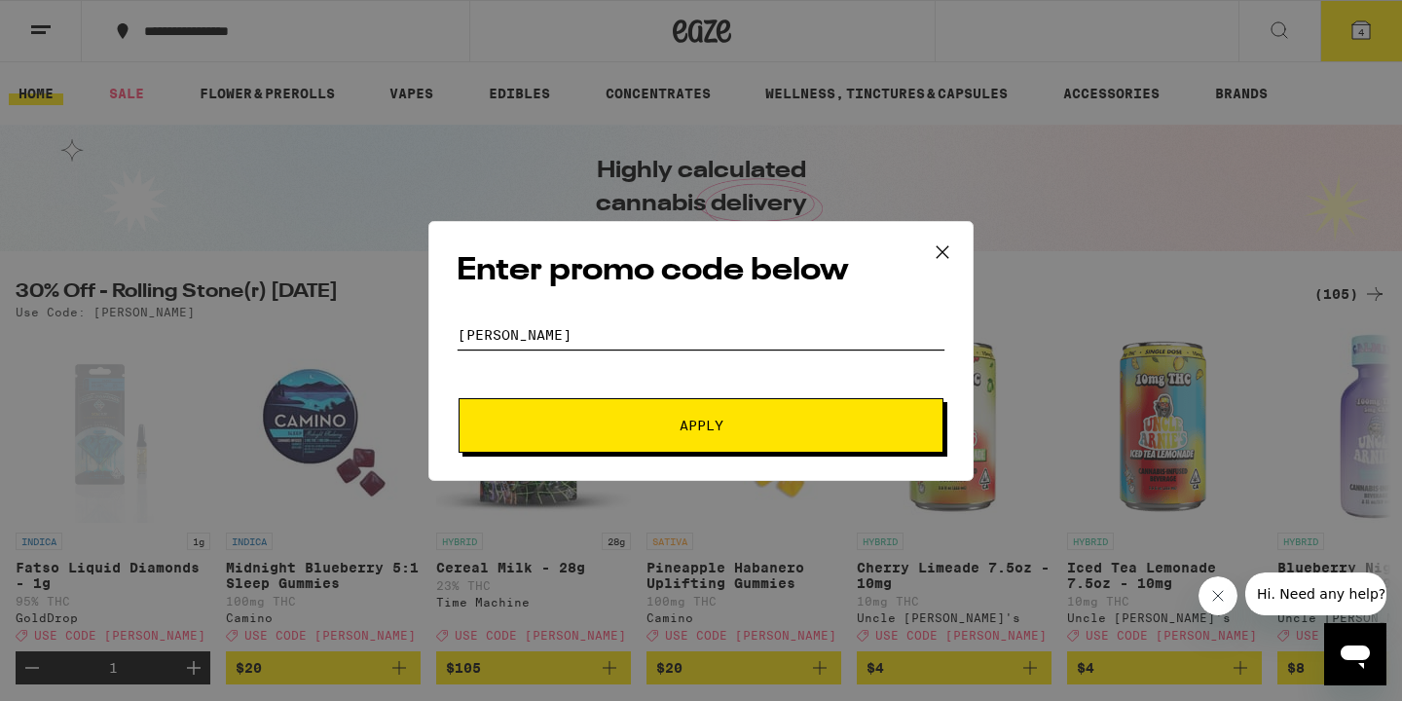
type input "[PERSON_NAME]"
click at [701, 424] on button "Apply" at bounding box center [701, 425] width 485 height 55
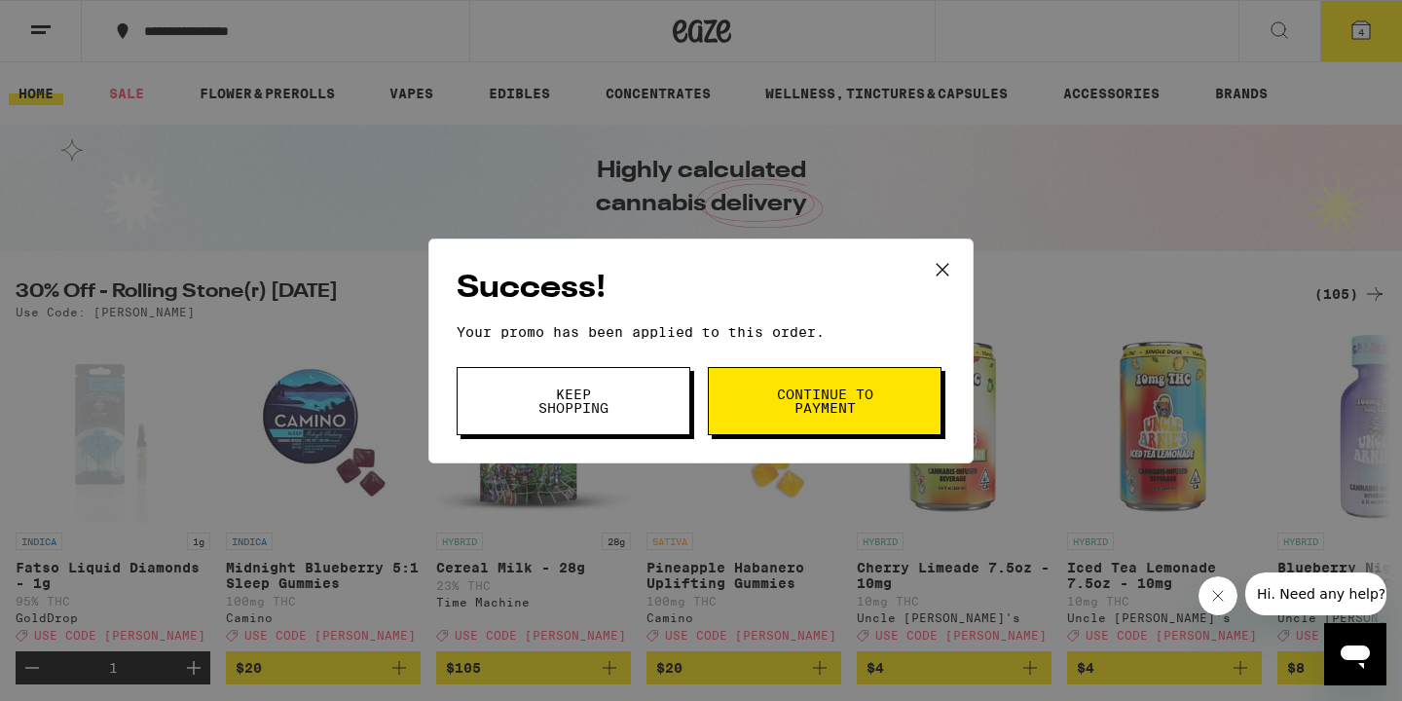
click at [796, 422] on button "Continue to payment" at bounding box center [825, 401] width 234 height 68
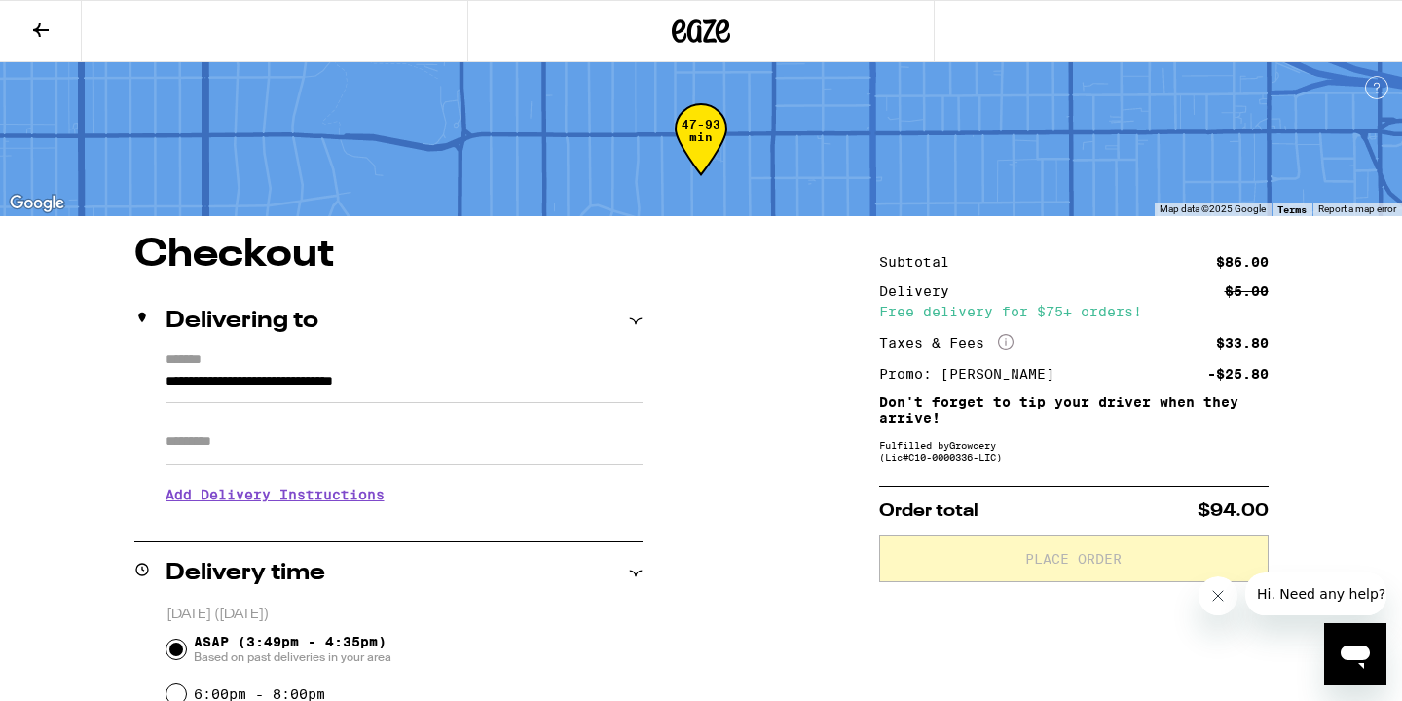
click at [1006, 341] on icon at bounding box center [1006, 342] width 16 height 16
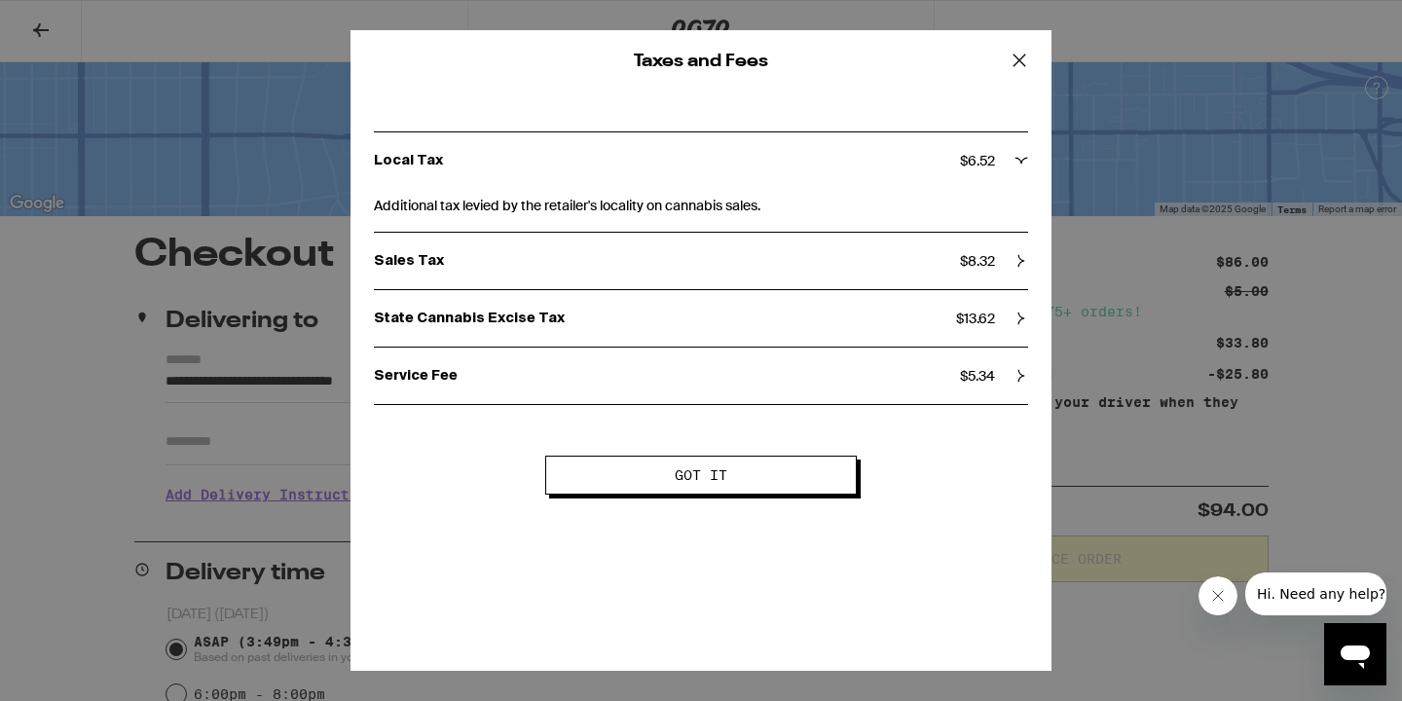
click at [1012, 51] on icon at bounding box center [1019, 60] width 29 height 29
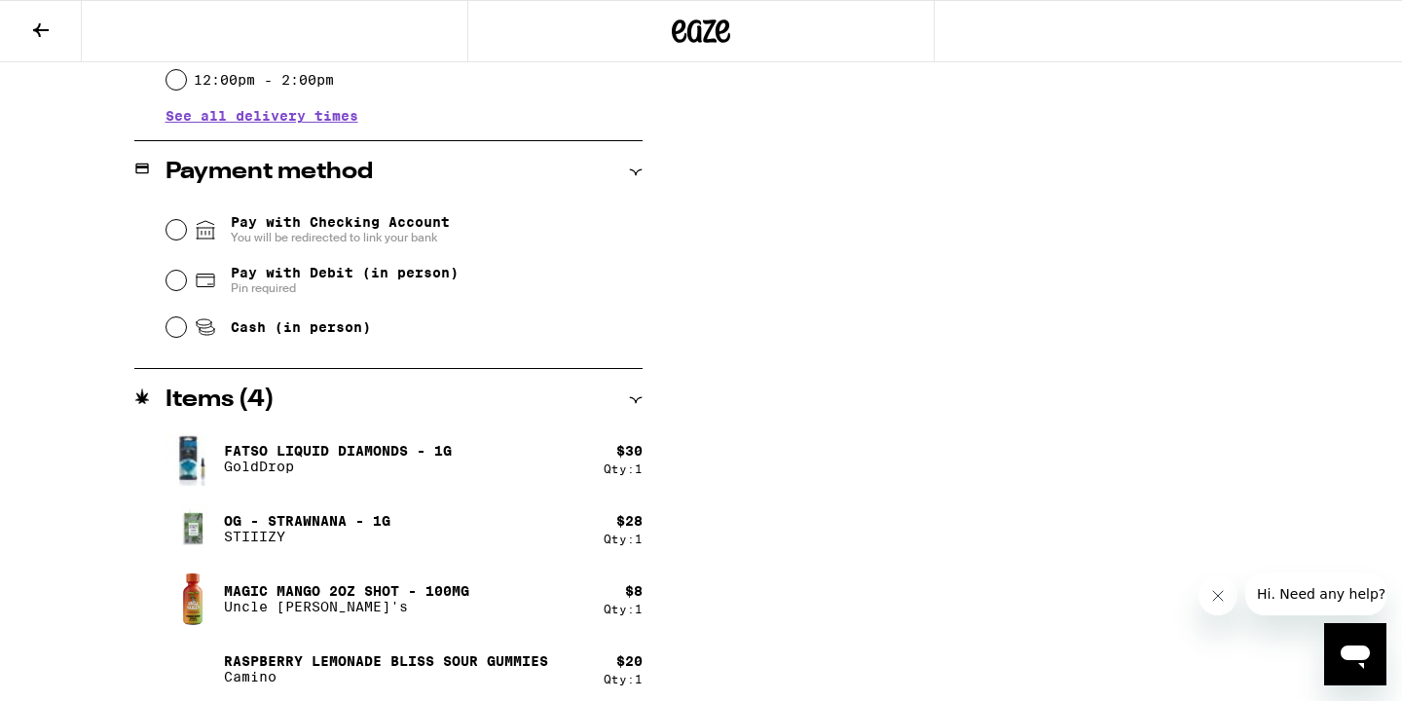
scroll to position [763, 0]
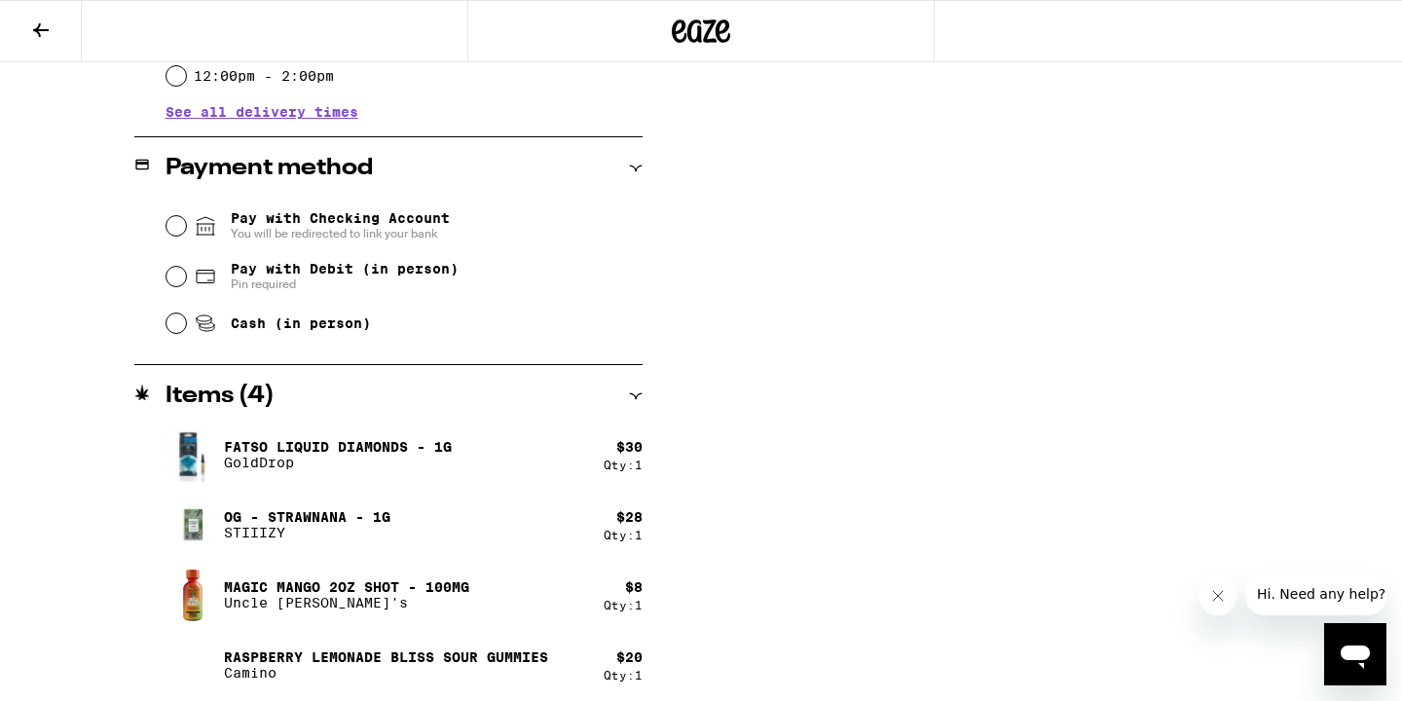
click at [425, 284] on span "Pin required" at bounding box center [345, 284] width 228 height 16
click at [186, 284] on input "Pay with Debit (in person) Pin required" at bounding box center [175, 276] width 19 height 19
radio input "true"
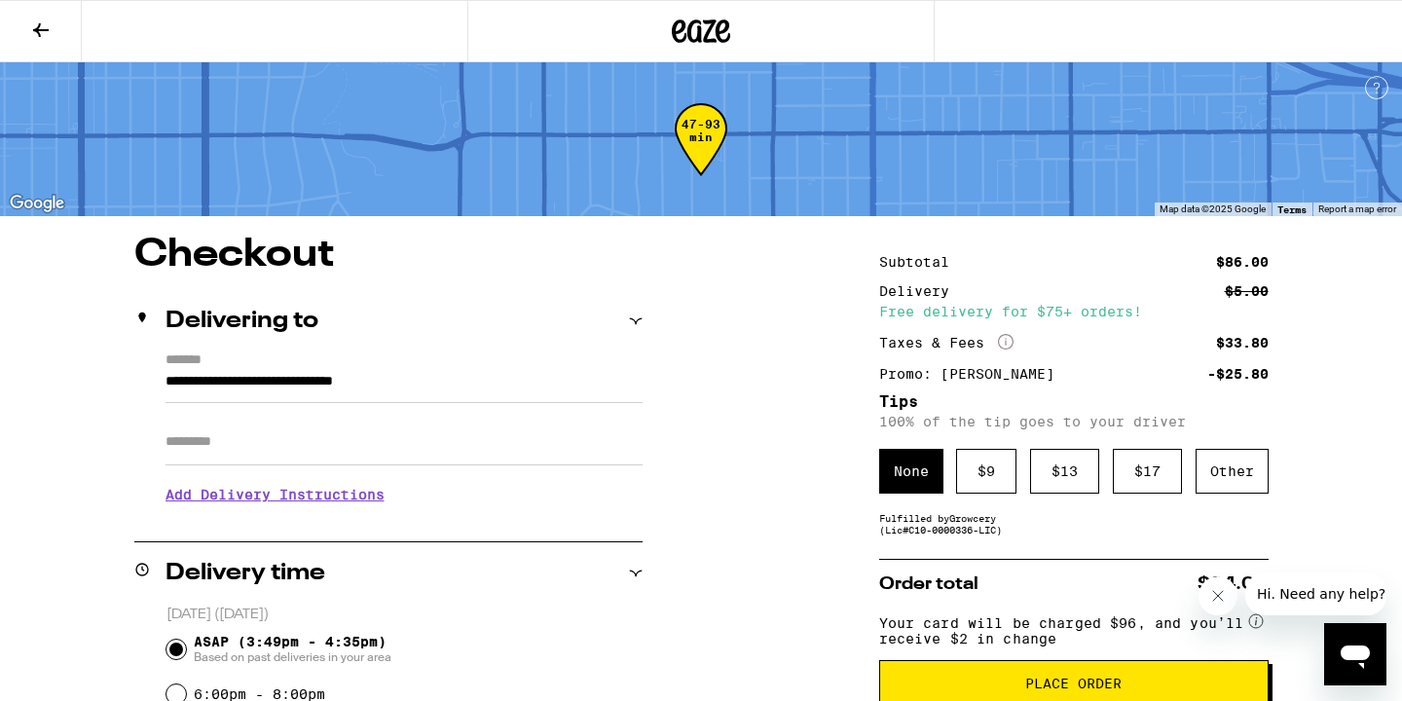
scroll to position [0, 0]
click at [46, 42] on button at bounding box center [41, 31] width 82 height 61
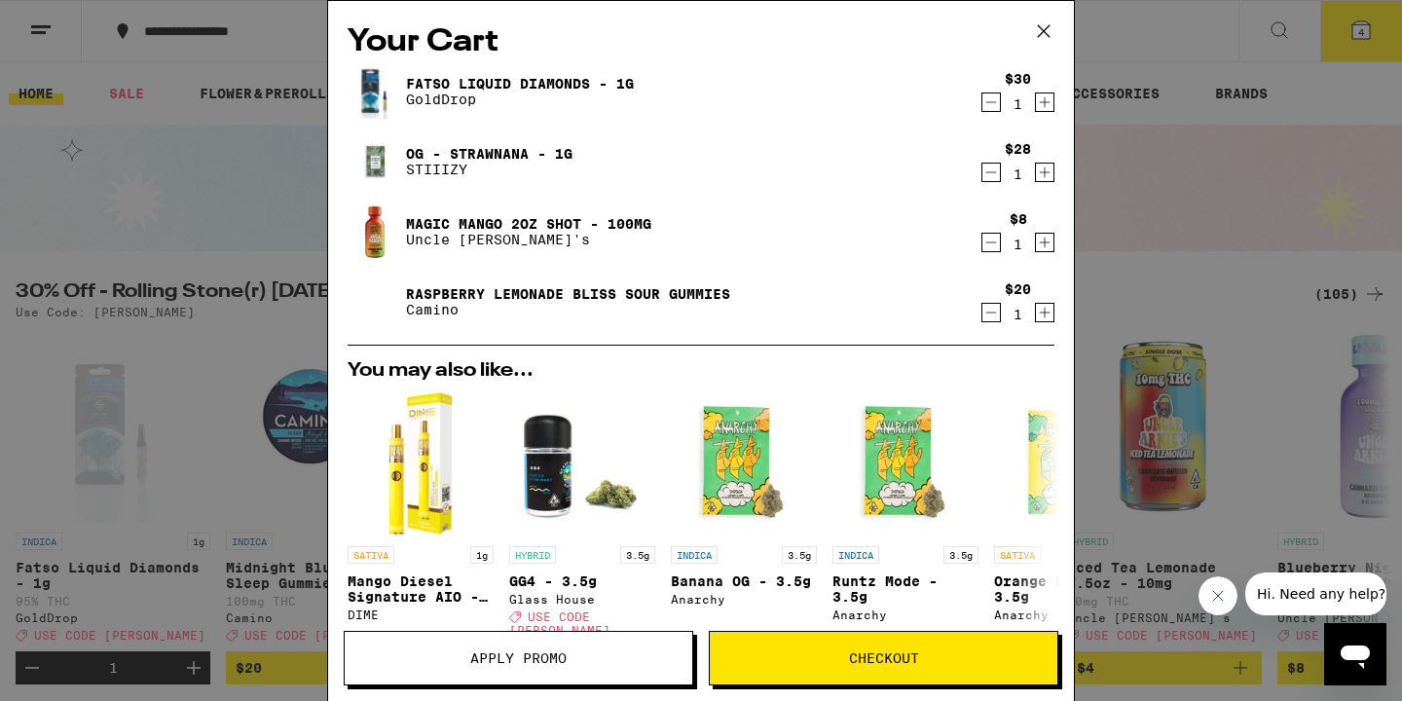
click at [991, 242] on icon "Decrement" at bounding box center [991, 242] width 11 height 0
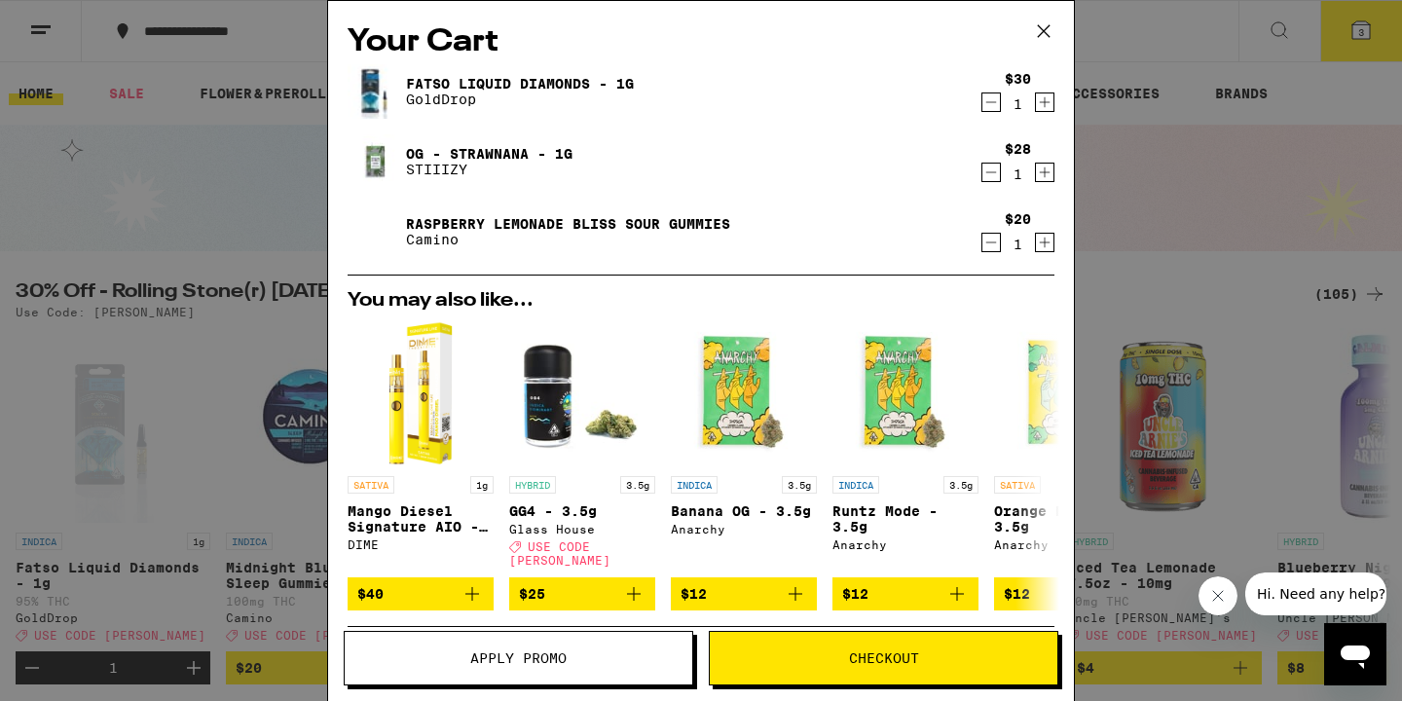
click at [986, 246] on icon "Decrement" at bounding box center [991, 242] width 18 height 23
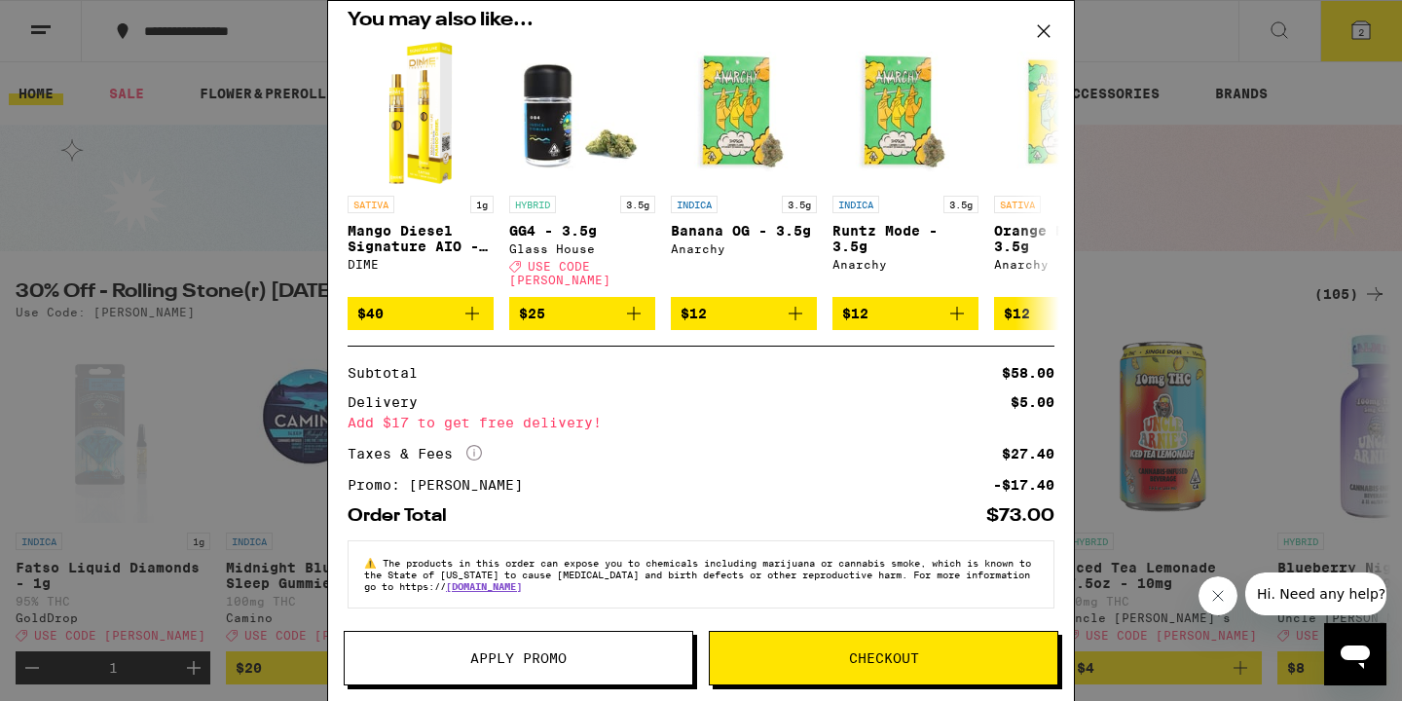
scroll to position [209, 0]
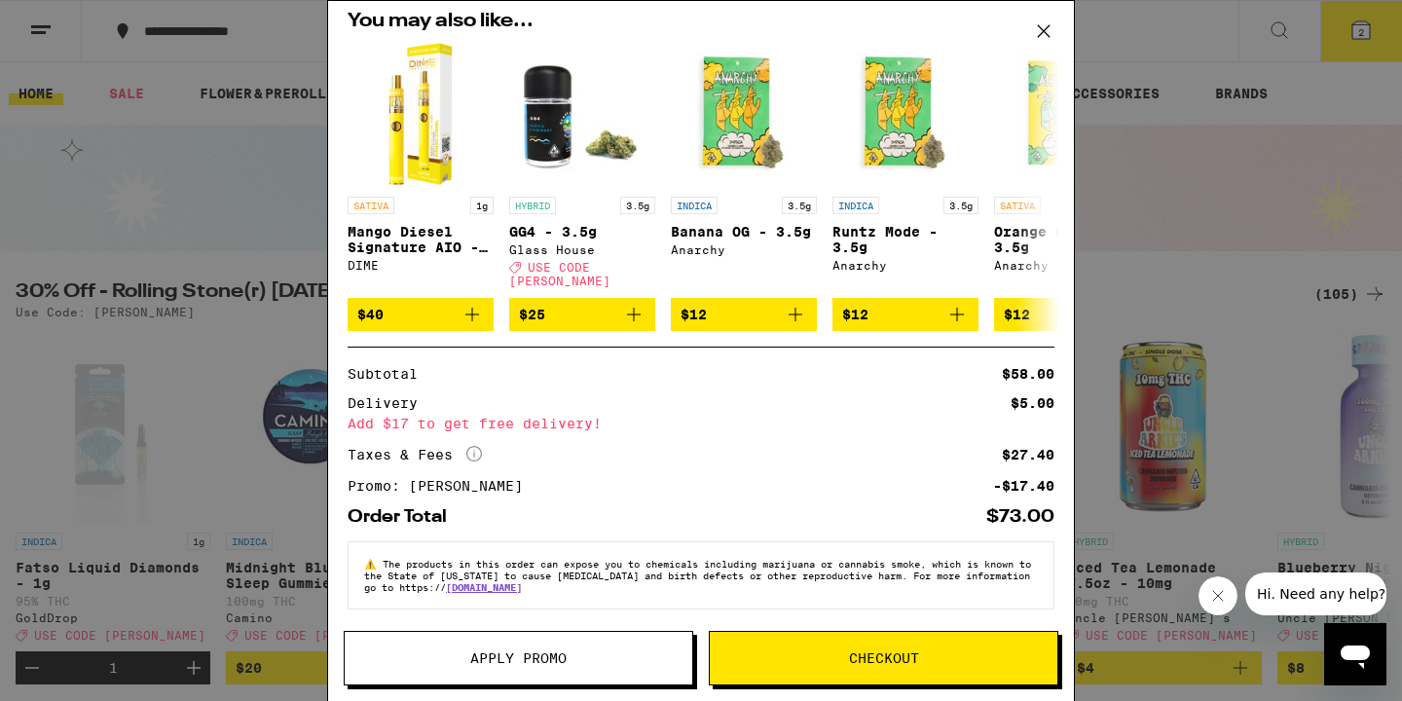
click at [791, 655] on span "Checkout" at bounding box center [884, 658] width 348 height 14
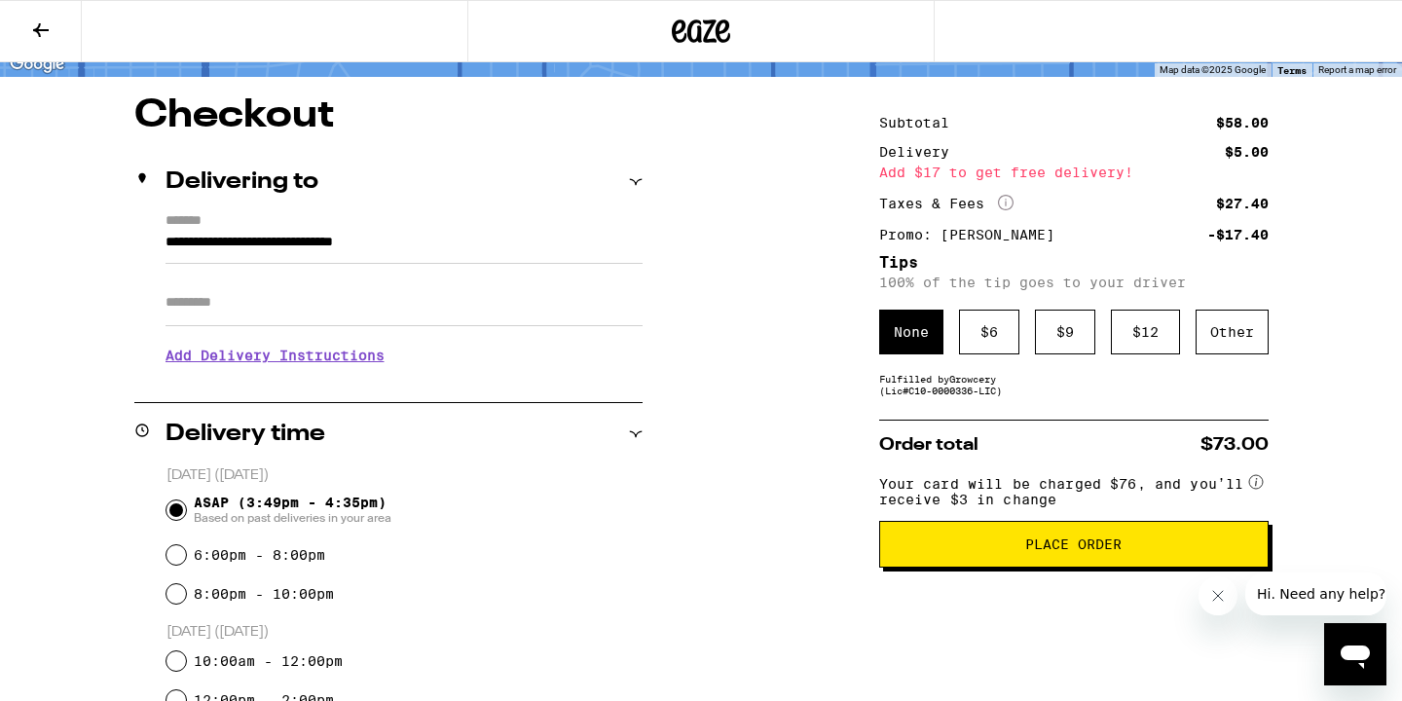
scroll to position [164, 0]
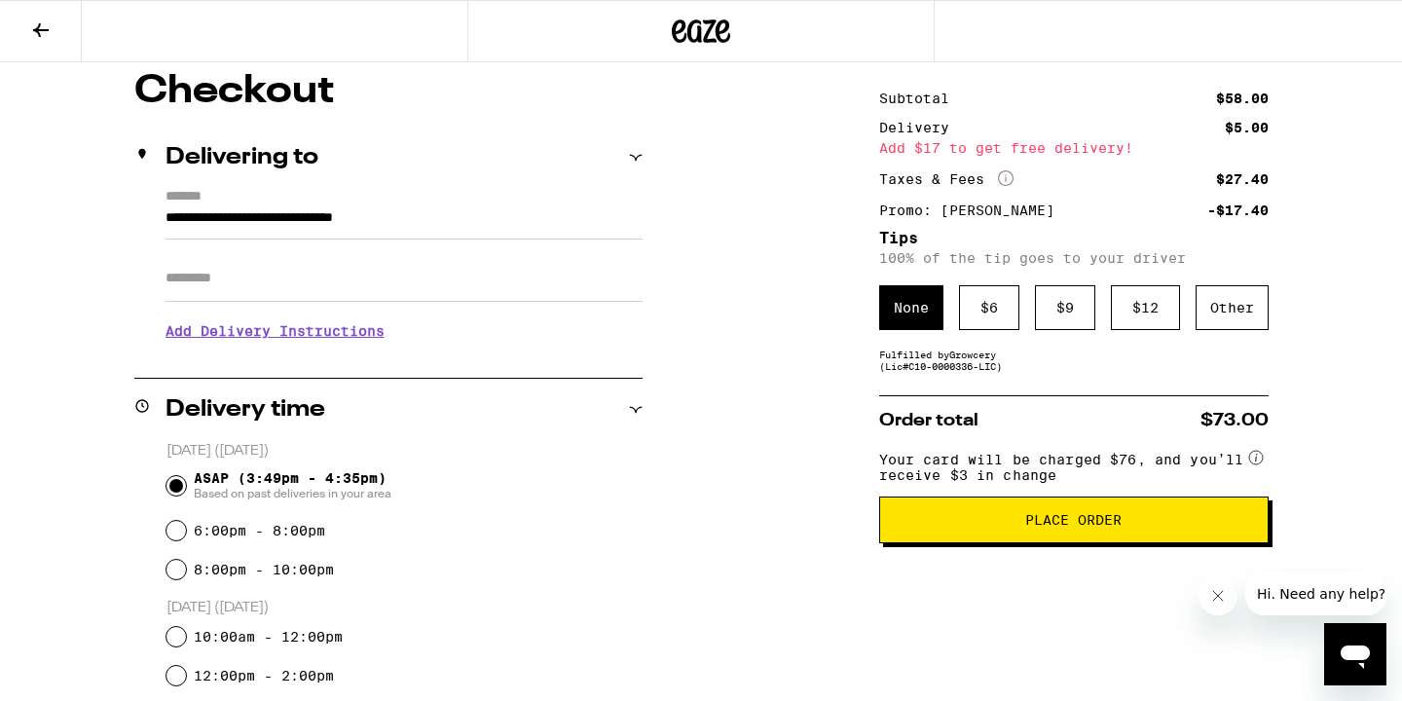
click at [424, 274] on input "Apt/Suite" at bounding box center [403, 278] width 477 height 47
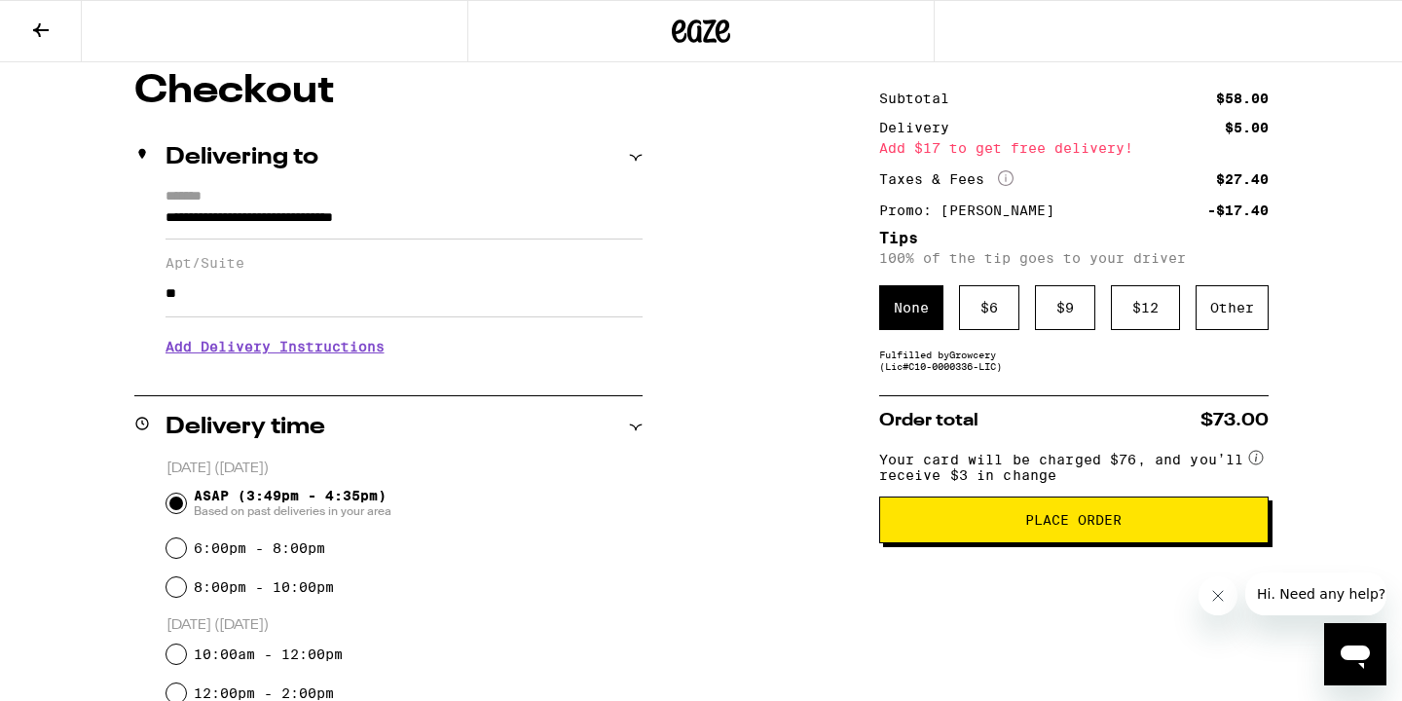
type input "*"
type input "*****"
click at [344, 357] on h3 "Add Delivery Instructions" at bounding box center [403, 346] width 477 height 45
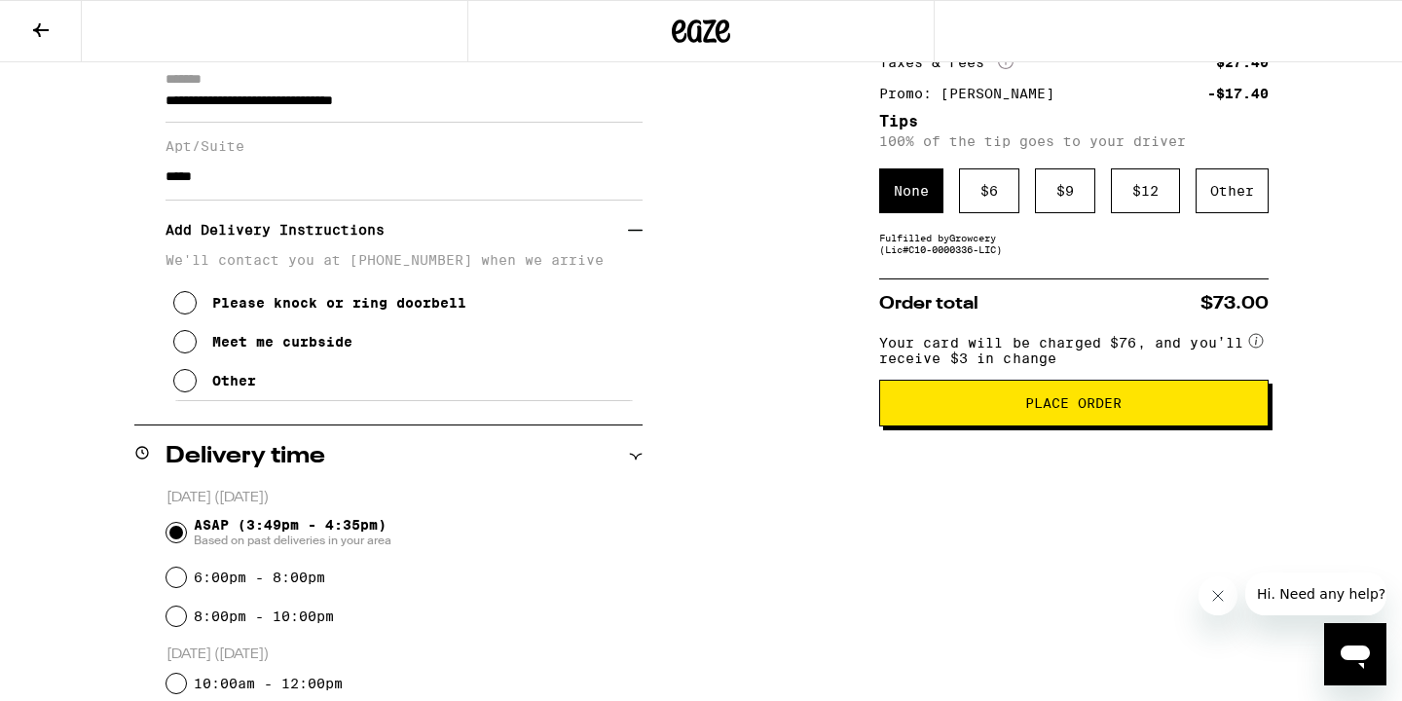
scroll to position [304, 0]
